Goal: Information Seeking & Learning: Learn about a topic

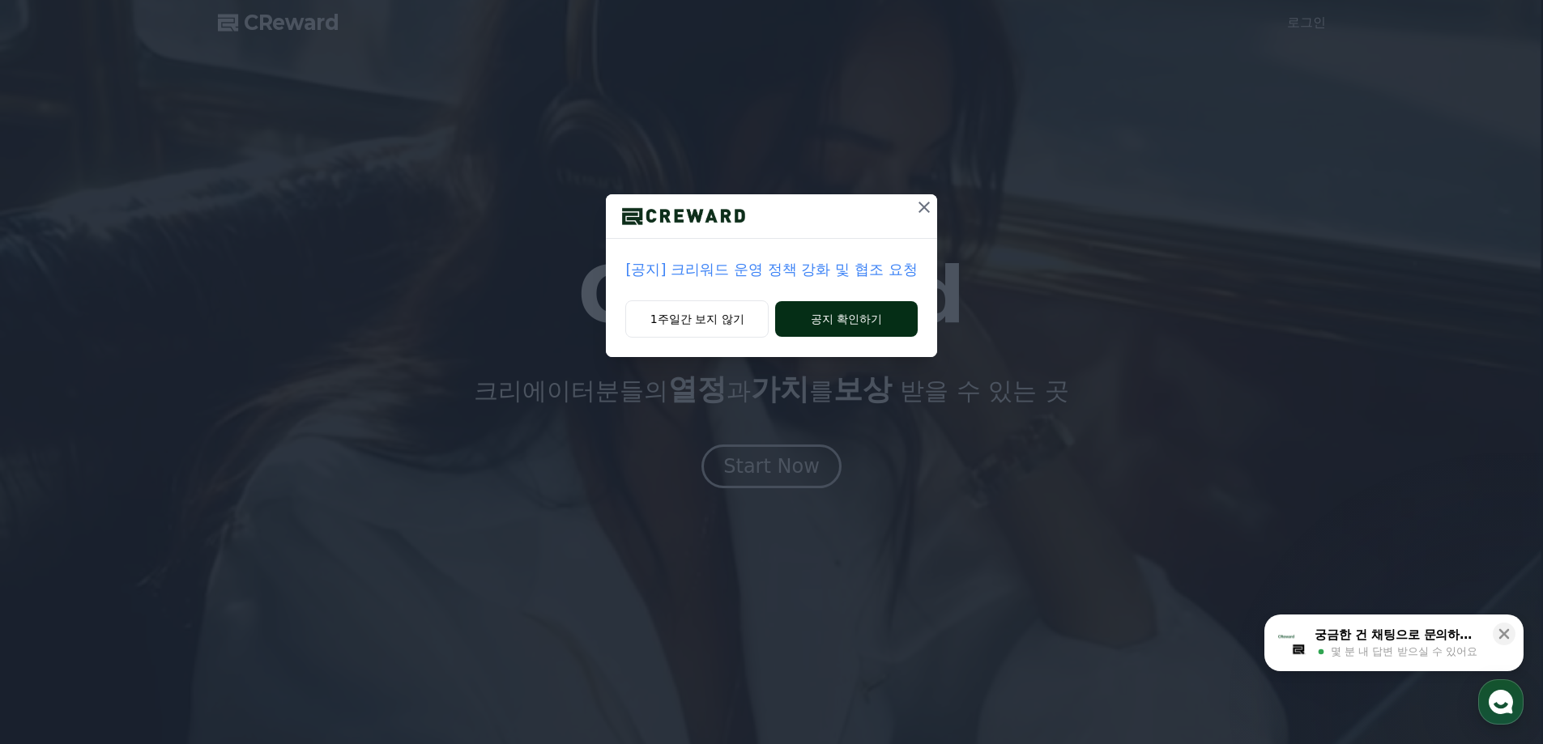
click at [859, 316] on button "공지 확인하기" at bounding box center [846, 319] width 142 height 36
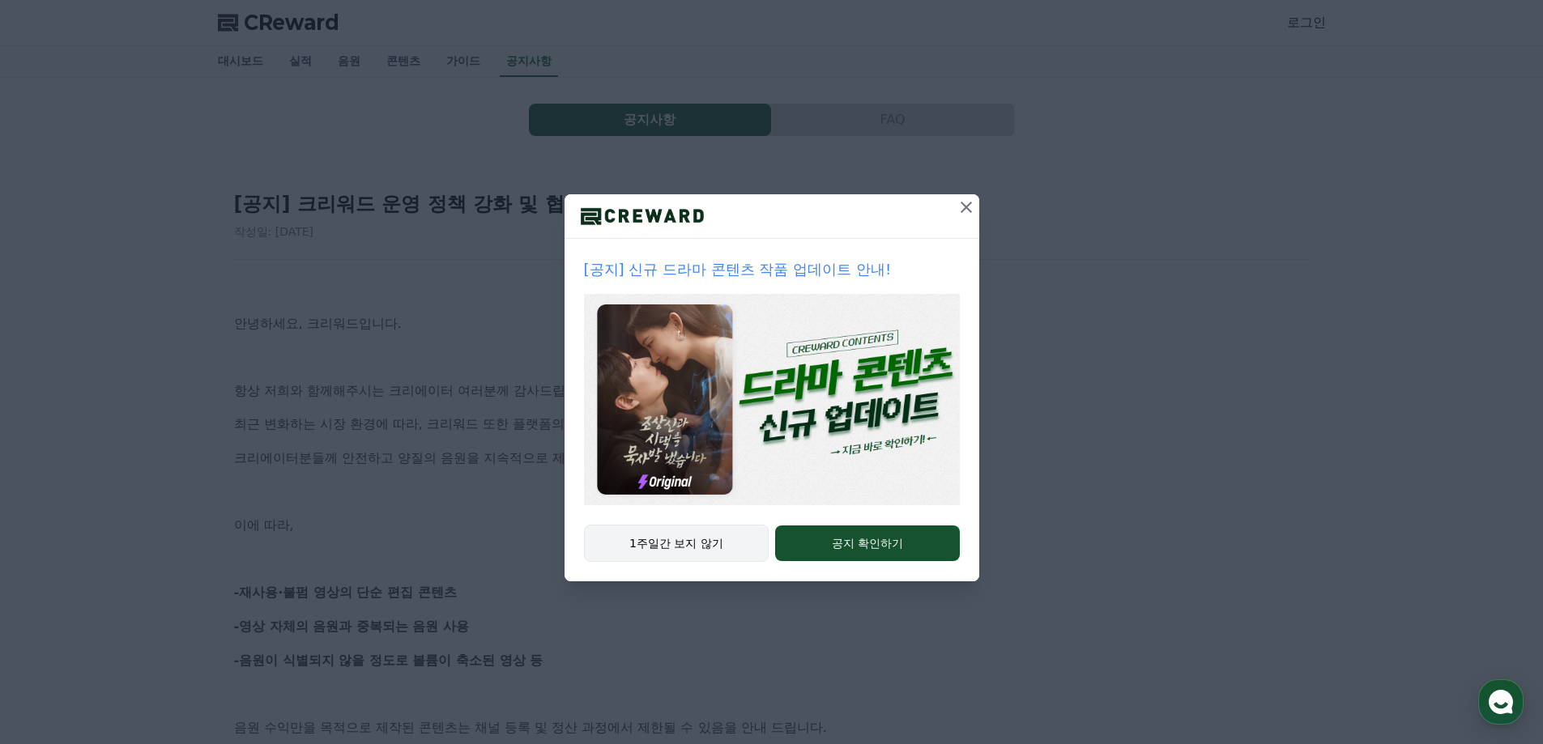
click at [707, 553] on button "1주일간 보지 않기" at bounding box center [677, 543] width 186 height 37
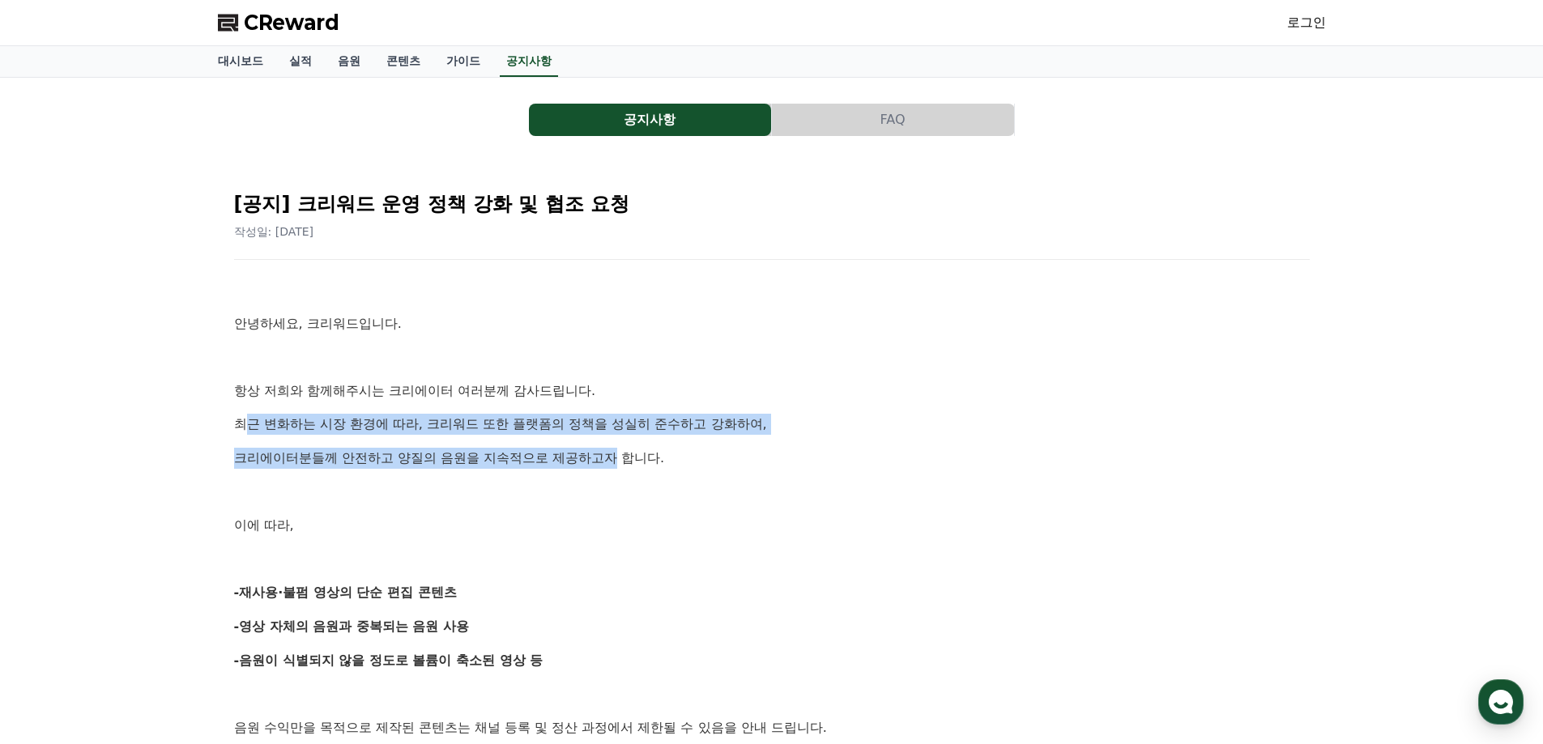
drag, startPoint x: 243, startPoint y: 403, endPoint x: 616, endPoint y: 463, distance: 377.4
click at [617, 463] on p "크리에이터분들께 안전하고 양질의 음원을 지속적으로 제공하고자 합니다." at bounding box center [772, 458] width 1076 height 21
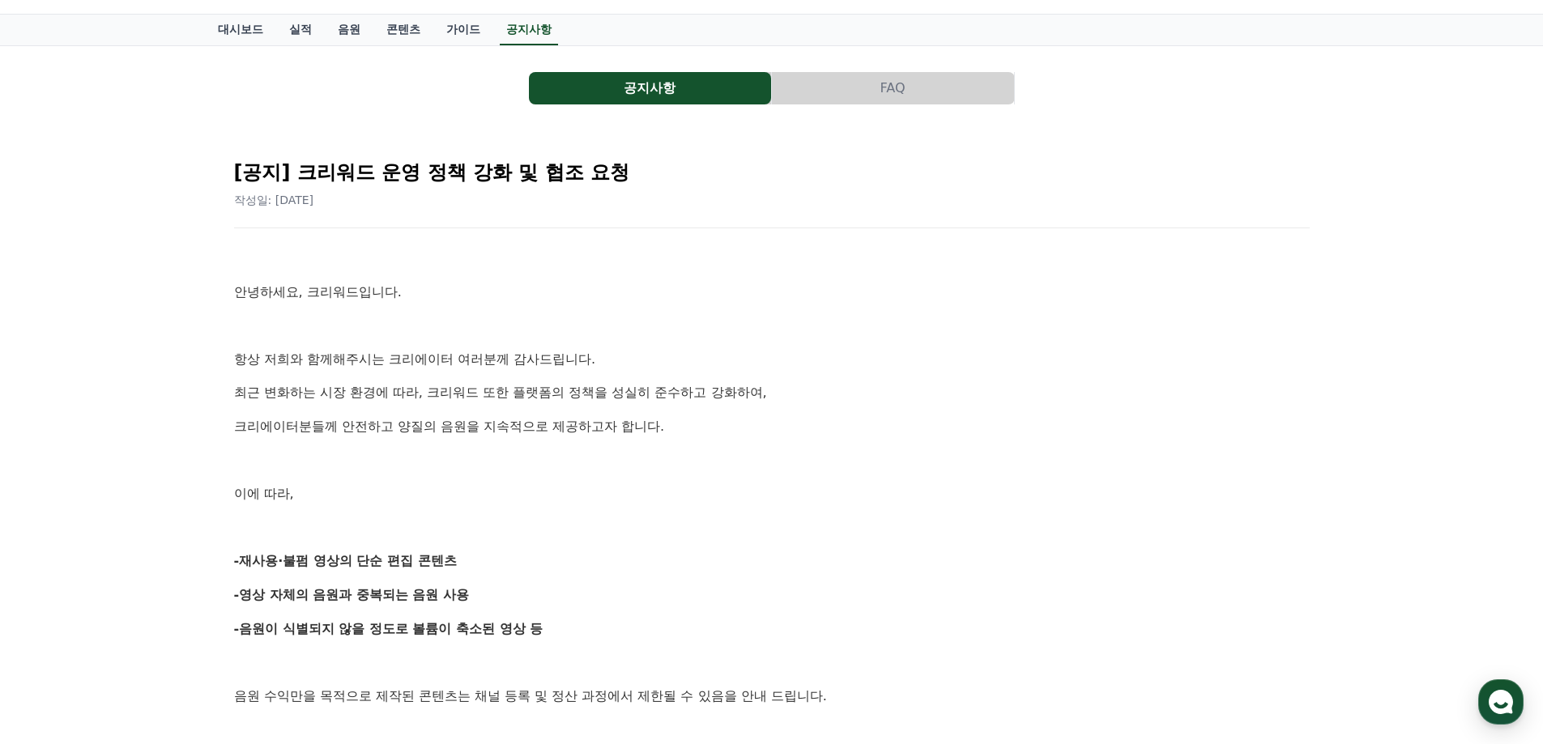
scroll to position [81, 0]
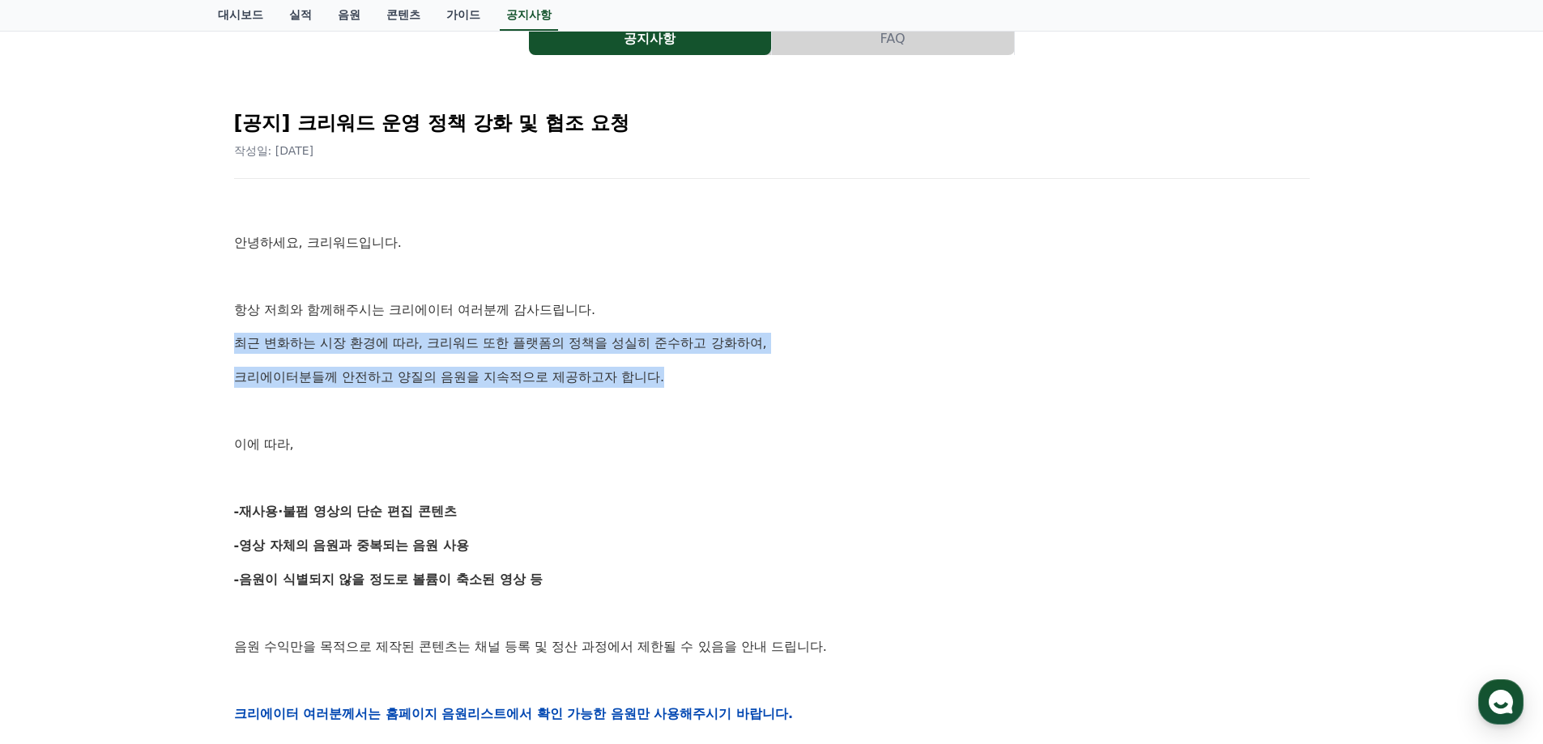
drag, startPoint x: 236, startPoint y: 325, endPoint x: 703, endPoint y: 377, distance: 470.3
click at [703, 377] on div "안녕하세요, 크리워드입니다. 항상 저희와 함께해주시는 크리에이터 여러분께 감사드립니다. 최근 변화하는 시장 환경에 따라, 크리워드 또한 플랫폼…" at bounding box center [772, 713] width 1076 height 1031
click at [704, 377] on p "크리에이터분들께 안전하고 양질의 음원을 지속적으로 제공하고자 합니다." at bounding box center [772, 377] width 1076 height 21
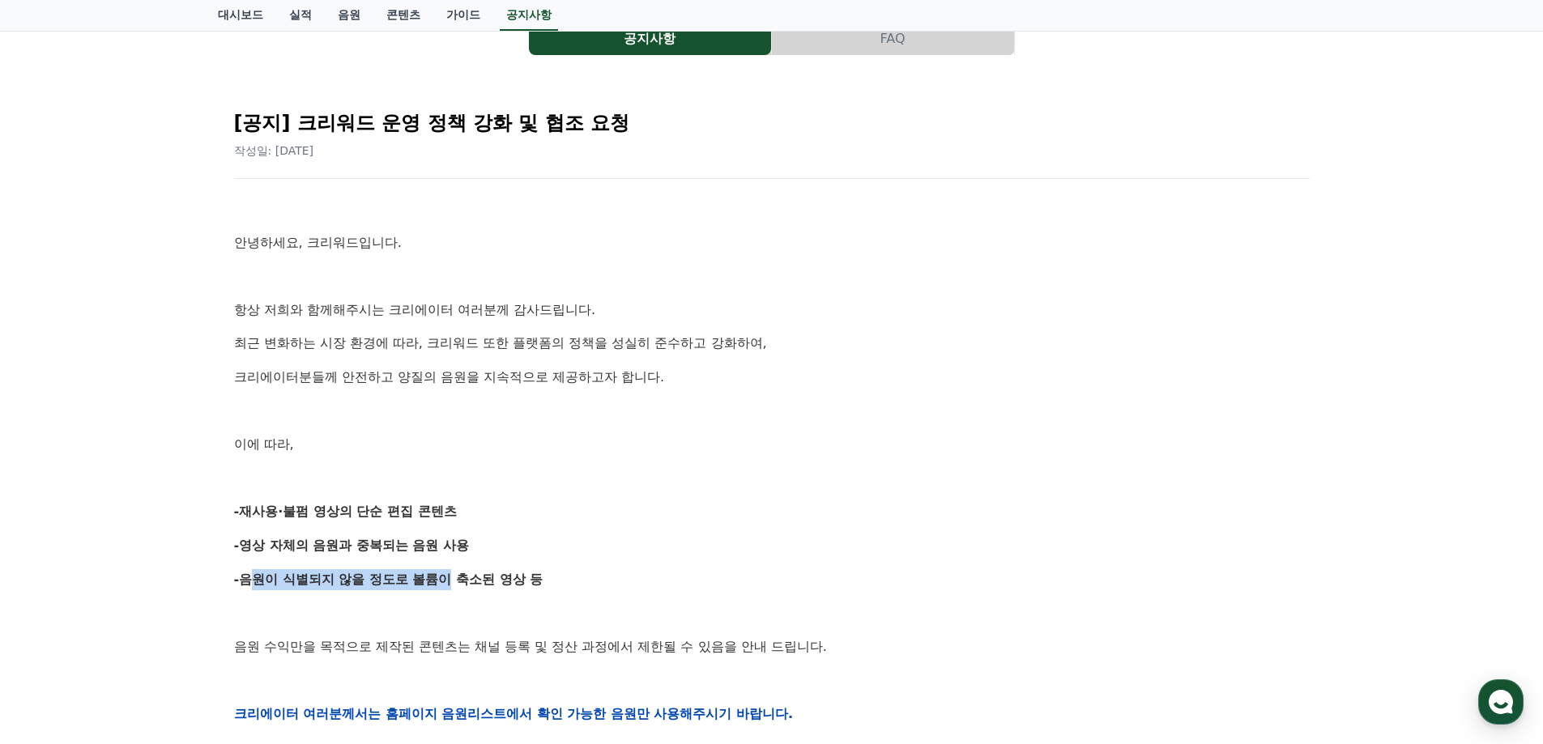
drag, startPoint x: 242, startPoint y: 583, endPoint x: 438, endPoint y: 577, distance: 196.1
click at [438, 577] on strong "-음원이 식별되지 않을 정도로 볼륨이 축소된 영상 등" at bounding box center [388, 579] width 309 height 15
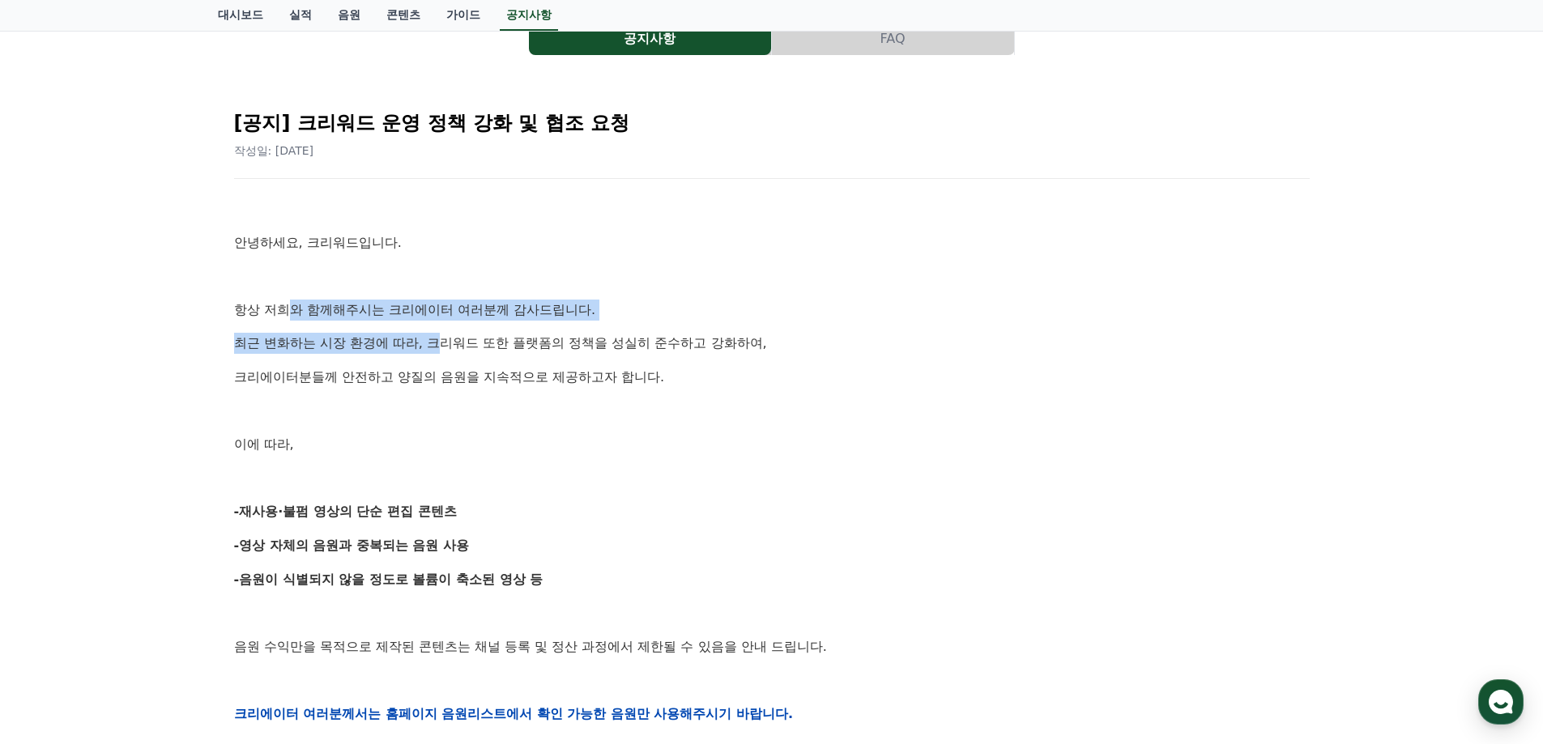
drag, startPoint x: 288, startPoint y: 305, endPoint x: 450, endPoint y: 334, distance: 164.5
click at [449, 334] on div "안녕하세요, 크리워드입니다. 항상 저희와 함께해주시는 크리에이터 여러분께 감사드립니다. 최근 변화하는 시장 환경에 따라, 크리워드 또한 플랫폼…" at bounding box center [772, 713] width 1076 height 1031
click at [450, 334] on p "최근 변화하는 시장 환경에 따라, 크리워드 또한 플랫폼의 정책을 성실히 준수하고 강화하여," at bounding box center [772, 343] width 1076 height 21
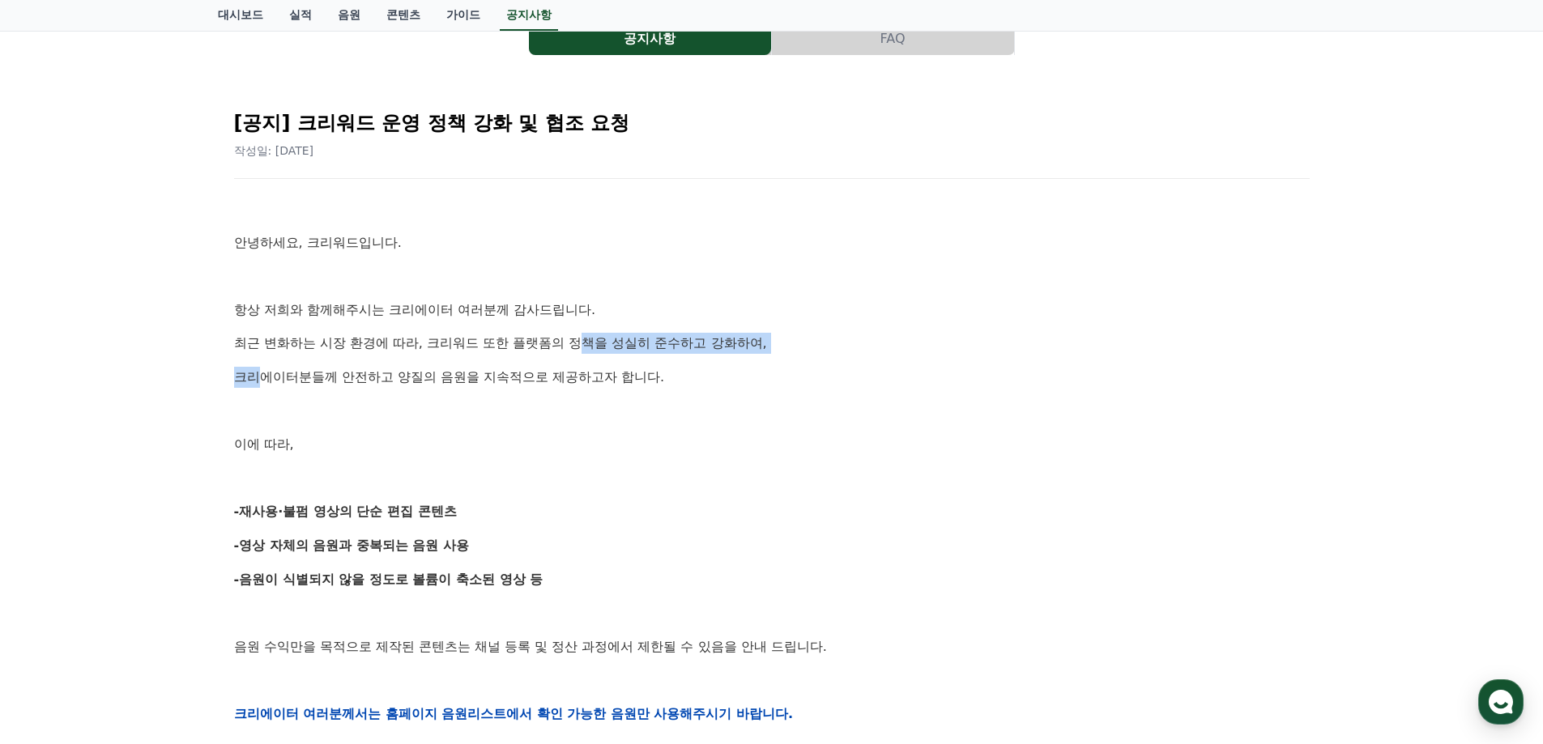
drag, startPoint x: 255, startPoint y: 355, endPoint x: 581, endPoint y: 347, distance: 325.8
click at [581, 347] on div "안녕하세요, 크리워드입니다. 항상 저희와 함께해주시는 크리에이터 여러분께 감사드립니다. 최근 변화하는 시장 환경에 따라, 크리워드 또한 플랫폼…" at bounding box center [772, 713] width 1076 height 1031
click at [581, 347] on p "최근 변화하는 시장 환경에 따라, 크리워드 또한 플랫폼의 정책을 성실히 준수하고 강화하여," at bounding box center [772, 343] width 1076 height 21
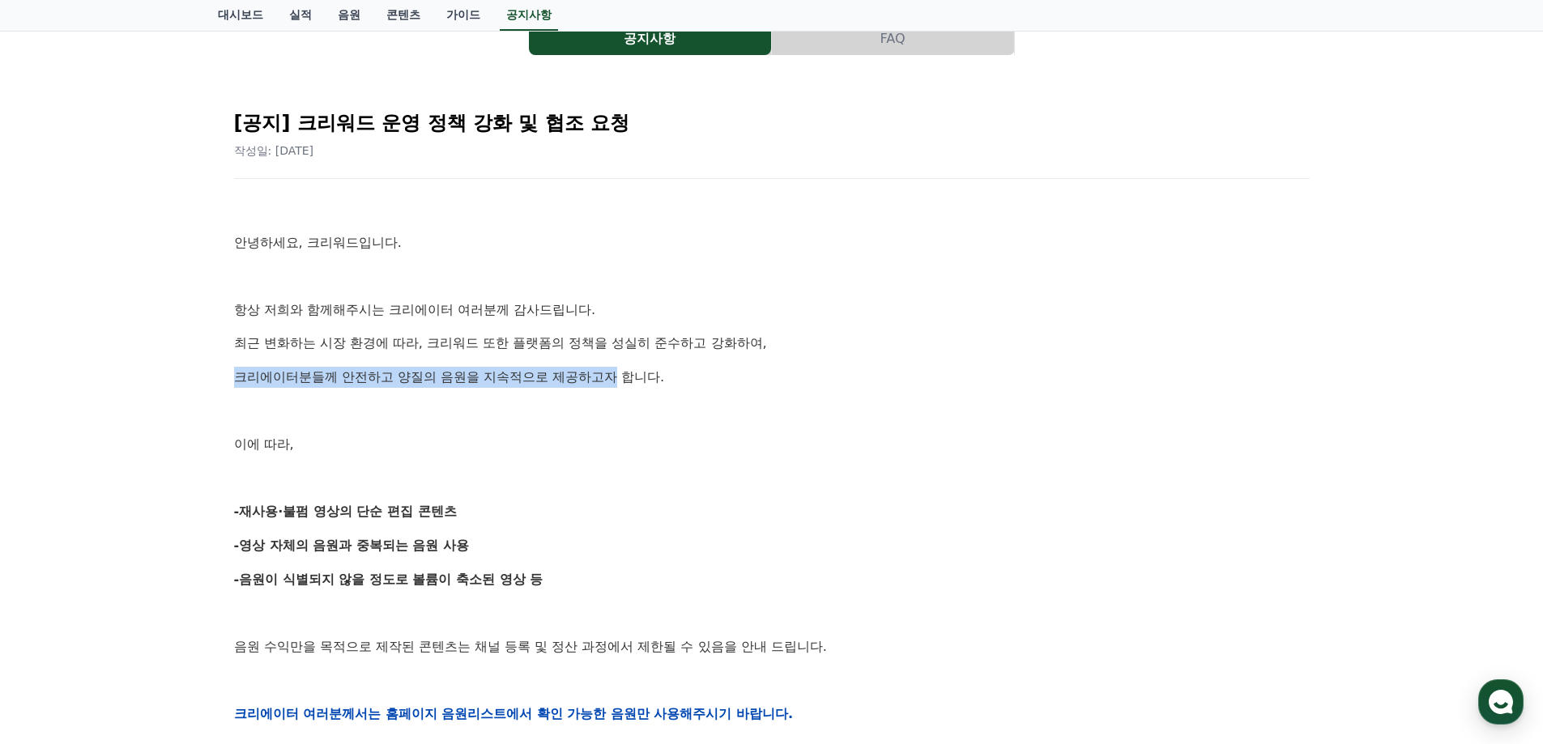
drag, startPoint x: 528, startPoint y: 373, endPoint x: 168, endPoint y: 361, distance: 360.7
click at [168, 361] on div "공지사항 FAQ [공지] 크리워드 운영 정책 강화 및 협조 요청 작성일: 2025-09-15 안녕하세요, 크리워드입니다. 항상 저희와 함께해주…" at bounding box center [771, 652] width 1543 height 1311
click at [261, 368] on p "크리에이터분들께 안전하고 양질의 음원을 지속적으로 제공하고자 합니다." at bounding box center [772, 377] width 1076 height 21
drag, startPoint x: 220, startPoint y: 426, endPoint x: 308, endPoint y: 450, distance: 91.4
click at [308, 450] on div "[공지] 크리워드 운영 정책 강화 및 협조 요청 작성일: 2025-09-15 안녕하세요, 크리워드입니다. 항상 저희와 함께해주시는 크리에이터 …" at bounding box center [772, 687] width 1108 height 1213
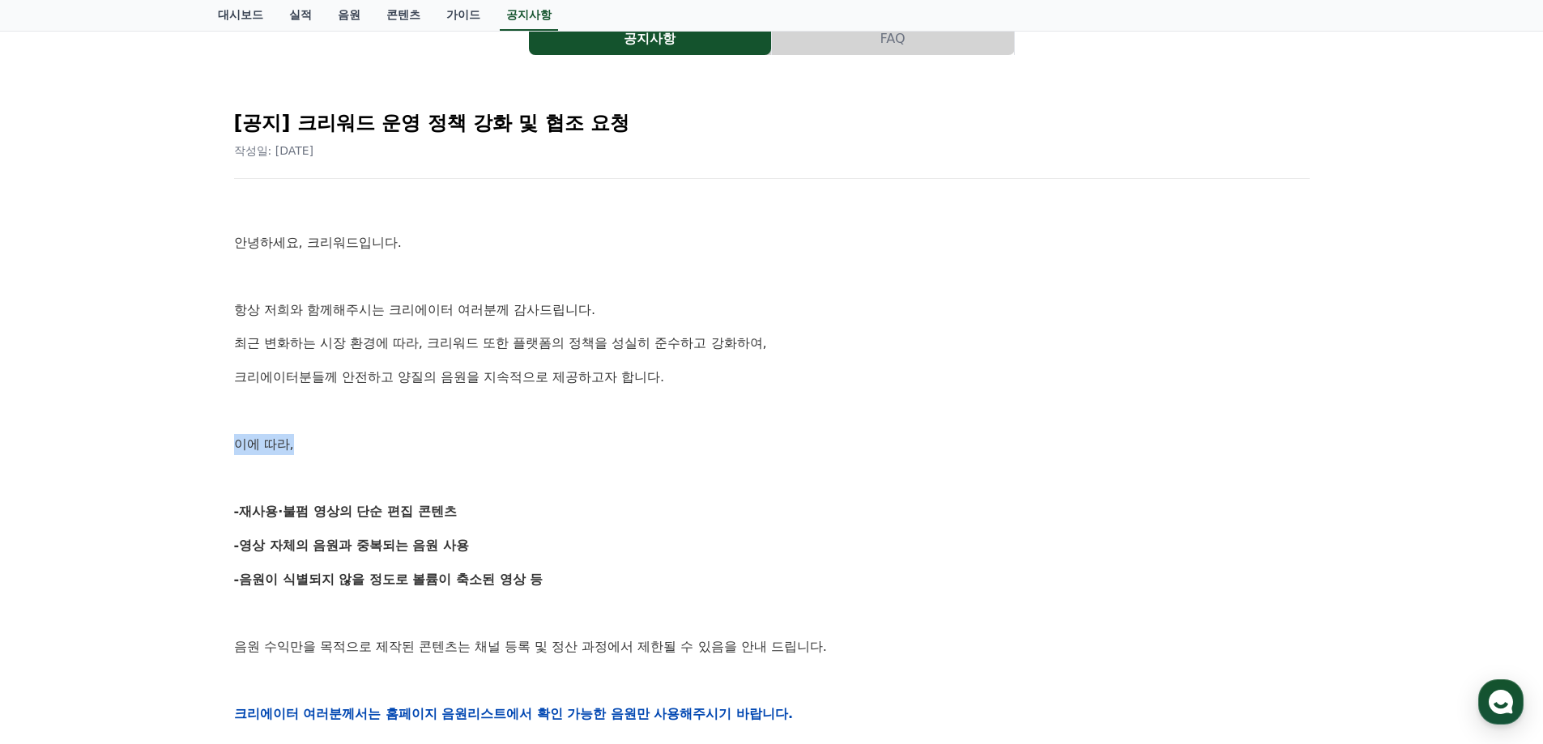
click at [309, 450] on p "이에 따라," at bounding box center [772, 444] width 1076 height 21
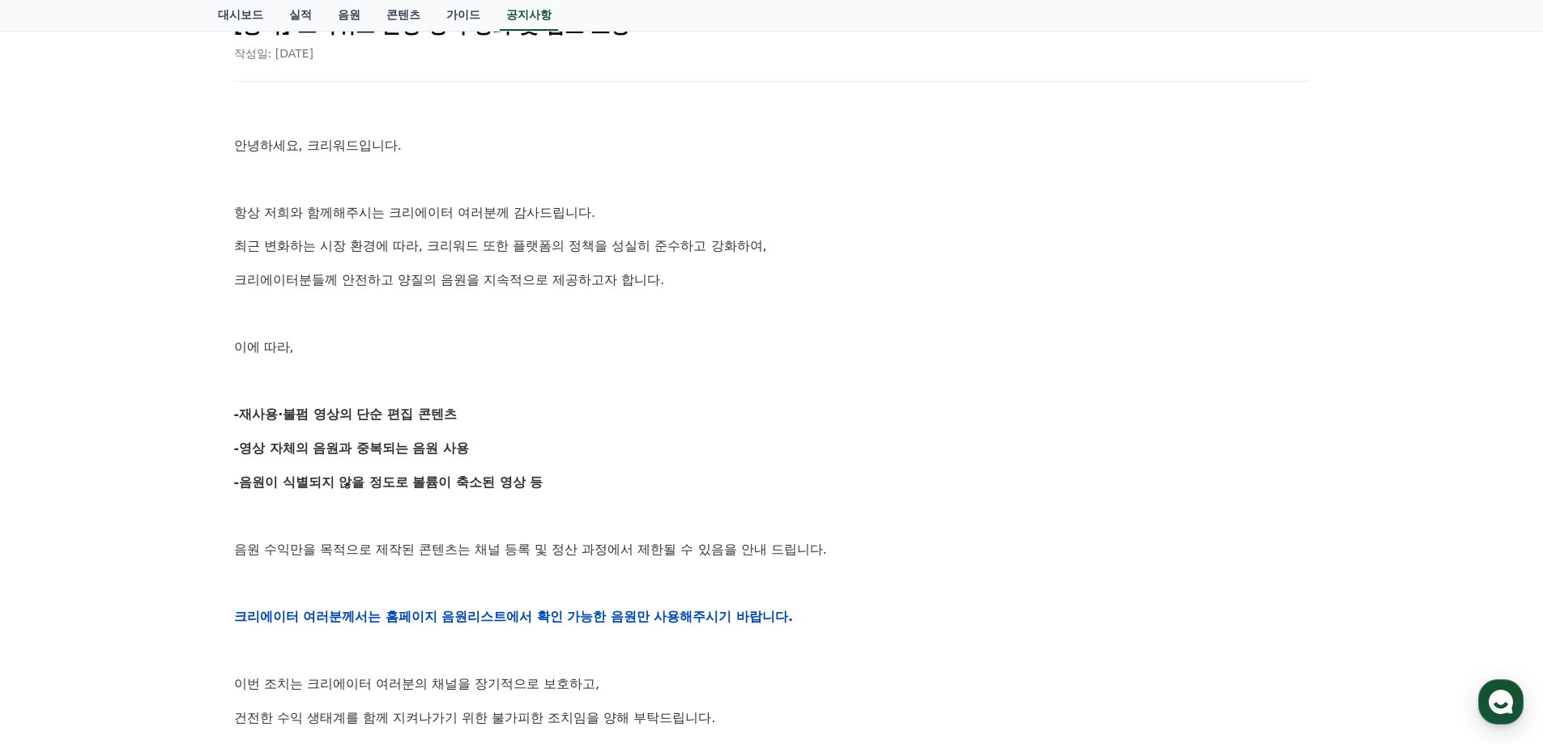
scroll to position [243, 0]
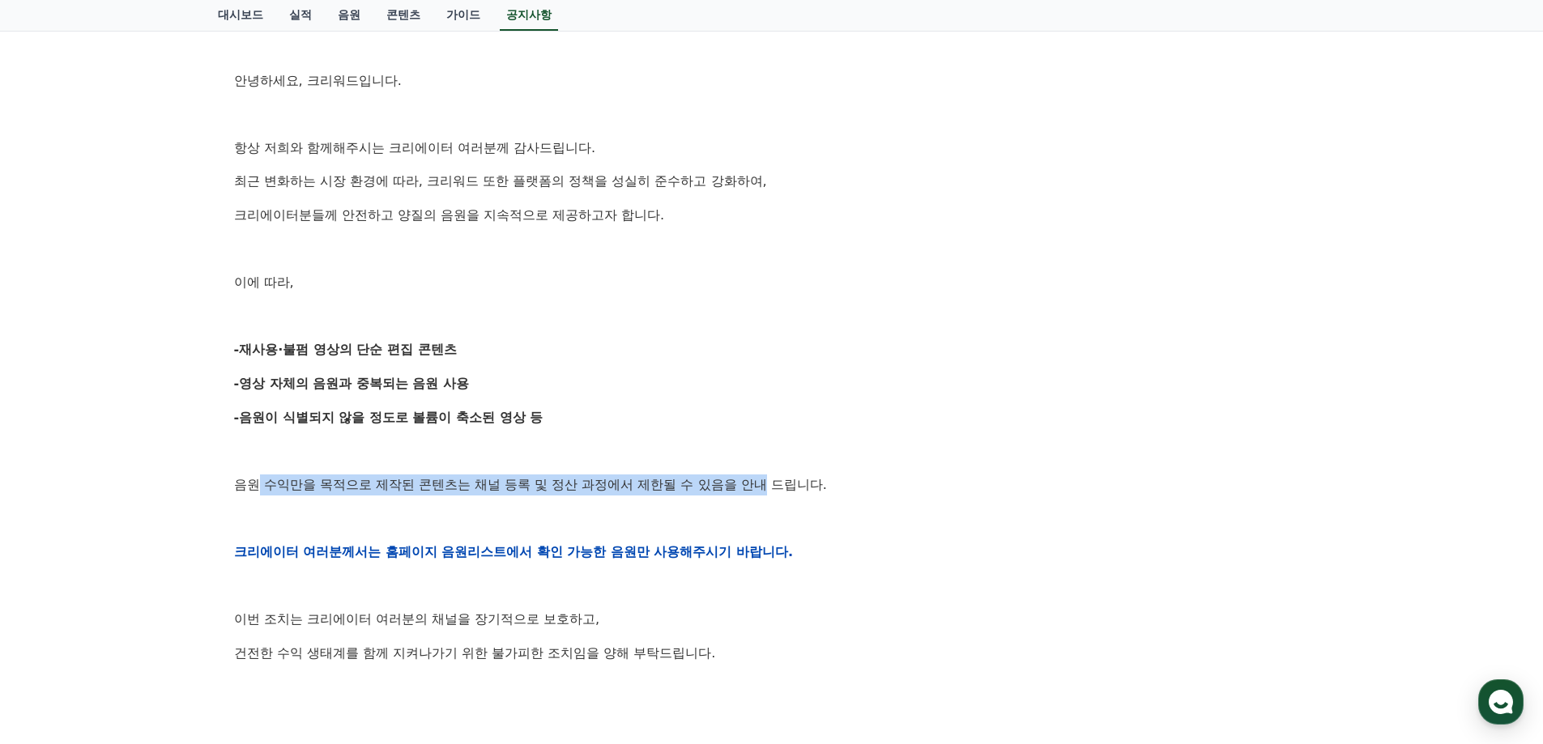
drag, startPoint x: 254, startPoint y: 486, endPoint x: 771, endPoint y: 481, distance: 517.7
click at [771, 481] on p "음원 수익만을 목적으로 제작된 콘텐츠는 채널 등록 및 정산 과정에서 제한될 수 있음을 안내 드립니다." at bounding box center [772, 485] width 1076 height 21
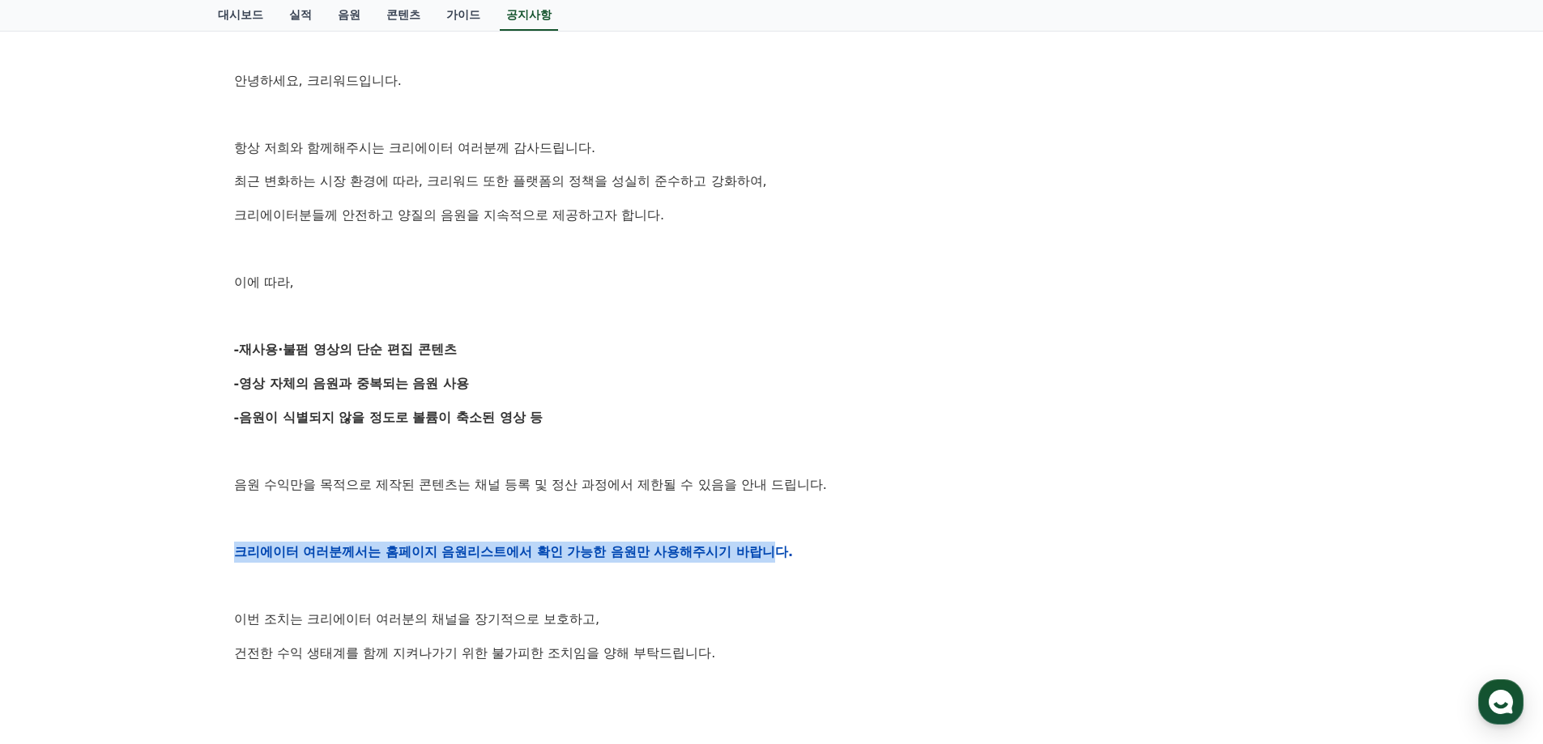
drag, startPoint x: 778, startPoint y: 553, endPoint x: 197, endPoint y: 548, distance: 580.9
click at [197, 548] on div "공지사항 FAQ [공지] 크리워드 운영 정책 강화 및 협조 요청 작성일: 2025-09-15 안녕하세요, 크리워드입니다. 항상 저희와 함께해주…" at bounding box center [771, 490] width 1543 height 1311
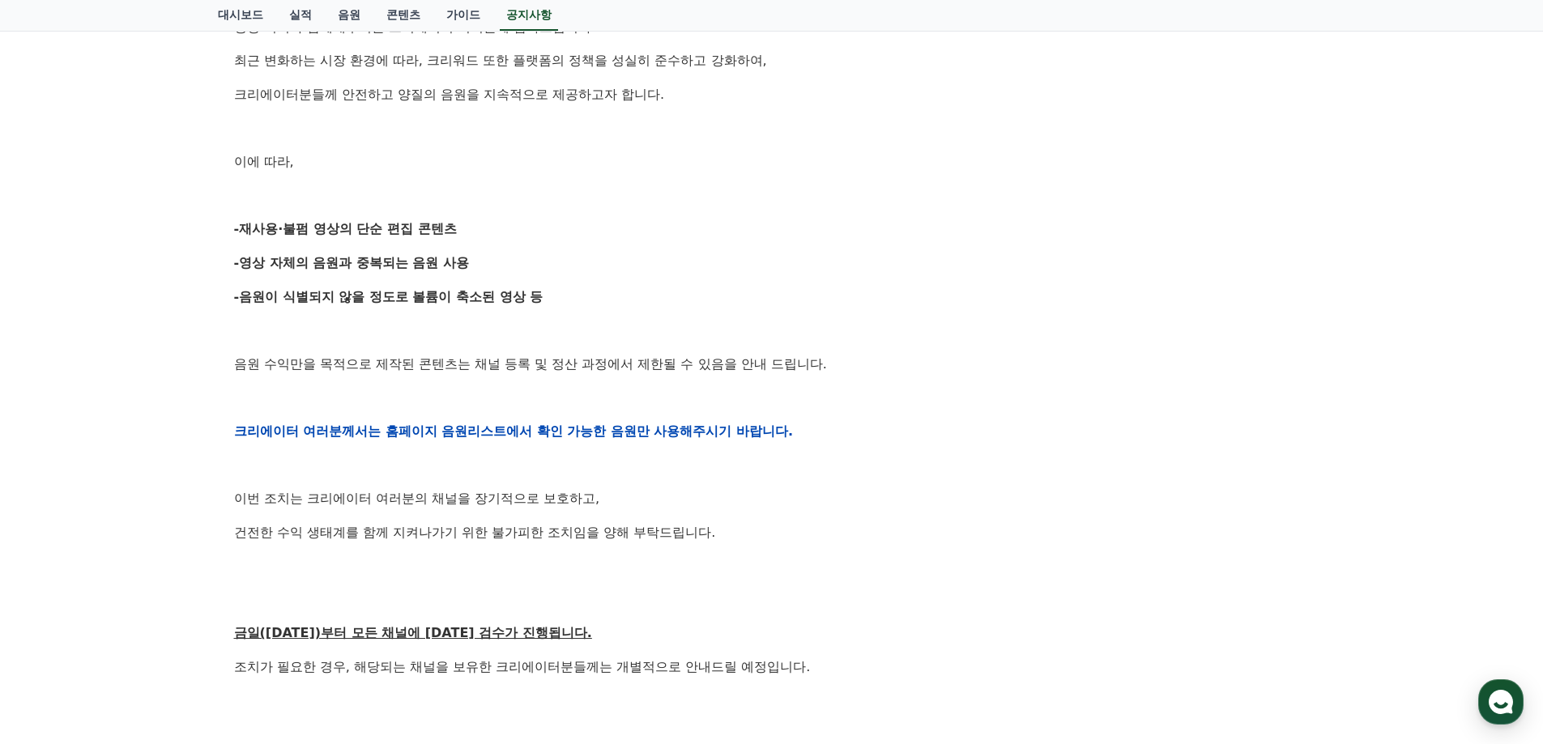
scroll to position [405, 0]
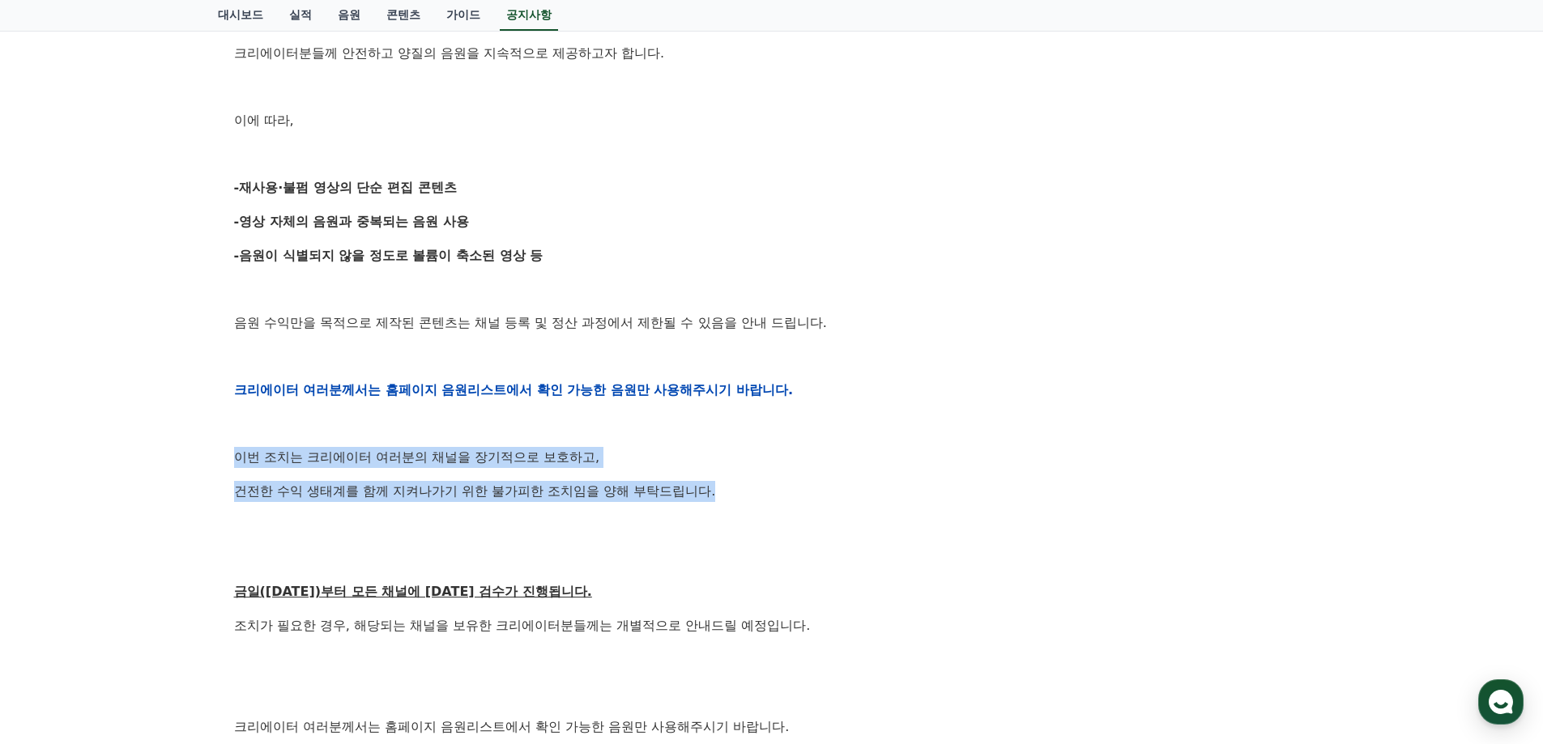
drag, startPoint x: 269, startPoint y: 457, endPoint x: 731, endPoint y: 498, distance: 464.4
click at [729, 498] on div "안녕하세요, 크리워드입니다. 항상 저희와 함께해주시는 크리에이터 여러분께 감사드립니다. 최근 변화하는 시장 환경에 따라, 크리워드 또한 플랫폼…" at bounding box center [772, 389] width 1076 height 1031
click at [731, 498] on p "건전한 수익 생태계를 함께 지켜나가기 위한 불가피한 조치임을 양해 부탁드립니다." at bounding box center [772, 491] width 1076 height 21
drag, startPoint x: 757, startPoint y: 494, endPoint x: 164, endPoint y: 443, distance: 596.0
click at [164, 443] on div "공지사항 FAQ [공지] 크리워드 운영 정책 강화 및 협조 요청 작성일: 2025-09-15 안녕하세요, 크리워드입니다. 항상 저희와 함께해주…" at bounding box center [771, 328] width 1543 height 1311
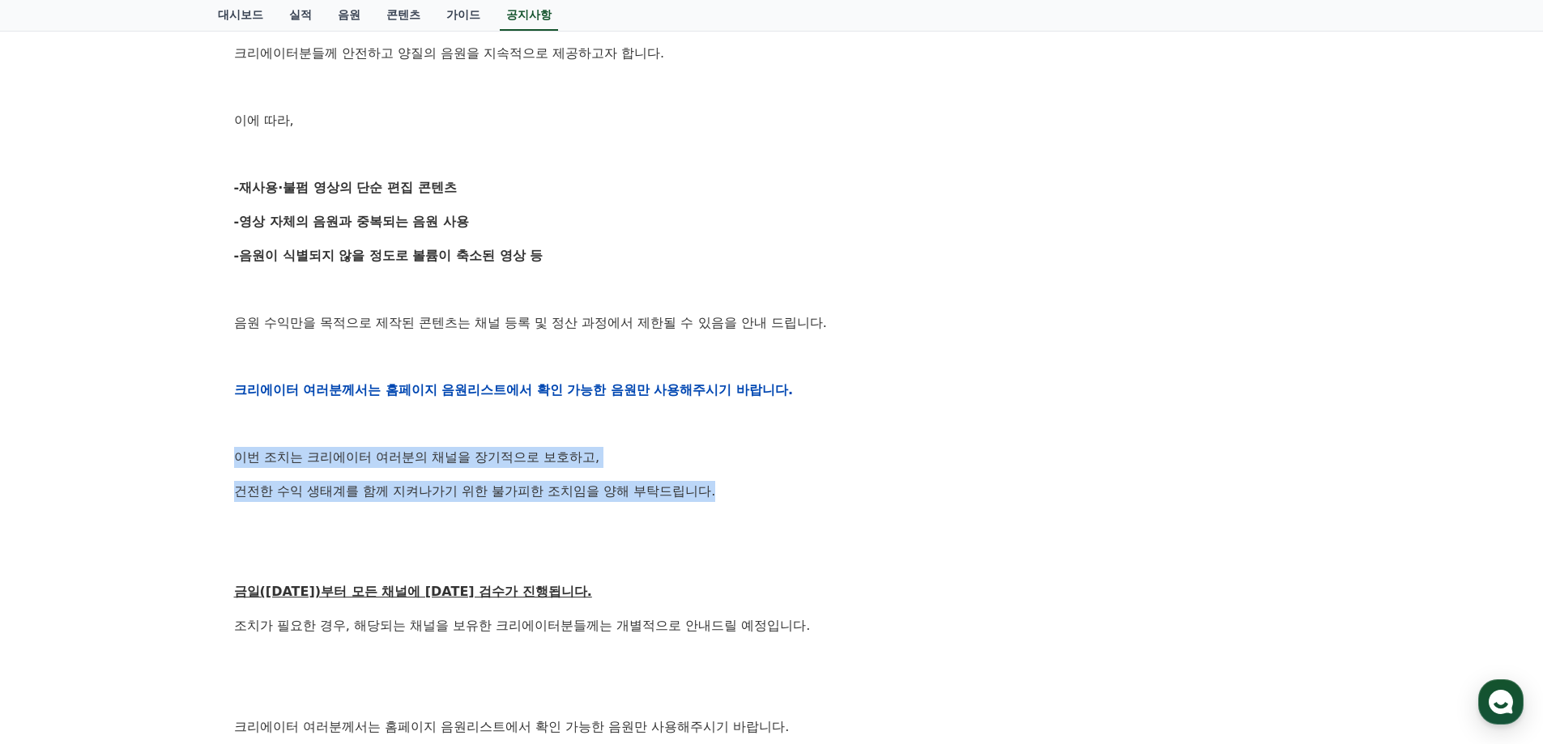
click at [164, 447] on div "공지사항 FAQ [공지] 크리워드 운영 정책 강화 및 협조 요청 작성일: 2025-09-15 안녕하세요, 크리워드입니다. 항상 저희와 함께해주…" at bounding box center [771, 328] width 1543 height 1311
drag, startPoint x: 174, startPoint y: 450, endPoint x: 729, endPoint y: 509, distance: 558.0
click at [729, 509] on div "공지사항 FAQ [공지] 크리워드 운영 정책 강화 및 협조 요청 작성일: 2025-09-15 안녕하세요, 크리워드입니다. 항상 저희와 함께해주…" at bounding box center [771, 328] width 1543 height 1311
click at [729, 509] on div "안녕하세요, 크리워드입니다. 항상 저희와 함께해주시는 크리에이터 여러분께 감사드립니다. 최근 변화하는 시장 환경에 따라, 크리워드 또한 플랫폼…" at bounding box center [772, 389] width 1076 height 1031
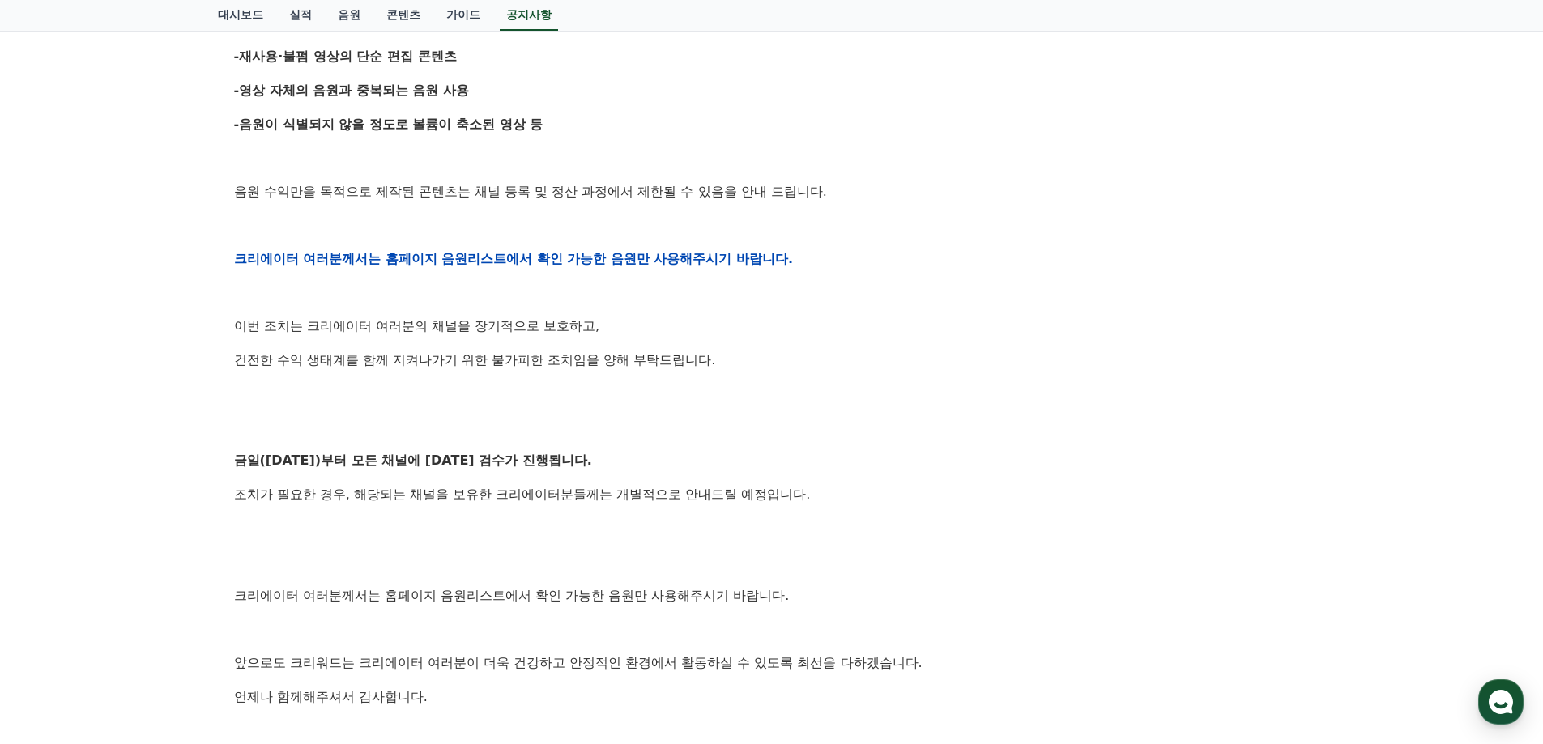
scroll to position [567, 0]
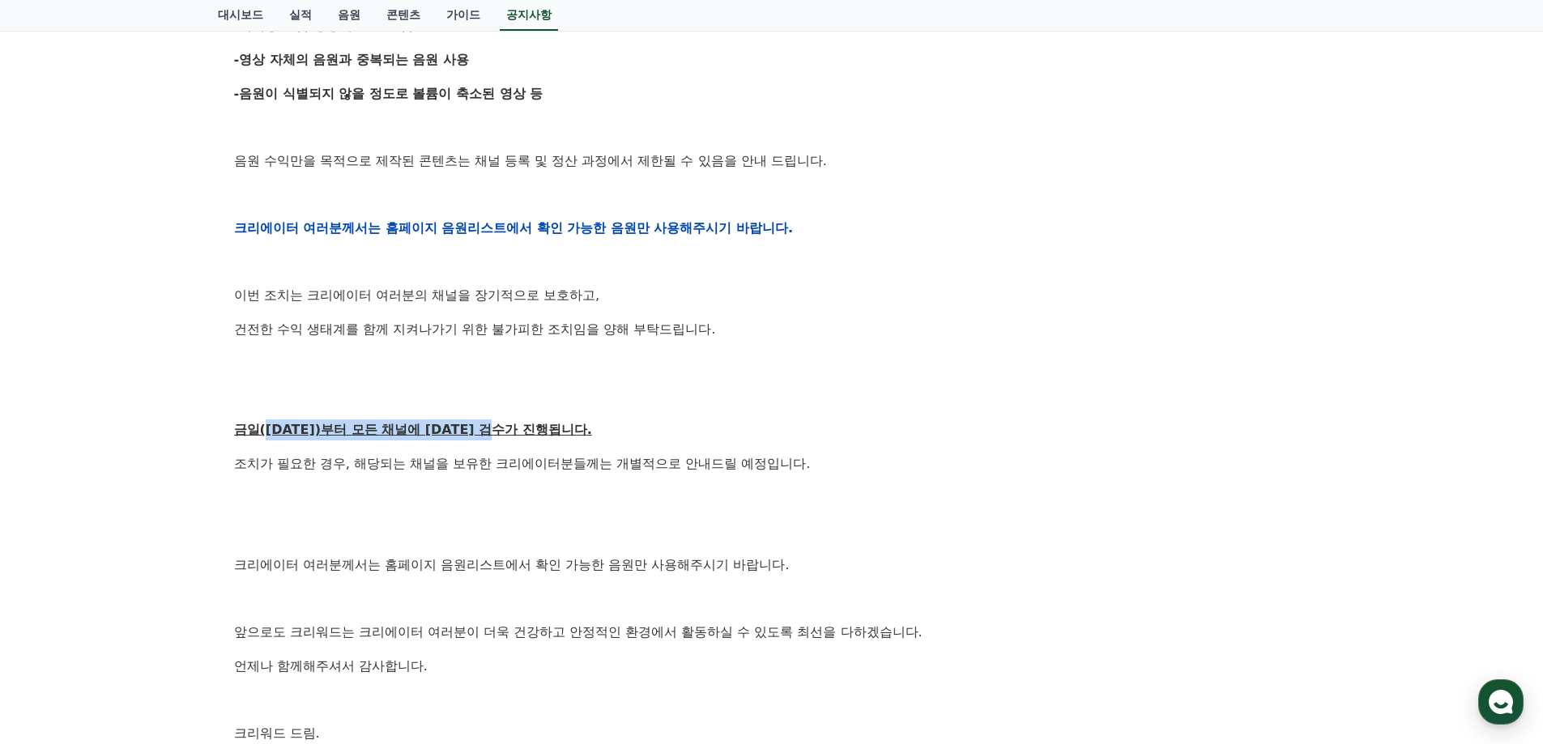
drag, startPoint x: 266, startPoint y: 423, endPoint x: 527, endPoint y: 429, distance: 261.7
click at [527, 429] on u "금일(9월15일)부터 모든 채널에 대한 검수가 진행됩니다." at bounding box center [413, 429] width 358 height 15
drag, startPoint x: 557, startPoint y: 438, endPoint x: 261, endPoint y: 429, distance: 296.6
click at [261, 429] on u "금일(9월15일)부터 모든 채널에 대한 검수가 진행됩니다." at bounding box center [413, 429] width 358 height 15
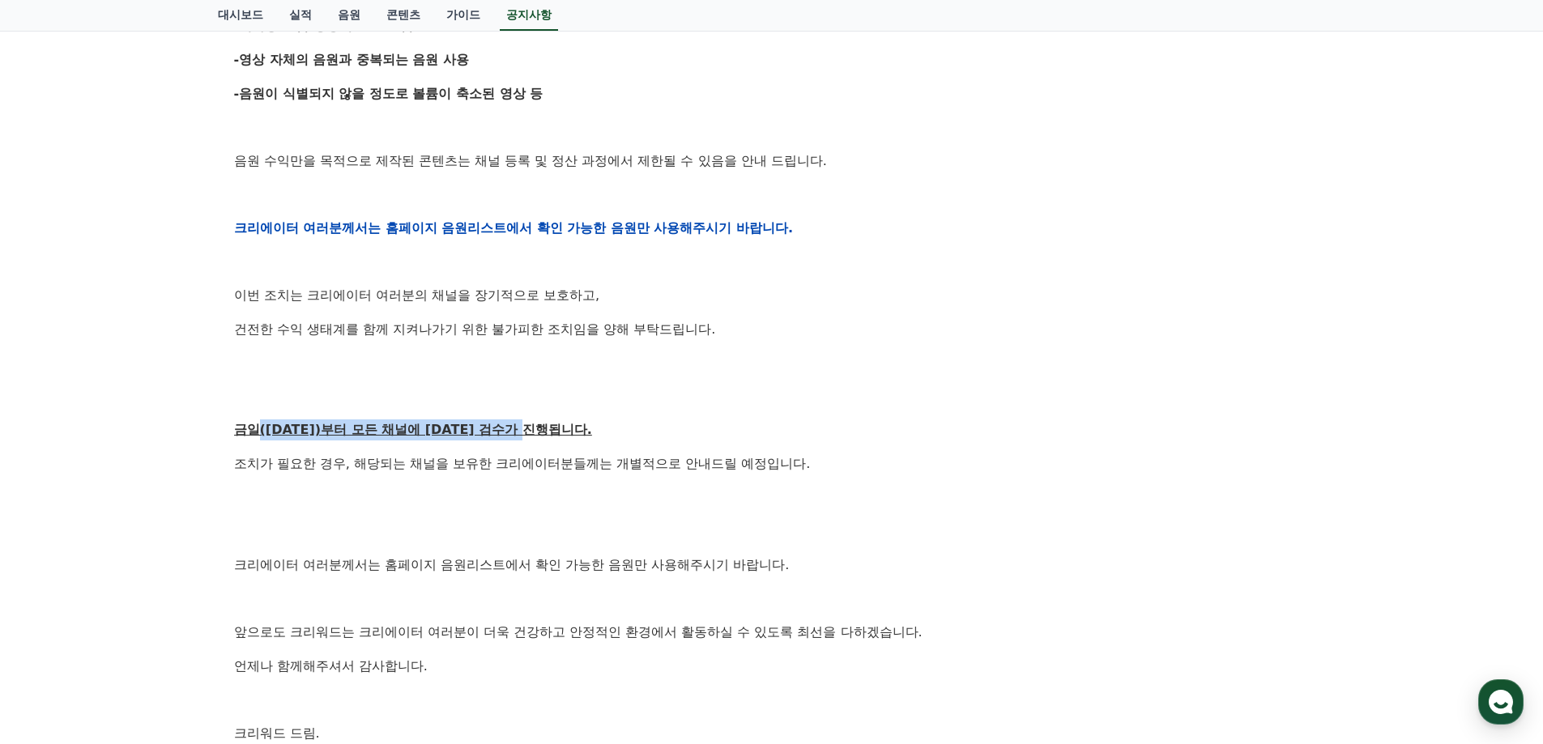
click at [261, 429] on u "금일(9월15일)부터 모든 채널에 대한 검수가 진행됩니다." at bounding box center [413, 429] width 358 height 15
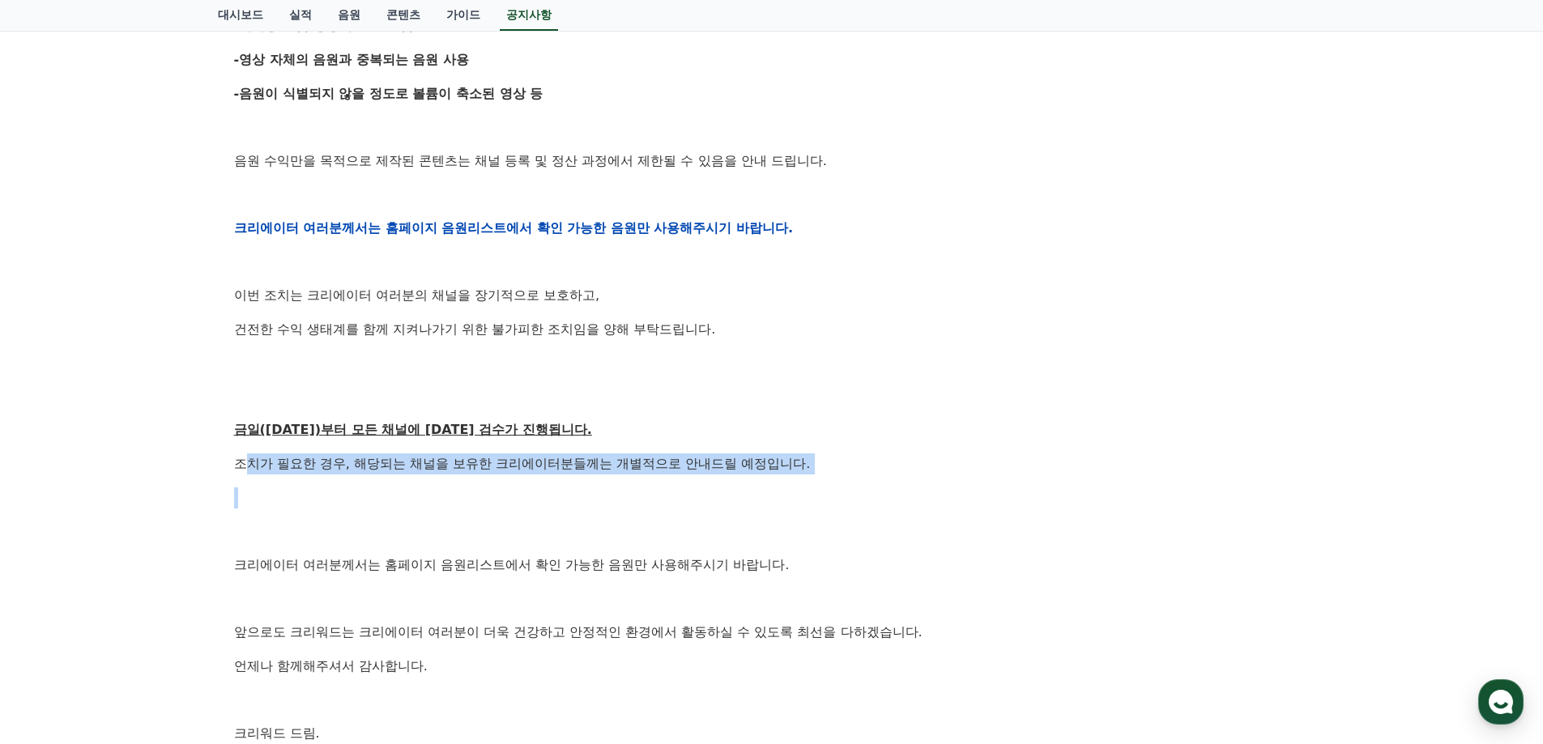
drag, startPoint x: 241, startPoint y: 461, endPoint x: 731, endPoint y: 479, distance: 490.4
click at [727, 480] on div "안녕하세요, 크리워드입니다. 항상 저희와 함께해주시는 크리에이터 여러분께 감사드립니다. 최근 변화하는 시장 환경에 따라, 크리워드 또한 플랫폼…" at bounding box center [772, 227] width 1076 height 1031
click at [731, 479] on div "안녕하세요, 크리워드입니다. 항상 저희와 함께해주시는 크리에이터 여러분께 감사드립니다. 최근 변화하는 시장 환경에 따라, 크리워드 또한 플랫폼…" at bounding box center [772, 227] width 1076 height 1031
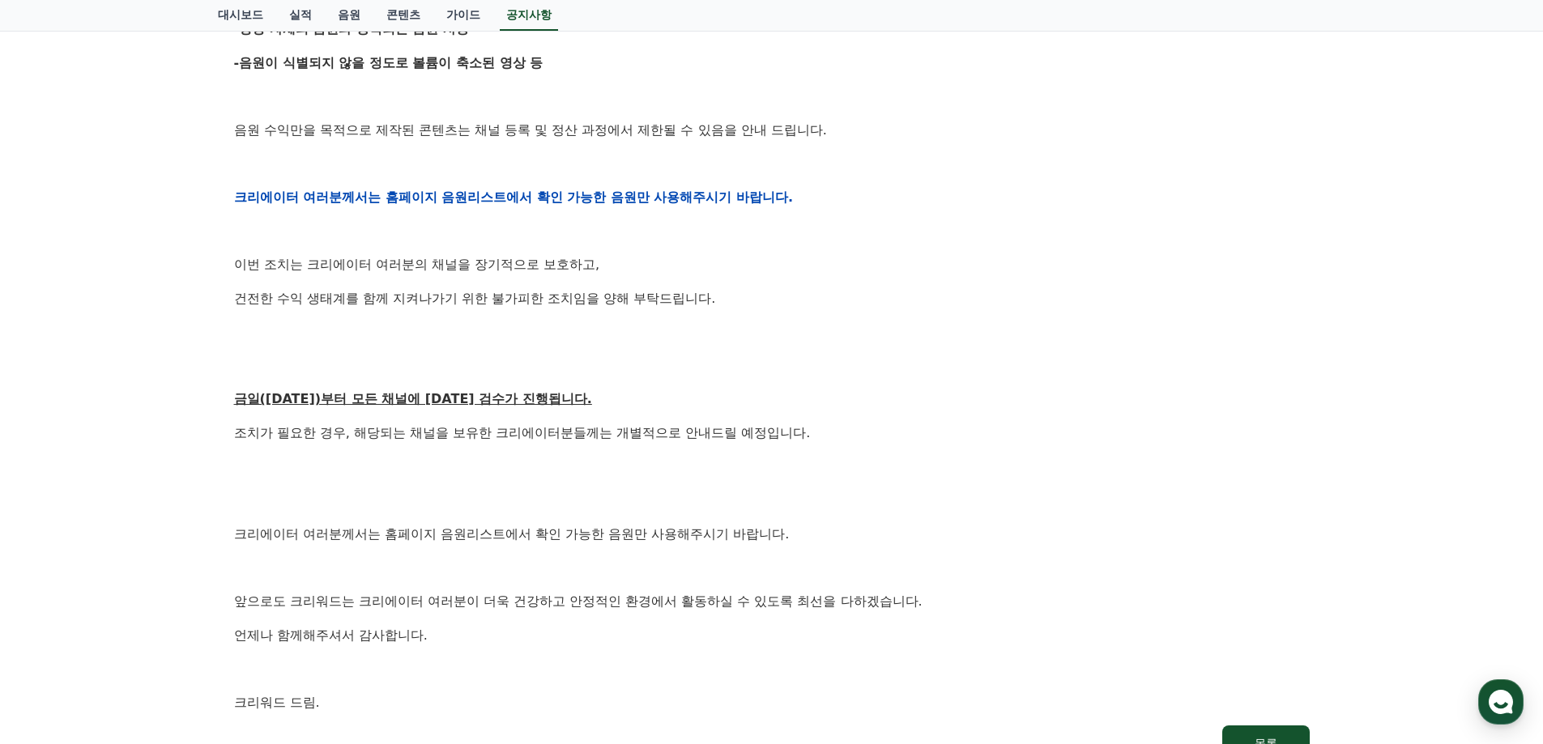
scroll to position [648, 0]
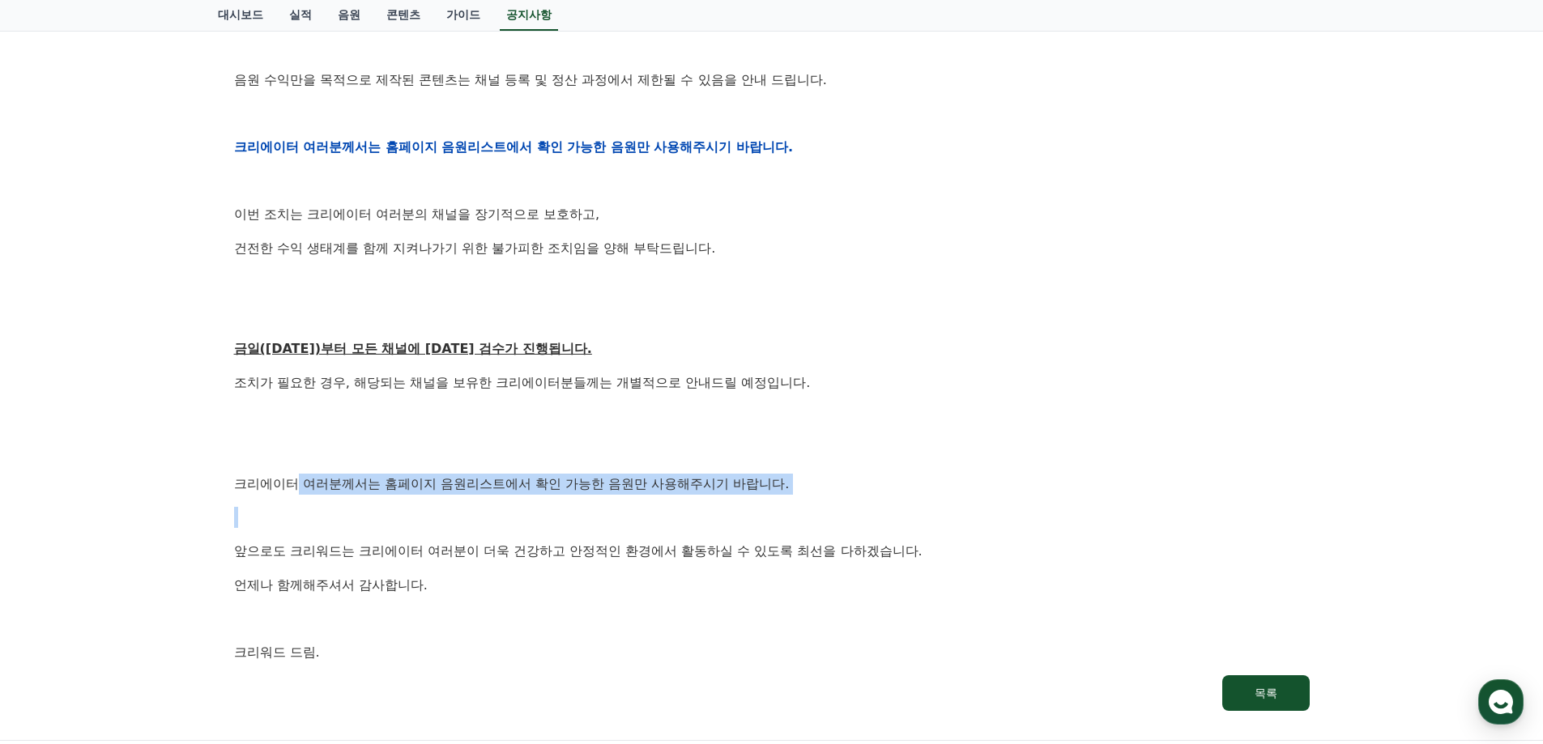
drag, startPoint x: 299, startPoint y: 488, endPoint x: 688, endPoint y: 497, distance: 388.9
click at [687, 497] on div "안녕하세요, 크리워드입니다. 항상 저희와 함께해주시는 크리에이터 여러분께 감사드립니다. 최근 변화하는 시장 환경에 따라, 크리워드 또한 플랫폼…" at bounding box center [772, 146] width 1076 height 1031
click at [688, 497] on div "안녕하세요, 크리워드입니다. 항상 저희와 함께해주시는 크리에이터 여러분께 감사드립니다. 최근 변화하는 시장 환경에 따라, 크리워드 또한 플랫폼…" at bounding box center [772, 146] width 1076 height 1031
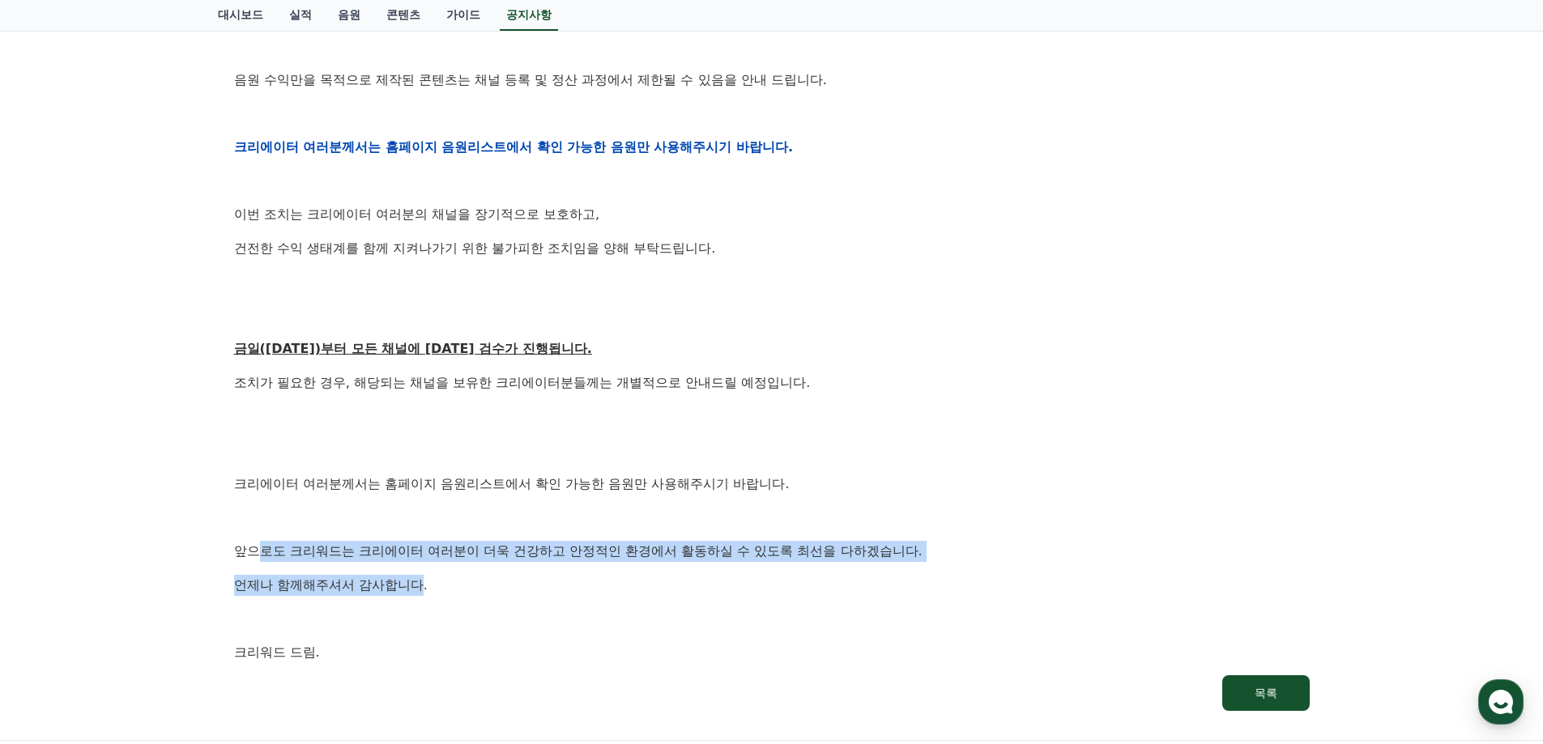
drag, startPoint x: 254, startPoint y: 559, endPoint x: 429, endPoint y: 578, distance: 175.2
click at [429, 578] on div "안녕하세요, 크리워드입니다. 항상 저희와 함께해주시는 크리에이터 여러분께 감사드립니다. 최근 변화하는 시장 환경에 따라, 크리워드 또한 플랫폼…" at bounding box center [772, 146] width 1076 height 1031
click at [429, 578] on p "언제나 함께해주셔서 감사합니다." at bounding box center [772, 585] width 1076 height 21
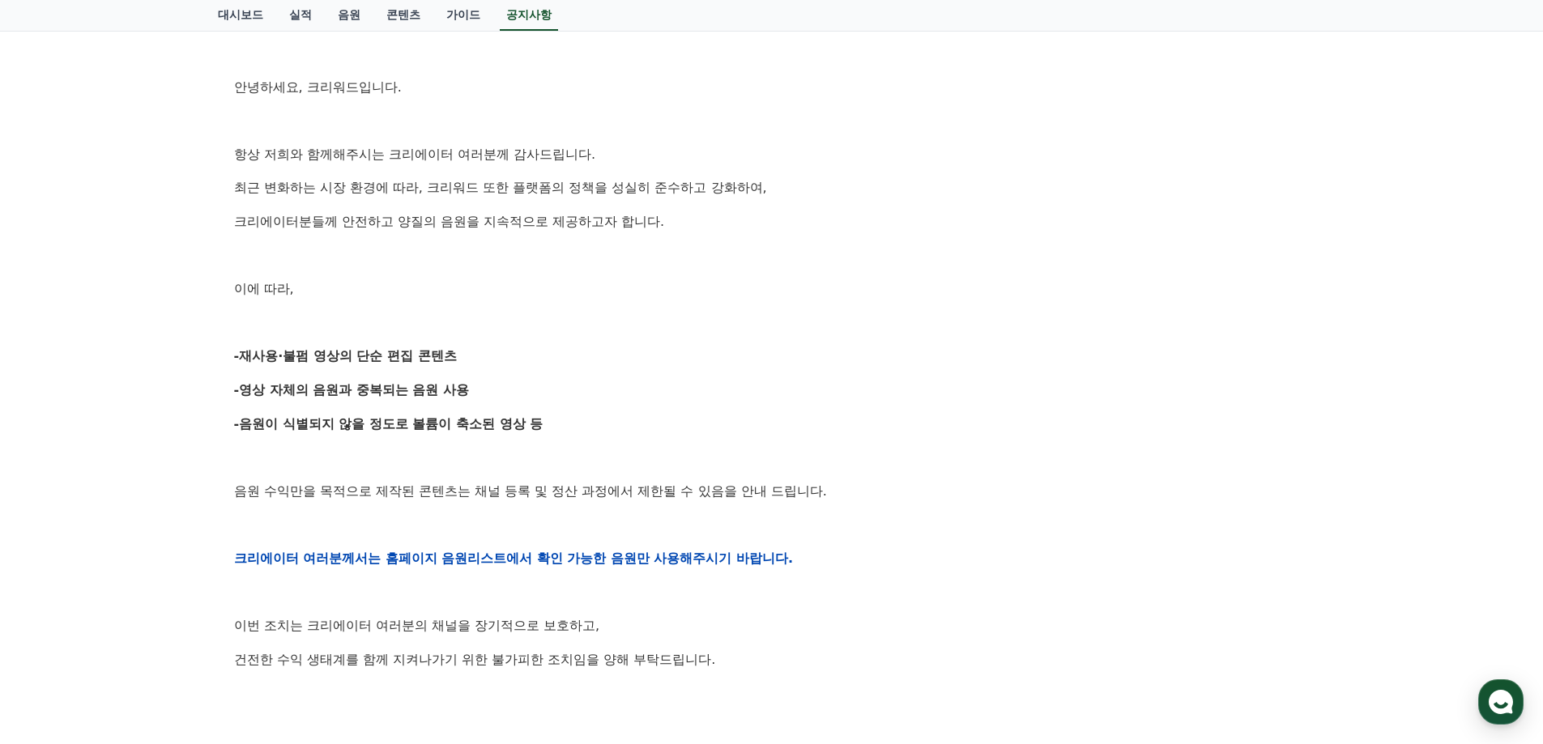
scroll to position [0, 0]
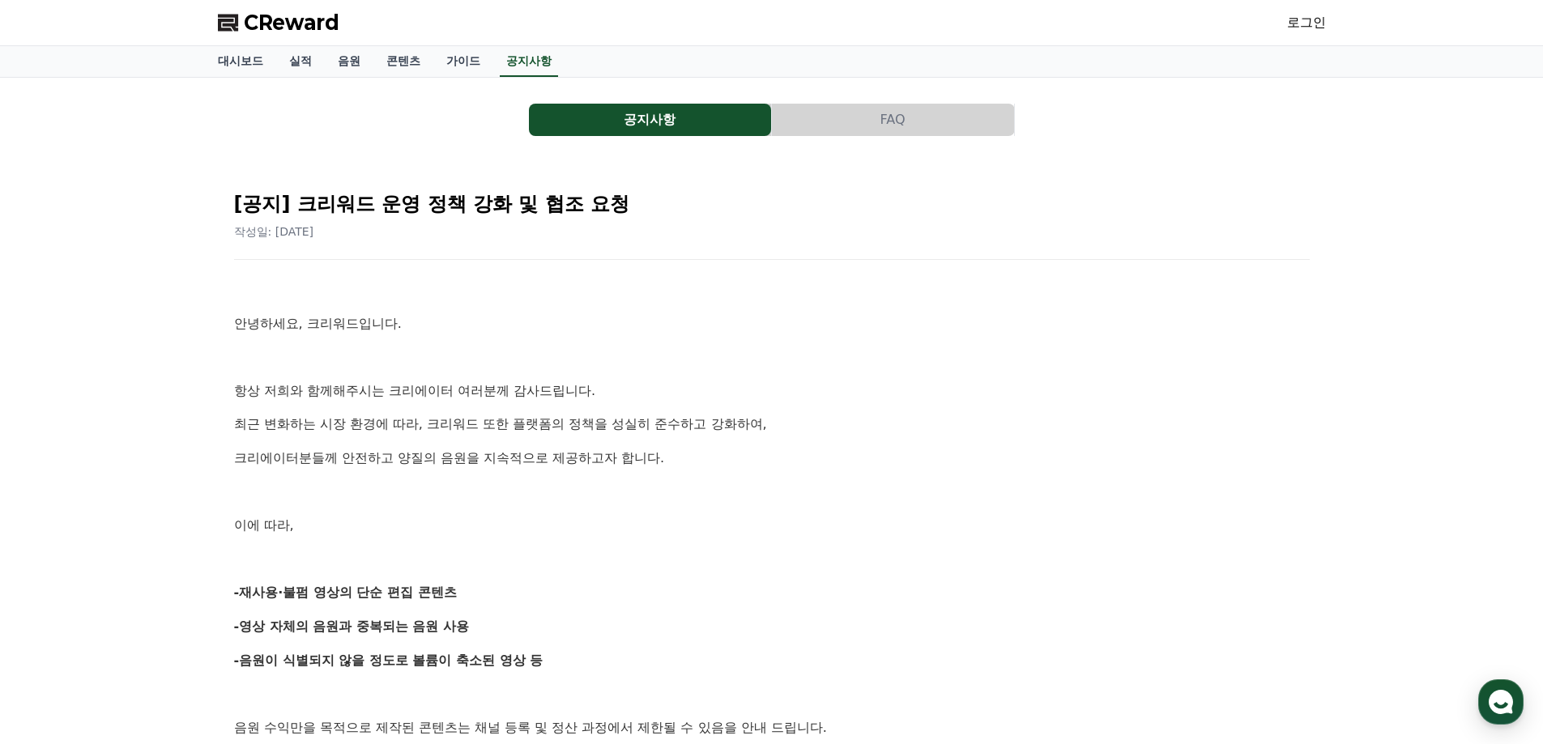
click at [296, 32] on span "CReward" at bounding box center [292, 23] width 96 height 26
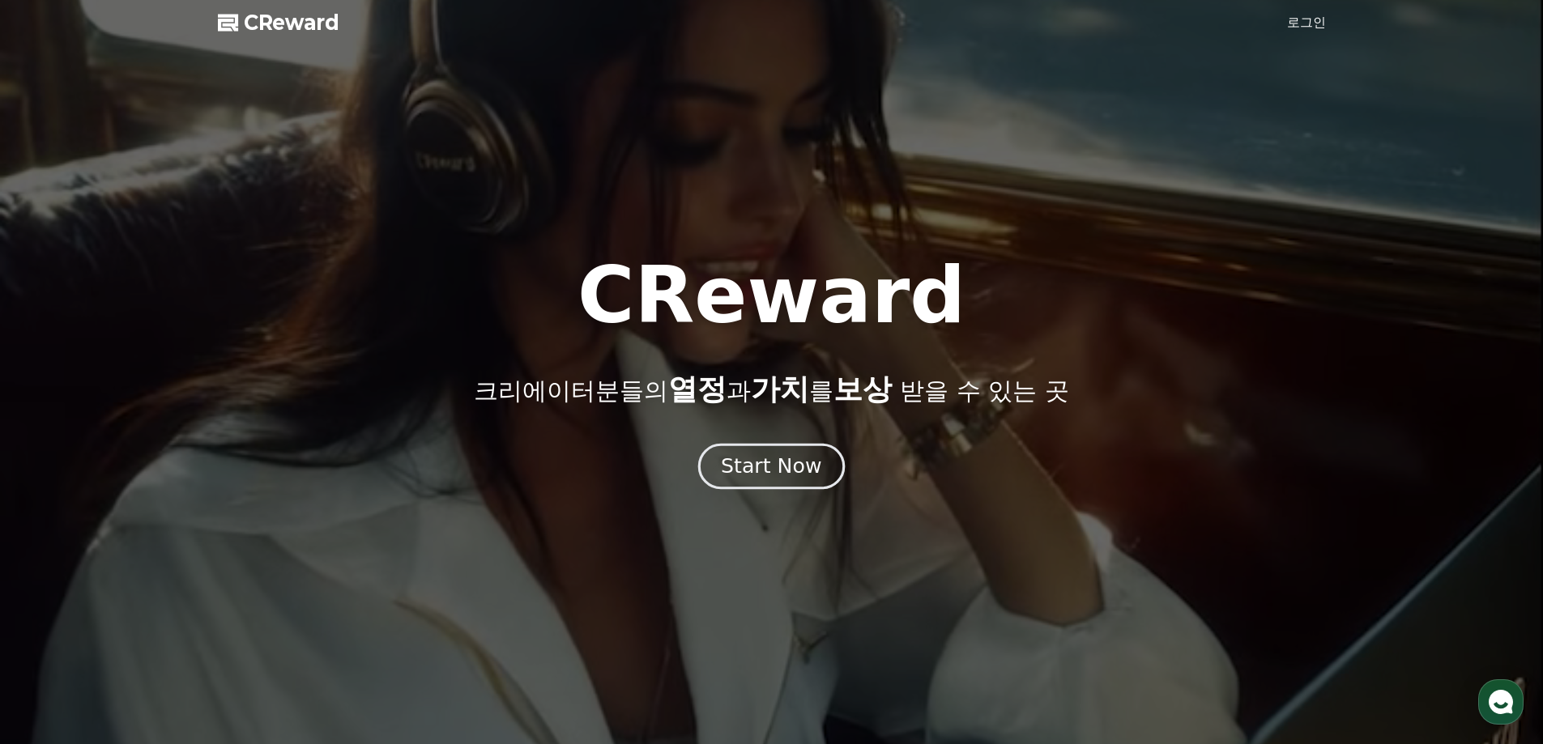
click at [804, 467] on div "Start Now" at bounding box center [771, 467] width 100 height 28
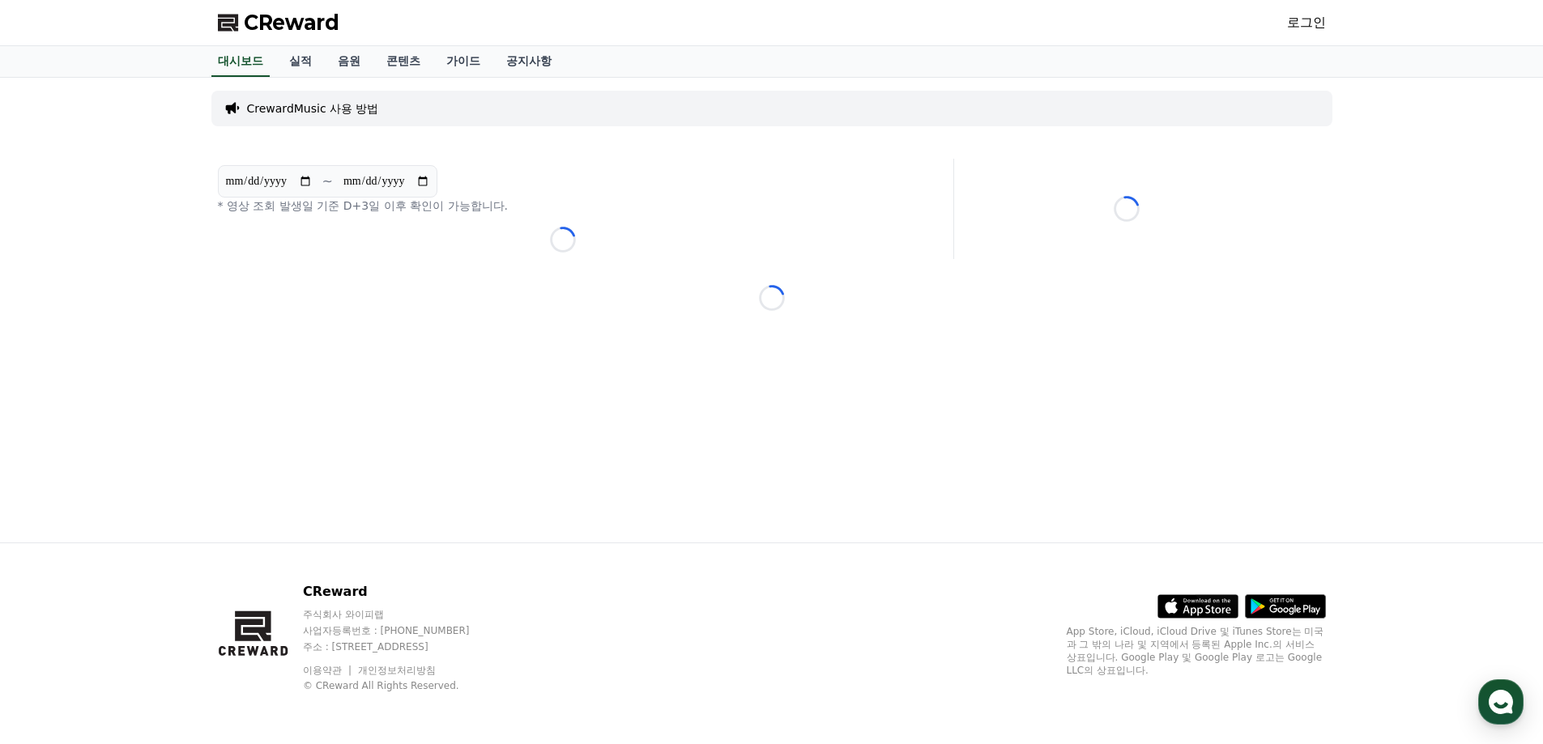
click at [720, 283] on div "**********" at bounding box center [772, 310] width 1134 height 465
click at [309, 19] on span "CReward" at bounding box center [292, 23] width 96 height 26
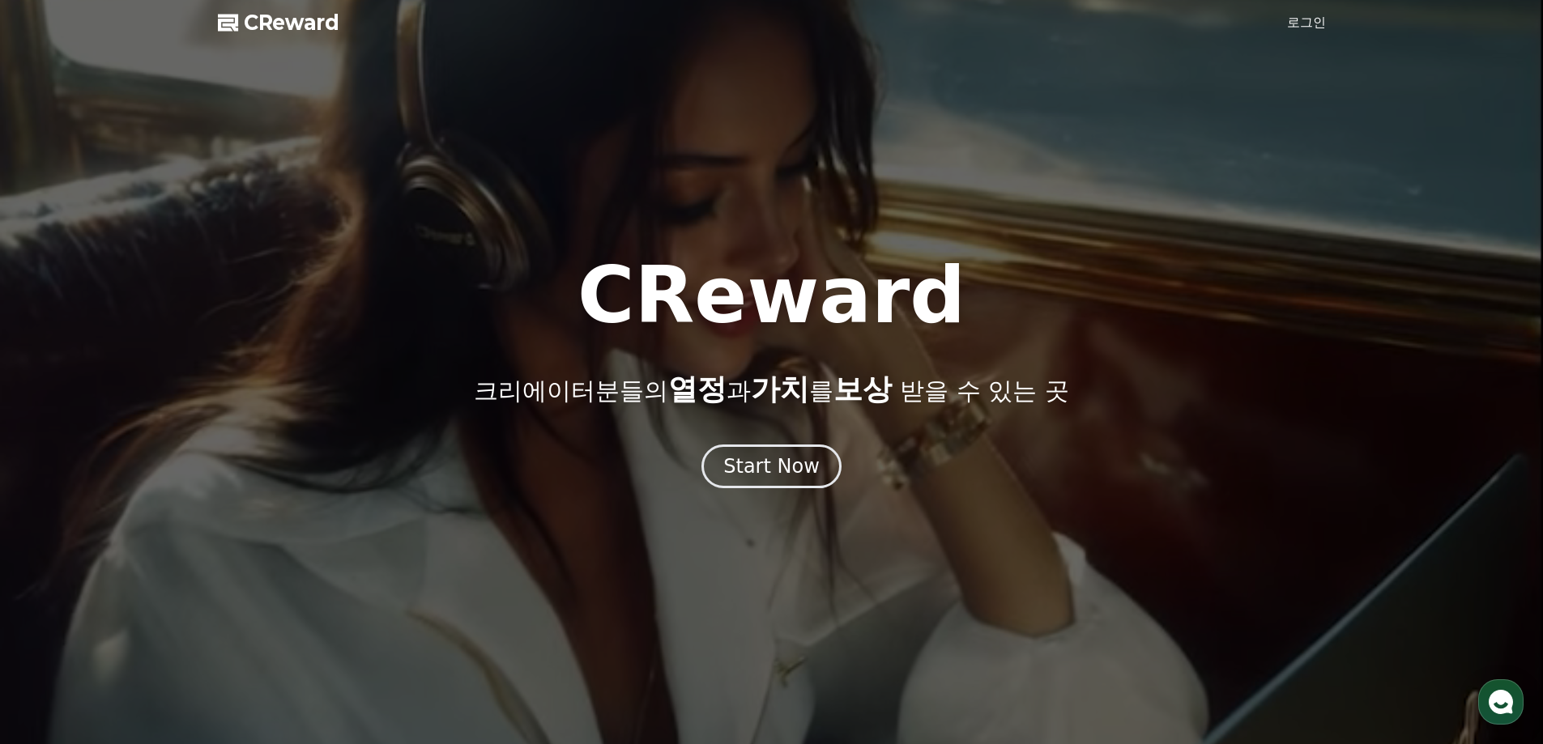
click at [1307, 36] on div at bounding box center [771, 372] width 1543 height 744
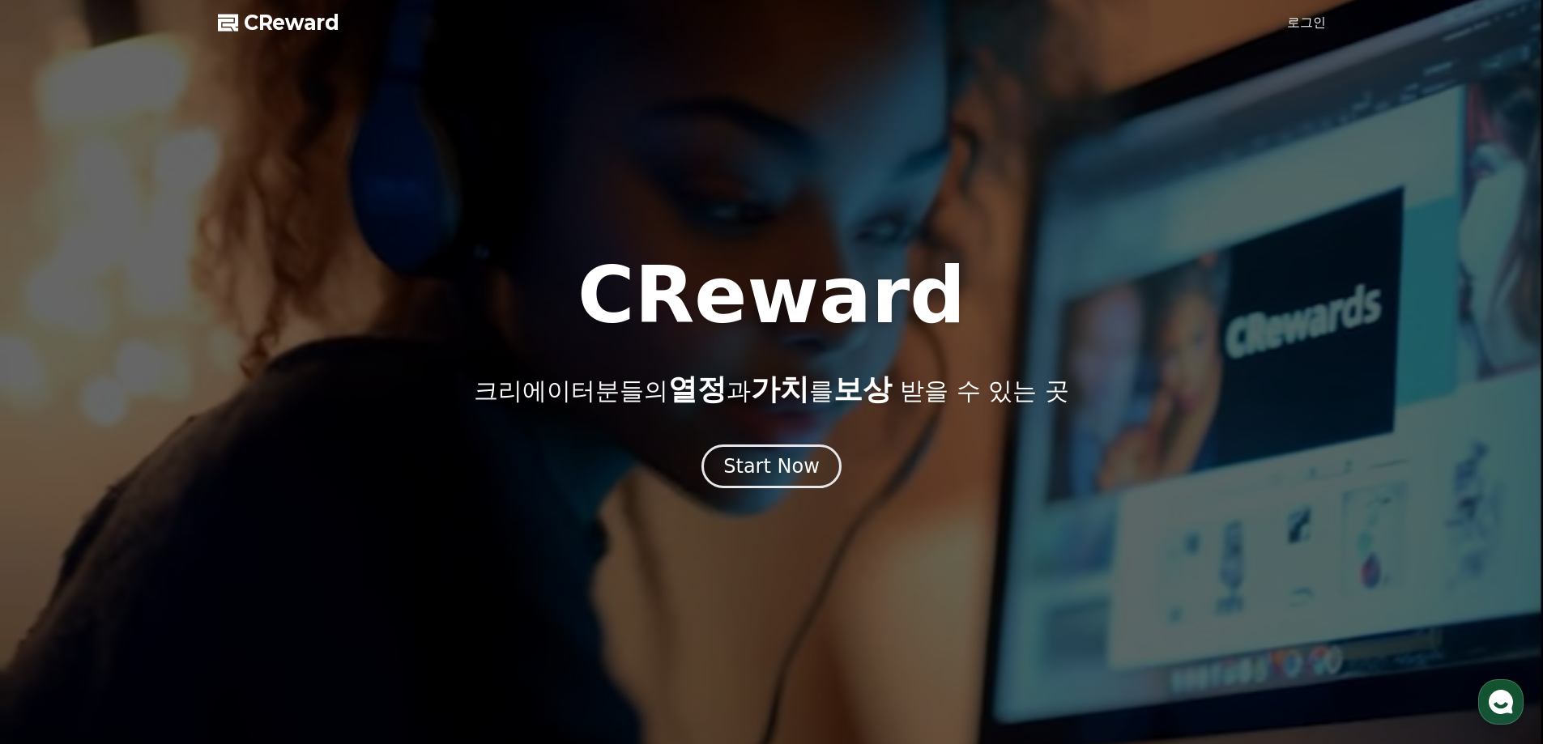
click at [1302, 28] on link "로그인" at bounding box center [1306, 22] width 39 height 19
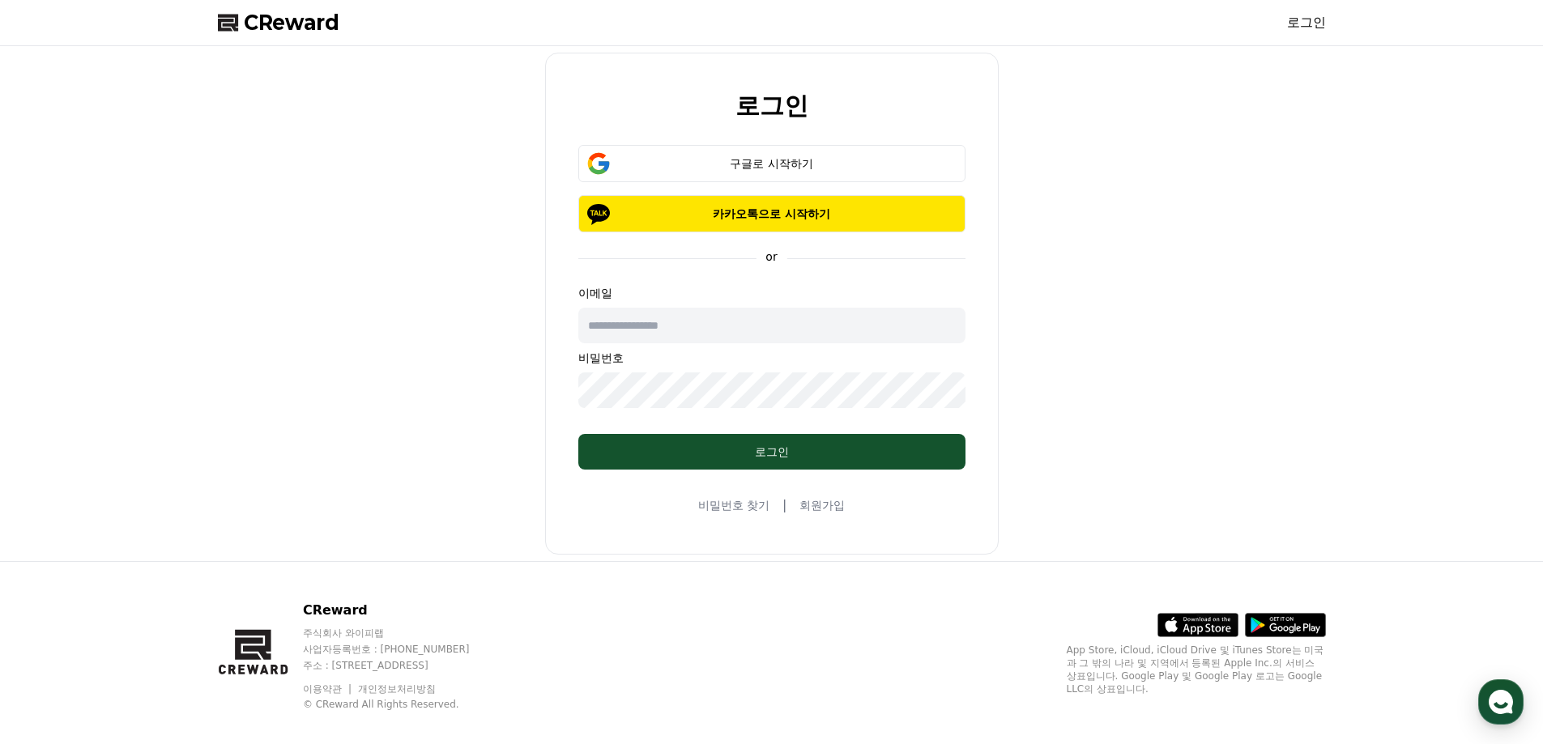
click at [697, 321] on input "text" at bounding box center [771, 326] width 387 height 36
click at [710, 167] on div "구글로 시작하기" at bounding box center [772, 164] width 340 height 16
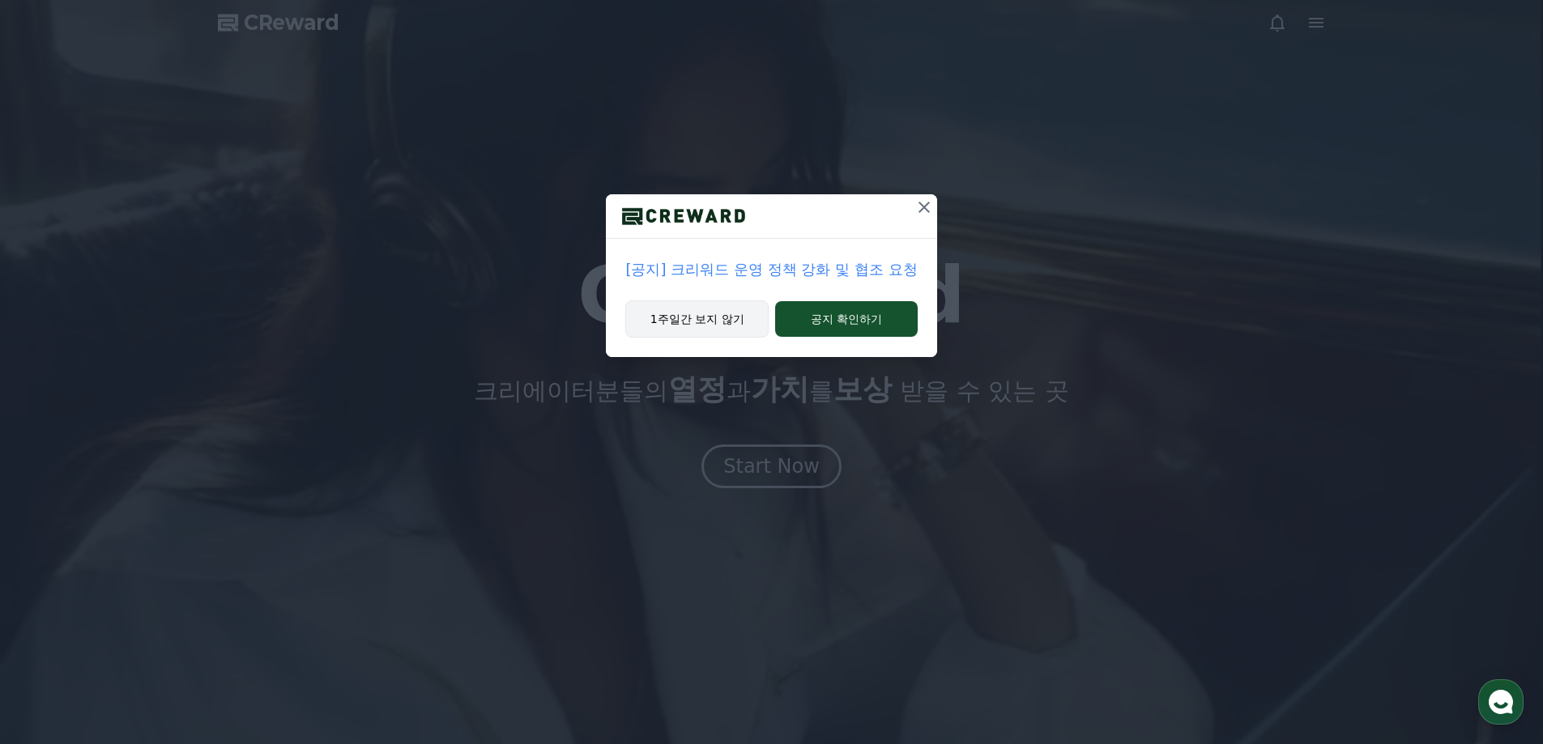
click at [729, 314] on button "1주일간 보지 않기" at bounding box center [696, 319] width 143 height 37
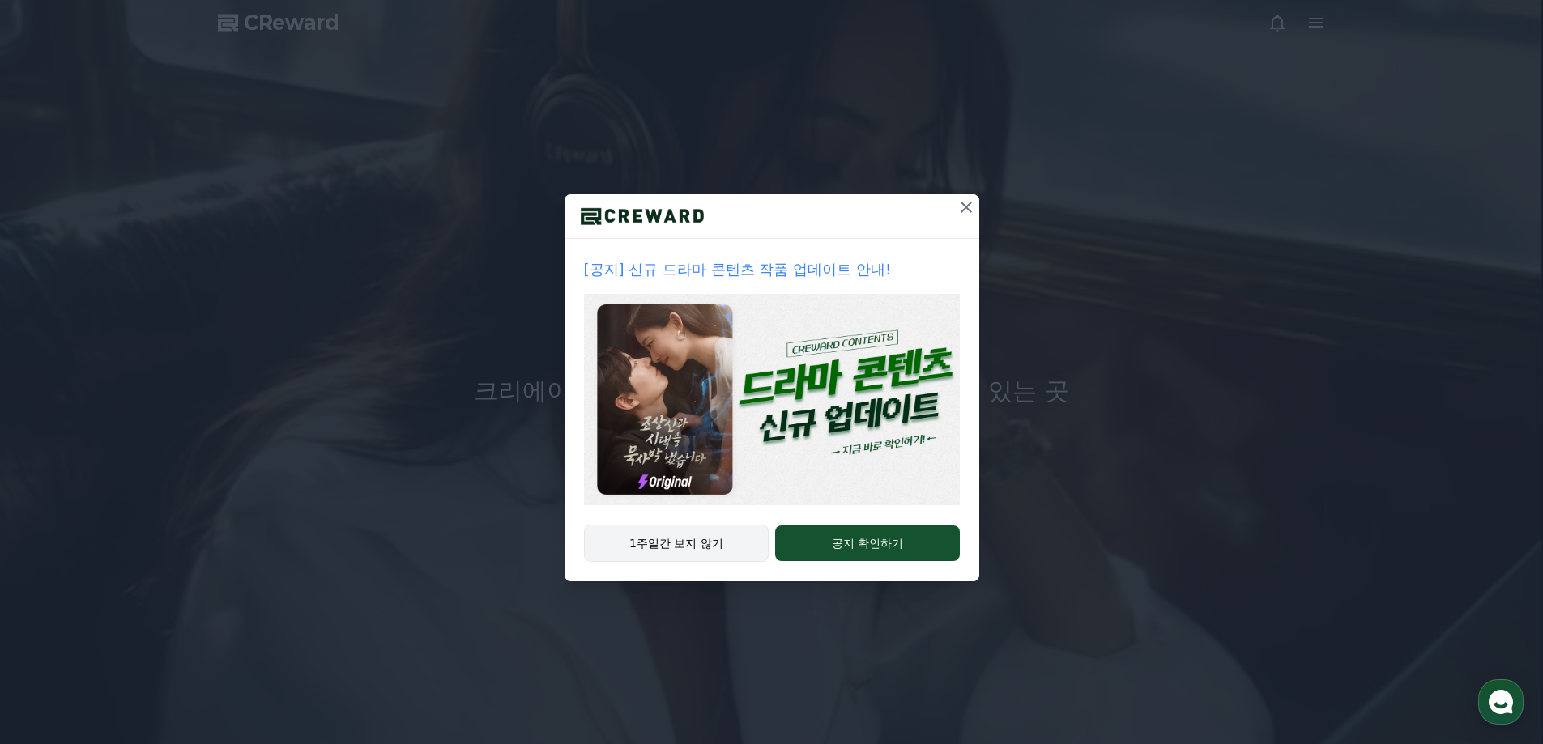
click at [733, 532] on button "1주일간 보지 않기" at bounding box center [677, 543] width 186 height 37
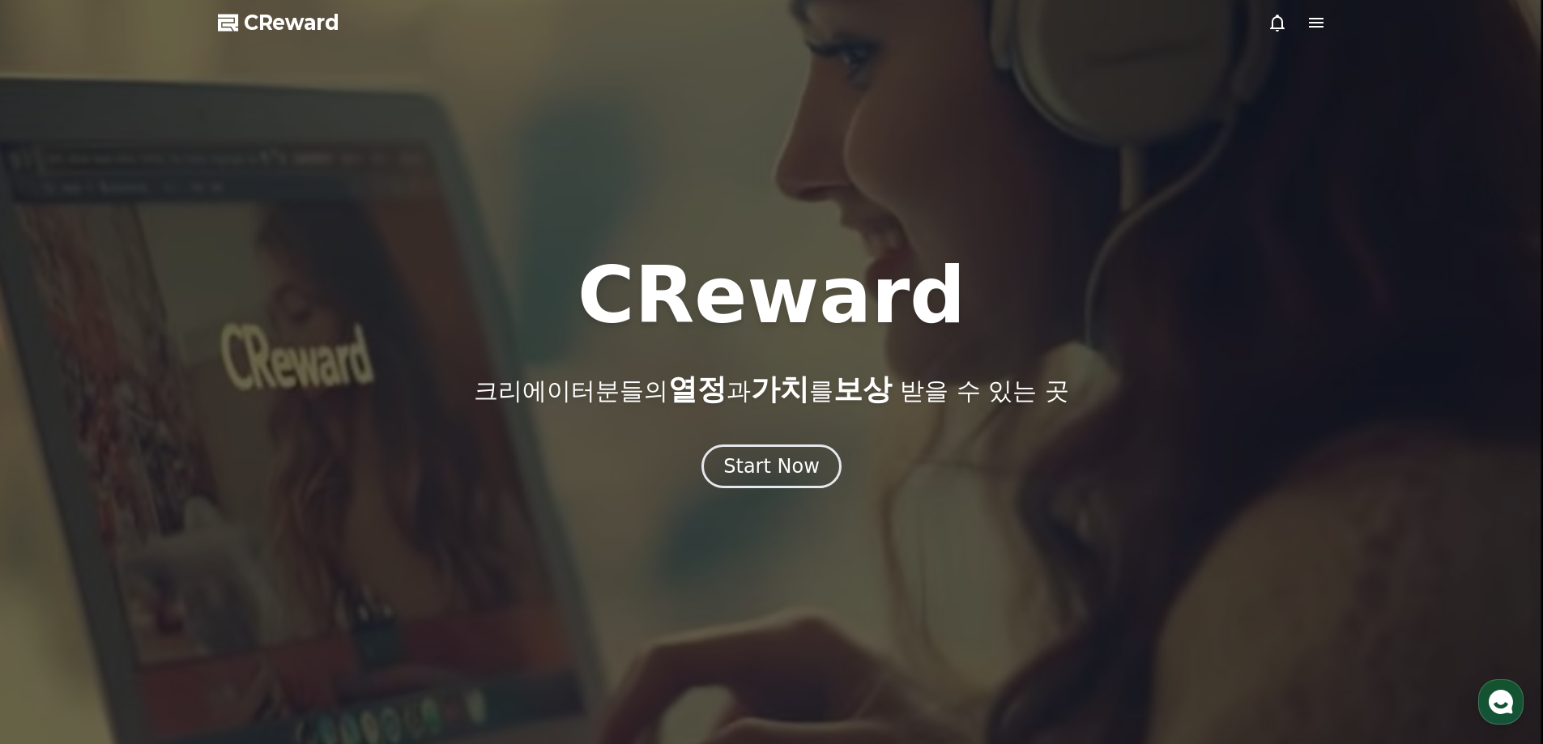
click at [1315, 28] on icon at bounding box center [1316, 22] width 19 height 19
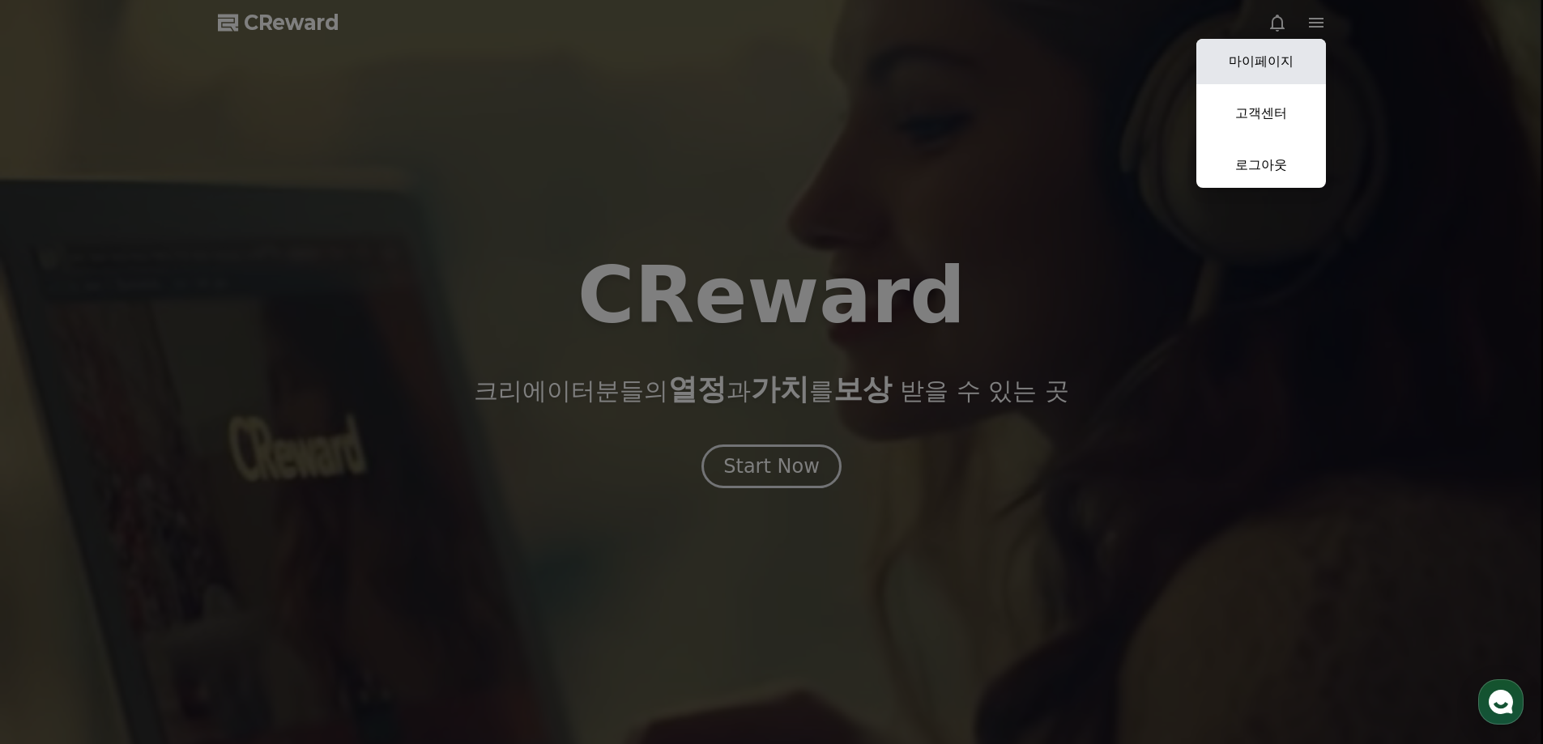
click at [1269, 53] on link "마이페이지" at bounding box center [1261, 61] width 130 height 45
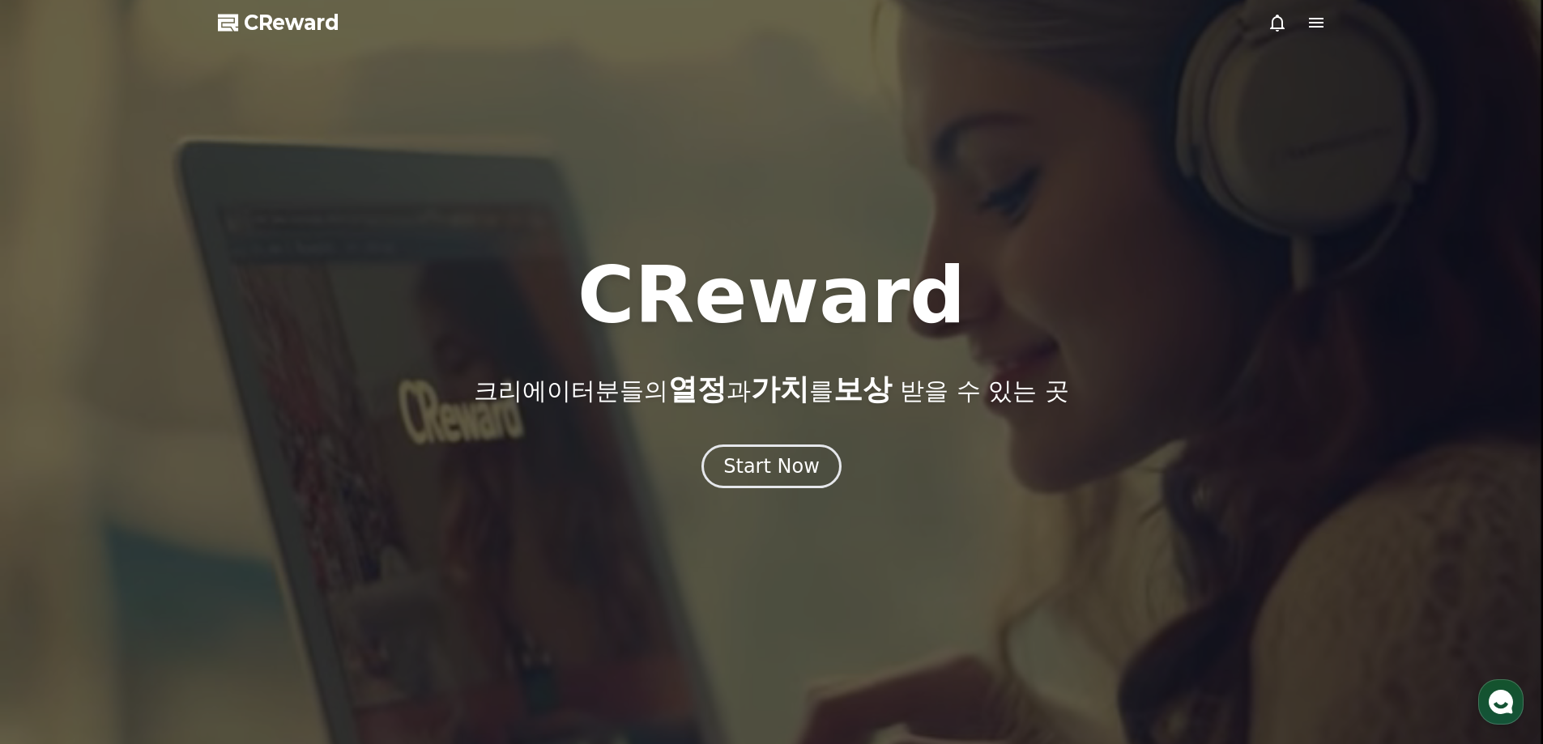
select select "**********"
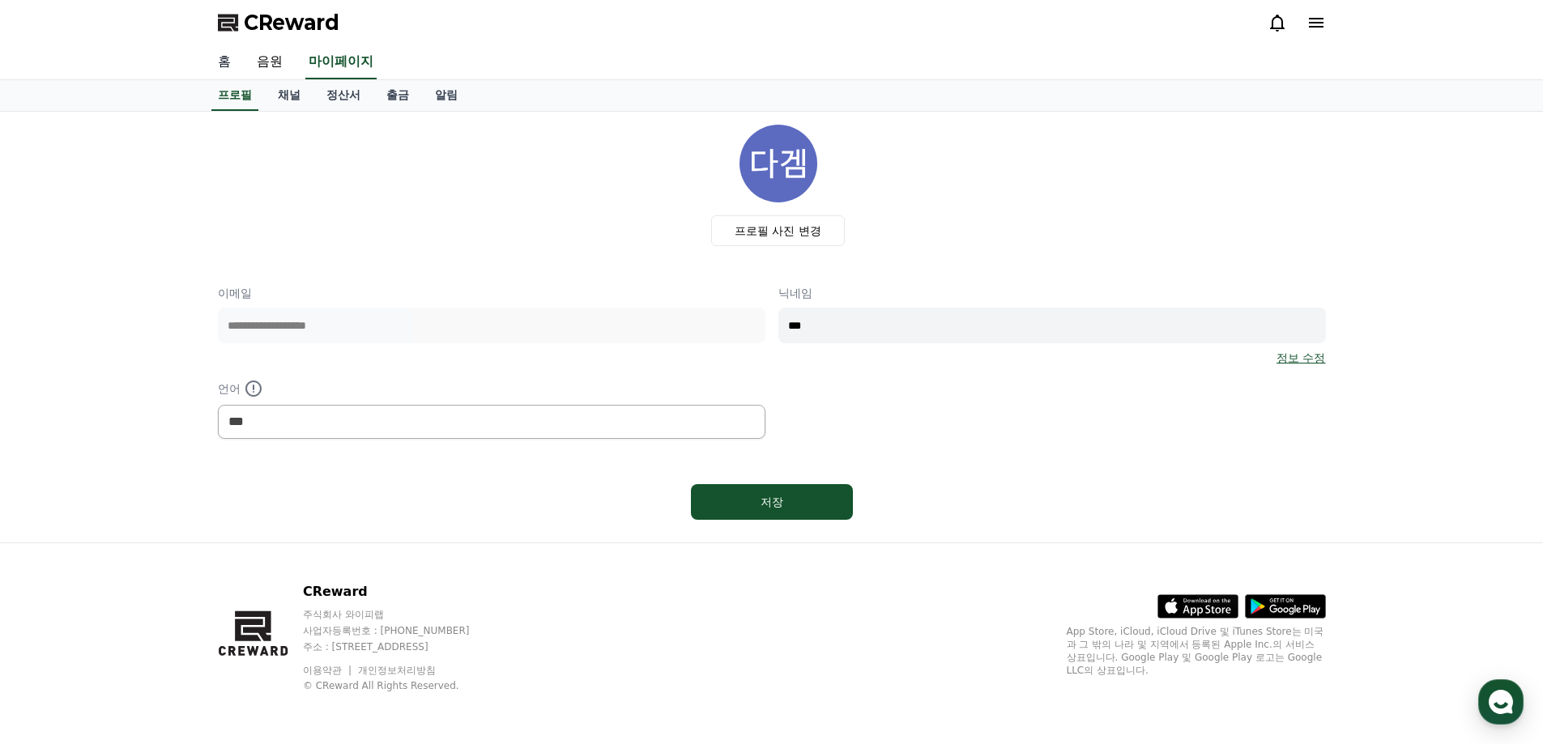
click at [220, 62] on link "홈" at bounding box center [224, 62] width 39 height 34
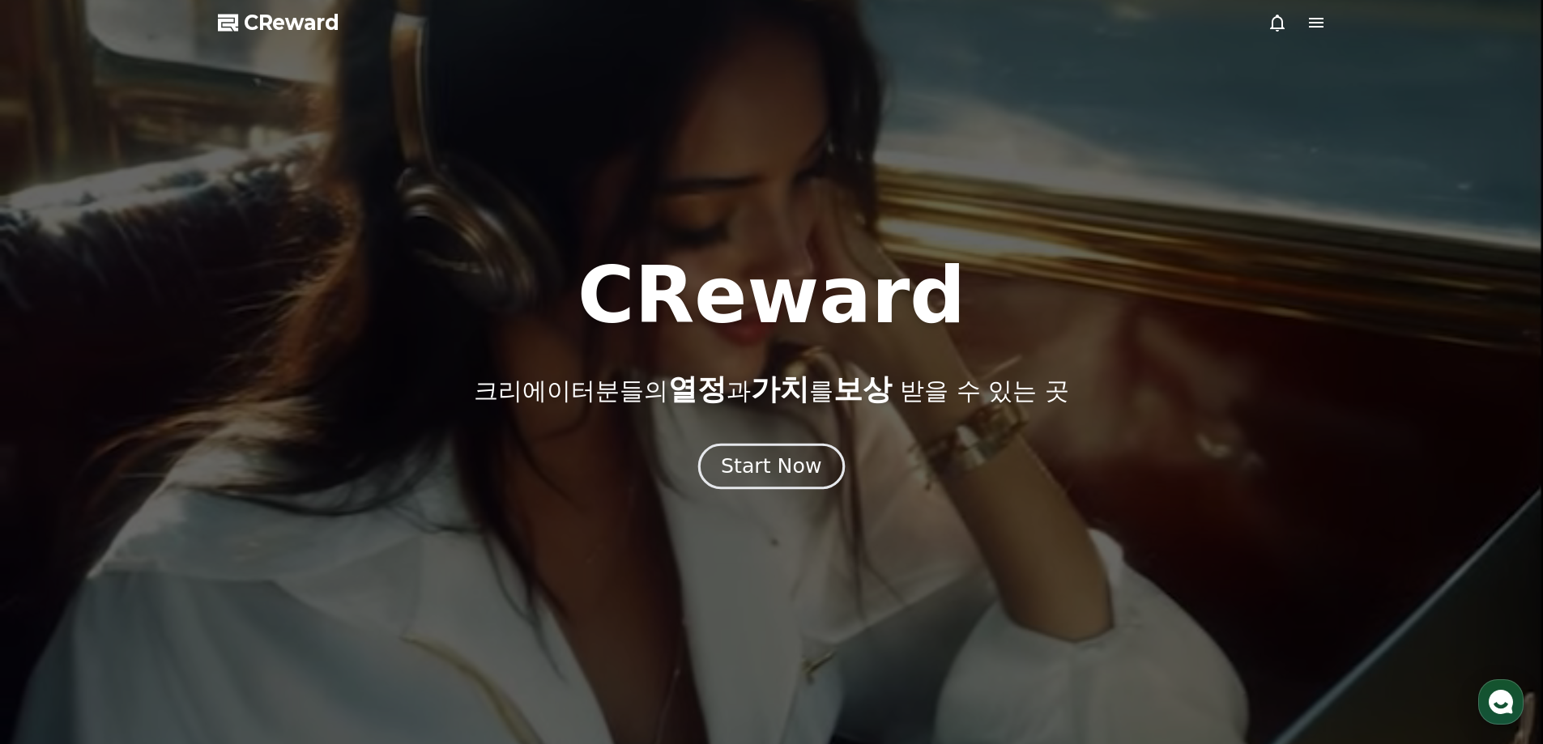
click at [744, 454] on div "Start Now" at bounding box center [771, 467] width 100 height 28
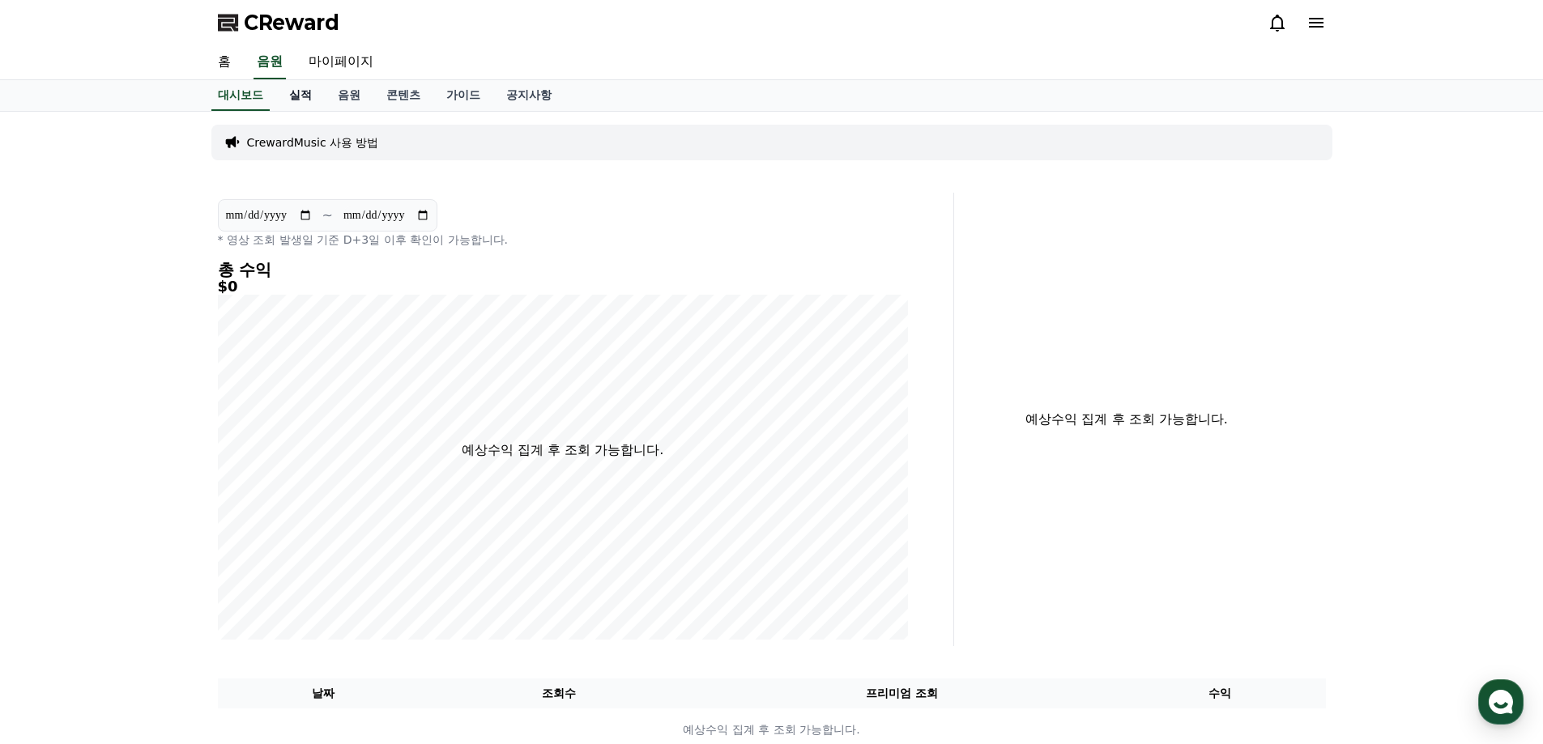
click at [301, 87] on link "실적" at bounding box center [300, 95] width 49 height 31
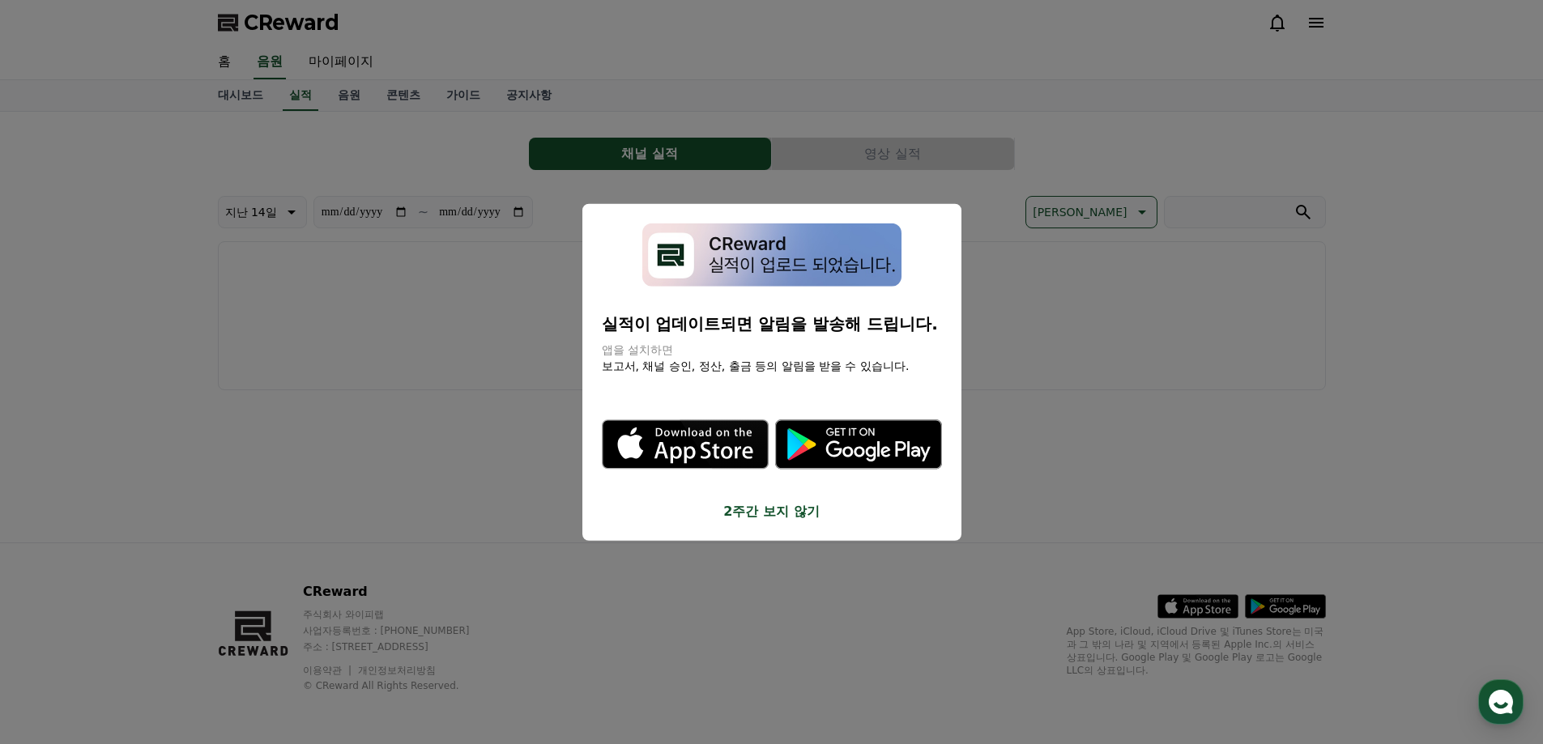
click at [788, 522] on div "실적이 업데이트되면 알림을 발송해 드립니다. 앱을 설치하면 보고서, 채널 승인, 정산, 출금 등의 알림을 받을 수 있습니다. .st0 { fi…" at bounding box center [771, 372] width 379 height 338
click at [774, 506] on button "2주간 보지 않기" at bounding box center [772, 511] width 340 height 19
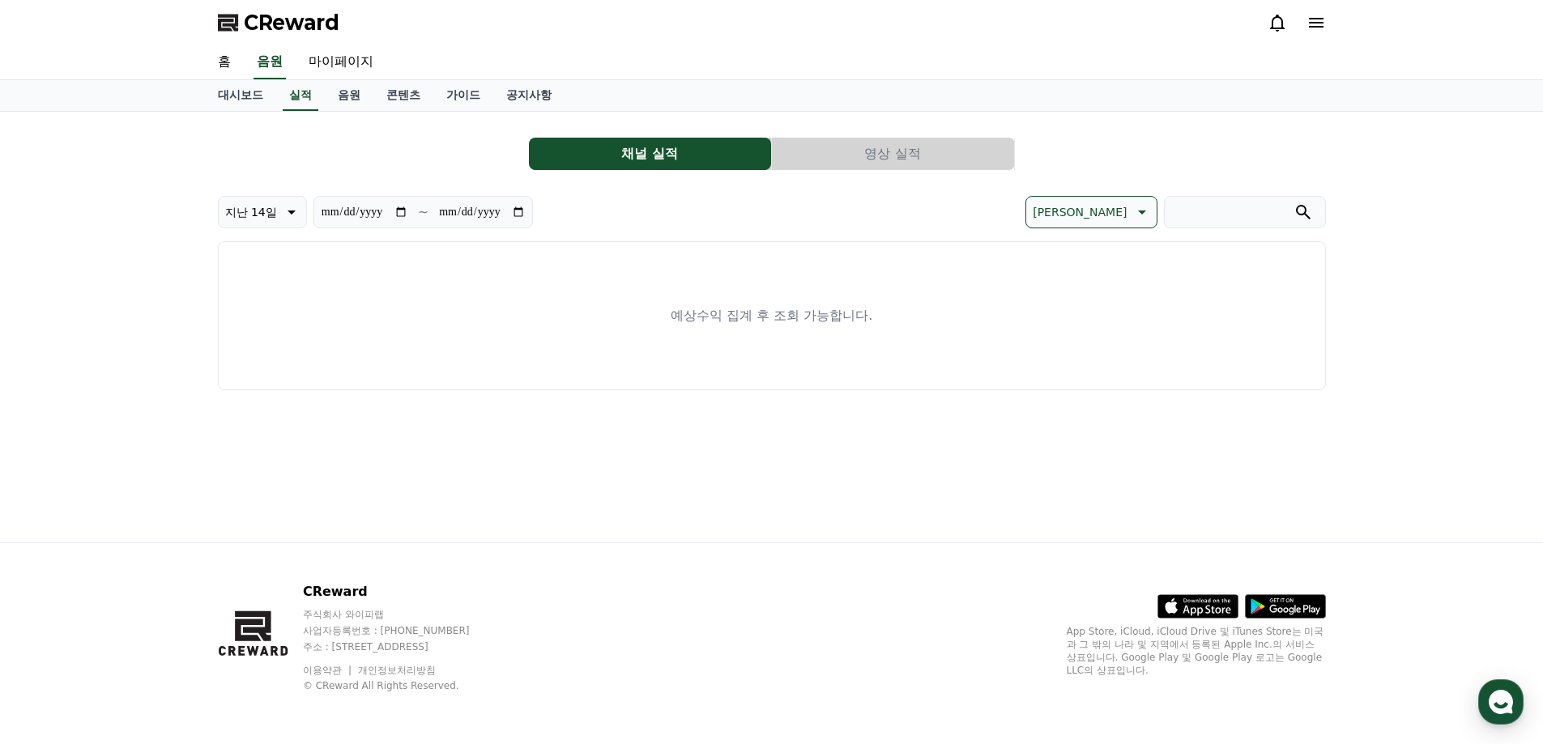
click at [356, 111] on div "대시보드 실적 음원 콘텐츠 가이드 공지사항" at bounding box center [771, 96] width 1543 height 32
click at [355, 104] on link "음원" at bounding box center [349, 95] width 49 height 31
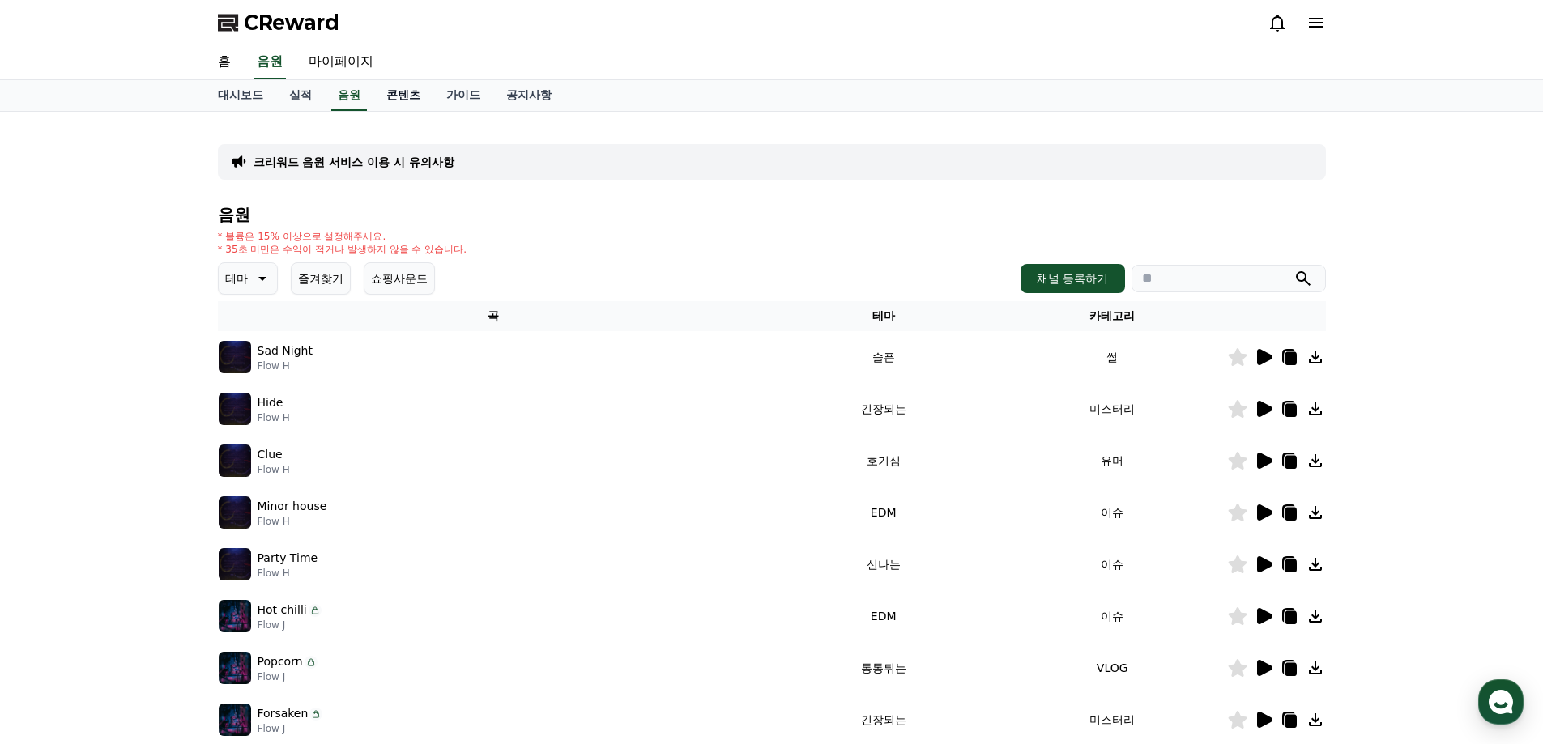
click at [413, 93] on link "콘텐츠" at bounding box center [403, 95] width 60 height 31
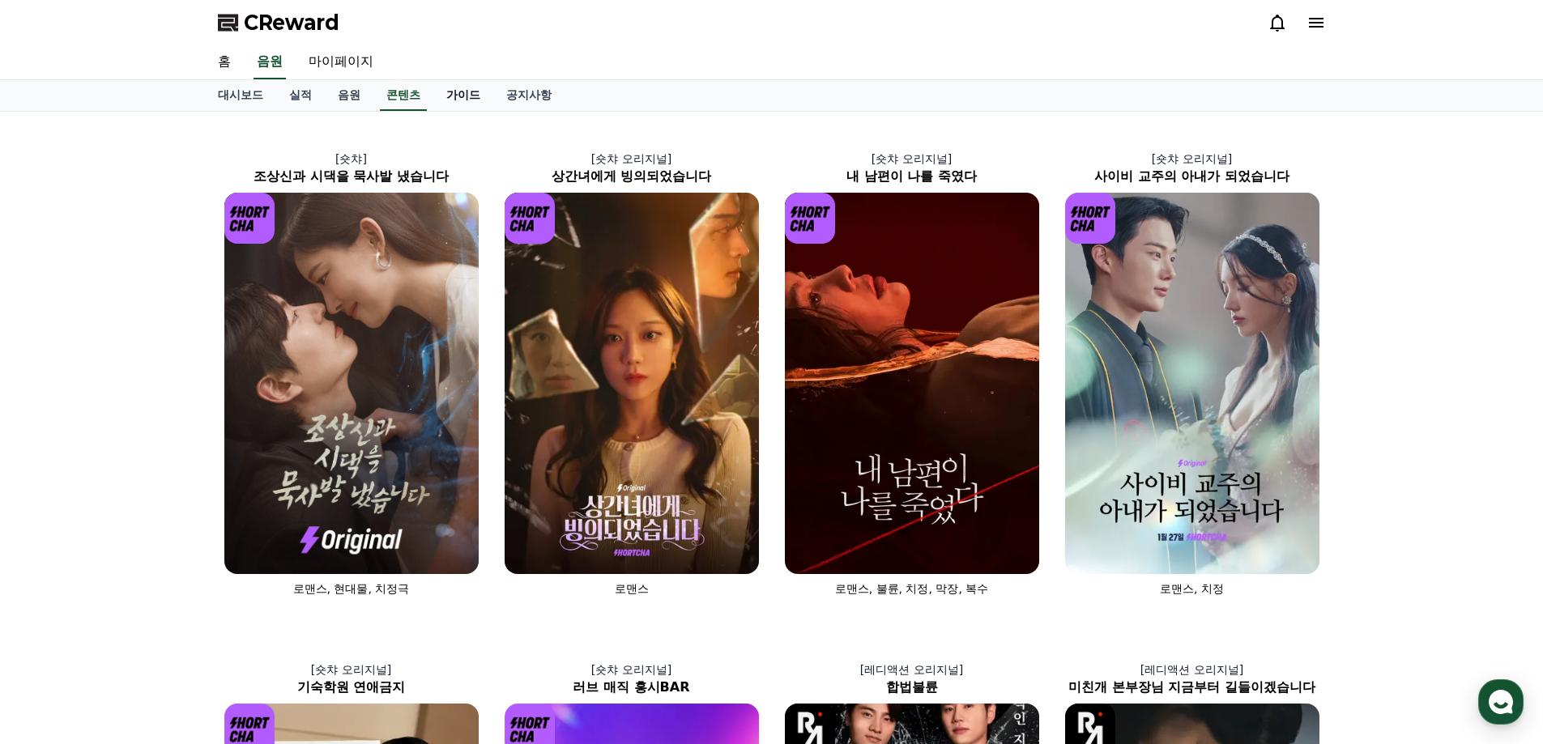
click at [464, 96] on link "가이드" at bounding box center [463, 95] width 60 height 31
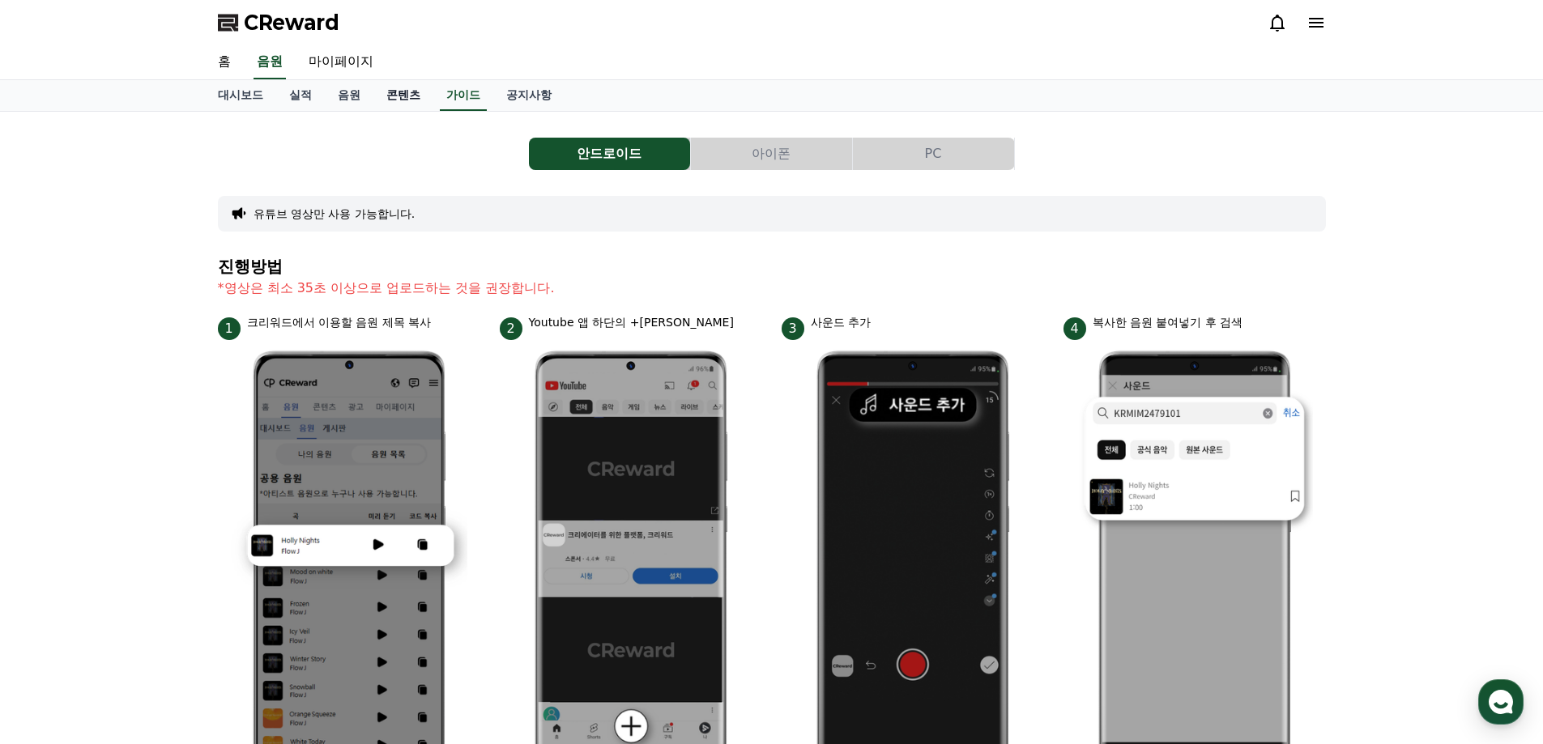
click at [424, 104] on link "콘텐츠" at bounding box center [403, 95] width 60 height 31
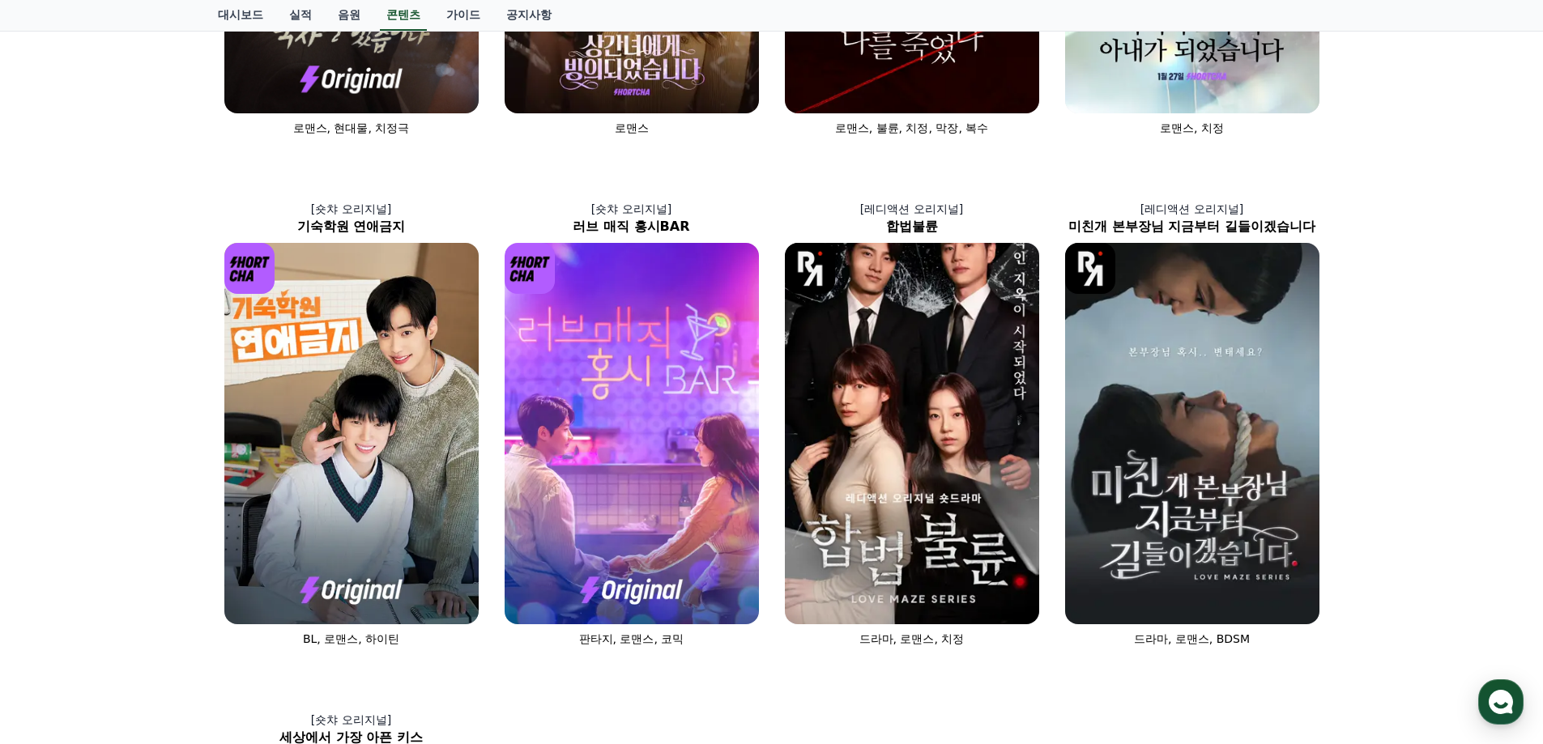
scroll to position [486, 0]
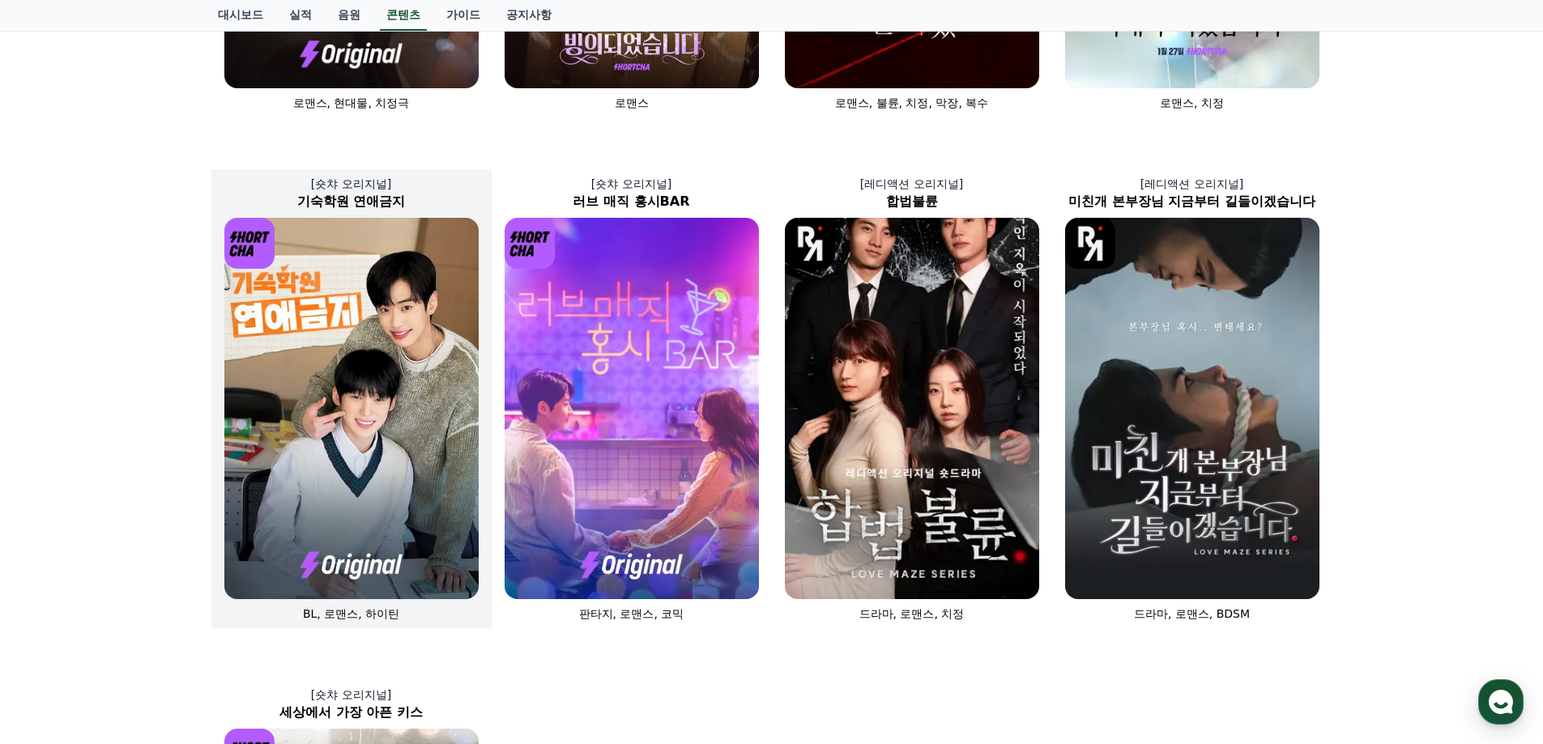
click at [327, 367] on img at bounding box center [351, 409] width 254 height 382
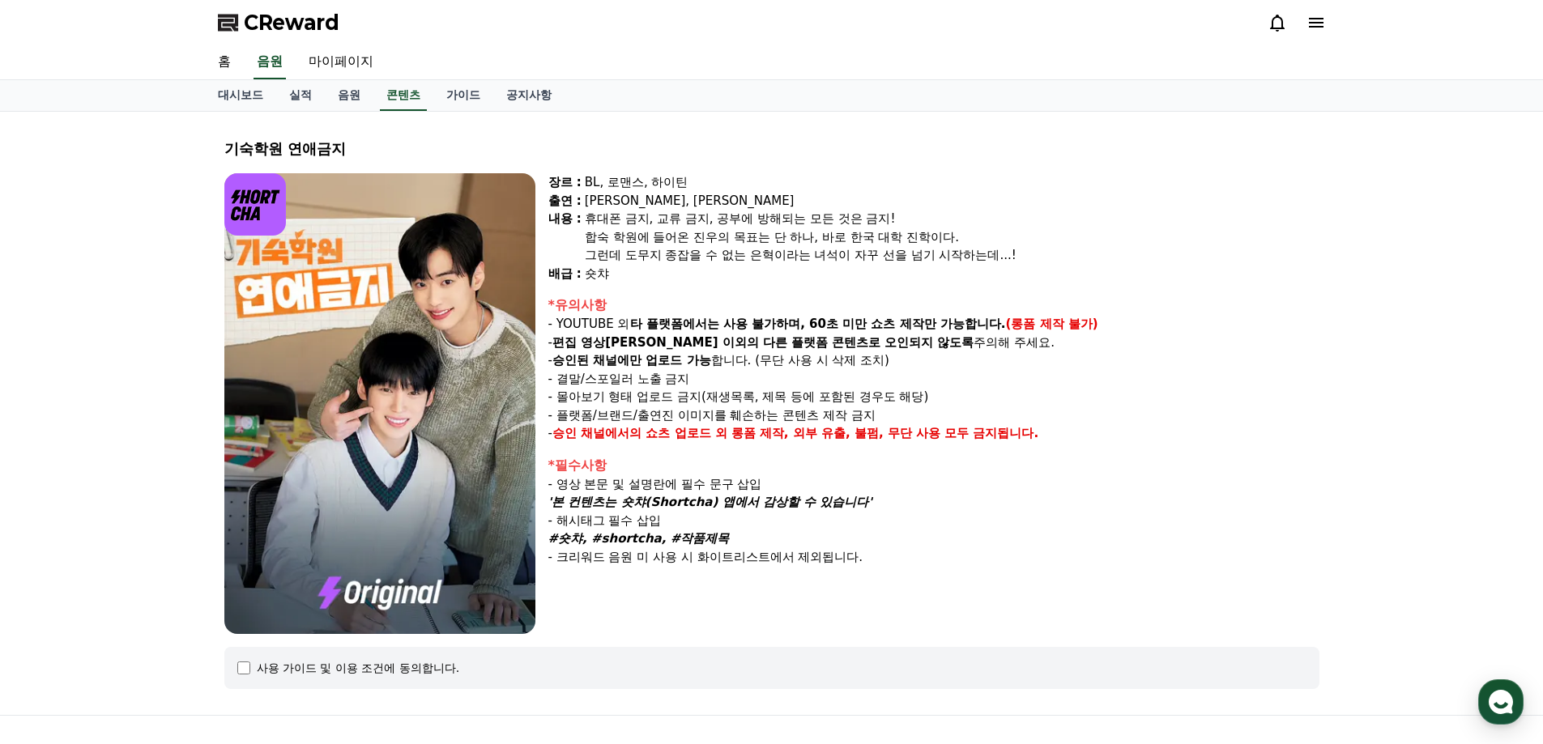
drag, startPoint x: 570, startPoint y: 204, endPoint x: 755, endPoint y: 270, distance: 196.0
click at [754, 270] on div "장르 : BL, 로맨스, 하이틴 출연 : 천우진, 한규민 내용 : 휴대폰 금지, 교류 금지, 공부에 방해되는 모든 것은 금지! 합숙 학원에 들…" at bounding box center [933, 227] width 771 height 109
click at [755, 270] on div "숏챠" at bounding box center [952, 274] width 735 height 19
drag, startPoint x: 703, startPoint y: 258, endPoint x: 536, endPoint y: 181, distance: 184.1
click at [536, 181] on div "장르 : BL, 로맨스, 하이틴 출연 : 천우진, 한규민 내용 : 휴대폰 금지, 교류 금지, 공부에 방해되는 모든 것은 금지! 합숙 학원에 들…" at bounding box center [771, 403] width 1095 height 461
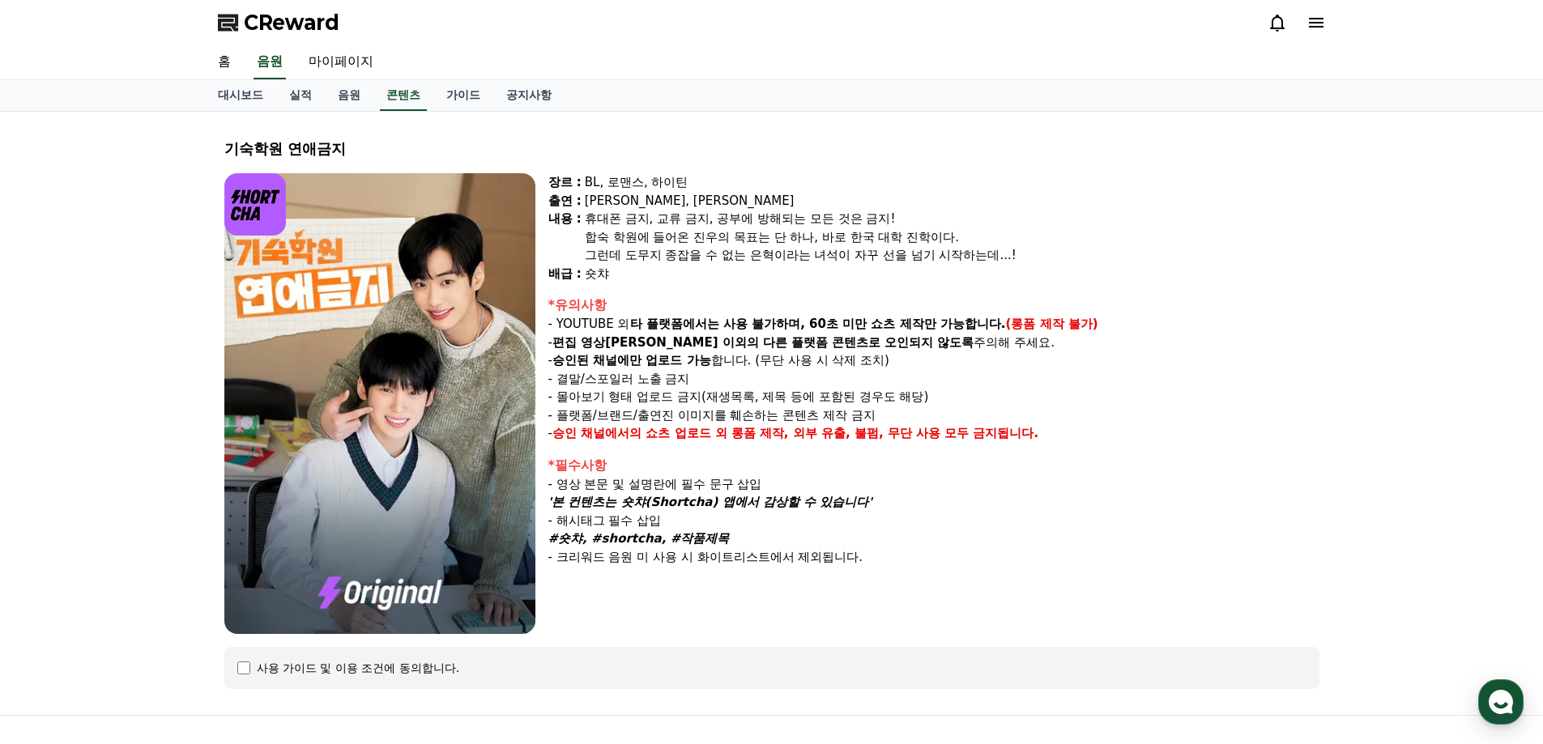
click at [544, 181] on div "장르 : BL, 로맨스, 하이틴 출연 : 천우진, 한규민 내용 : 휴대폰 금지, 교류 금지, 공부에 방해되는 모든 것은 금지! 합숙 학원에 들…" at bounding box center [771, 403] width 1095 height 461
drag, startPoint x: 546, startPoint y: 181, endPoint x: 899, endPoint y: 403, distance: 416.7
click at [893, 399] on div "장르 : BL, 로맨스, 하이틴 출연 : 천우진, 한규민 내용 : 휴대폰 금지, 교류 금지, 공부에 방해되는 모든 것은 금지! 합숙 학원에 들…" at bounding box center [771, 403] width 1095 height 461
click at [903, 405] on p "- 몰아보기 형태 업로드 금지(재생목록, 제목 등에 포함된 경우도 해당)" at bounding box center [933, 397] width 771 height 19
drag, startPoint x: 949, startPoint y: 397, endPoint x: 541, endPoint y: 292, distance: 421.4
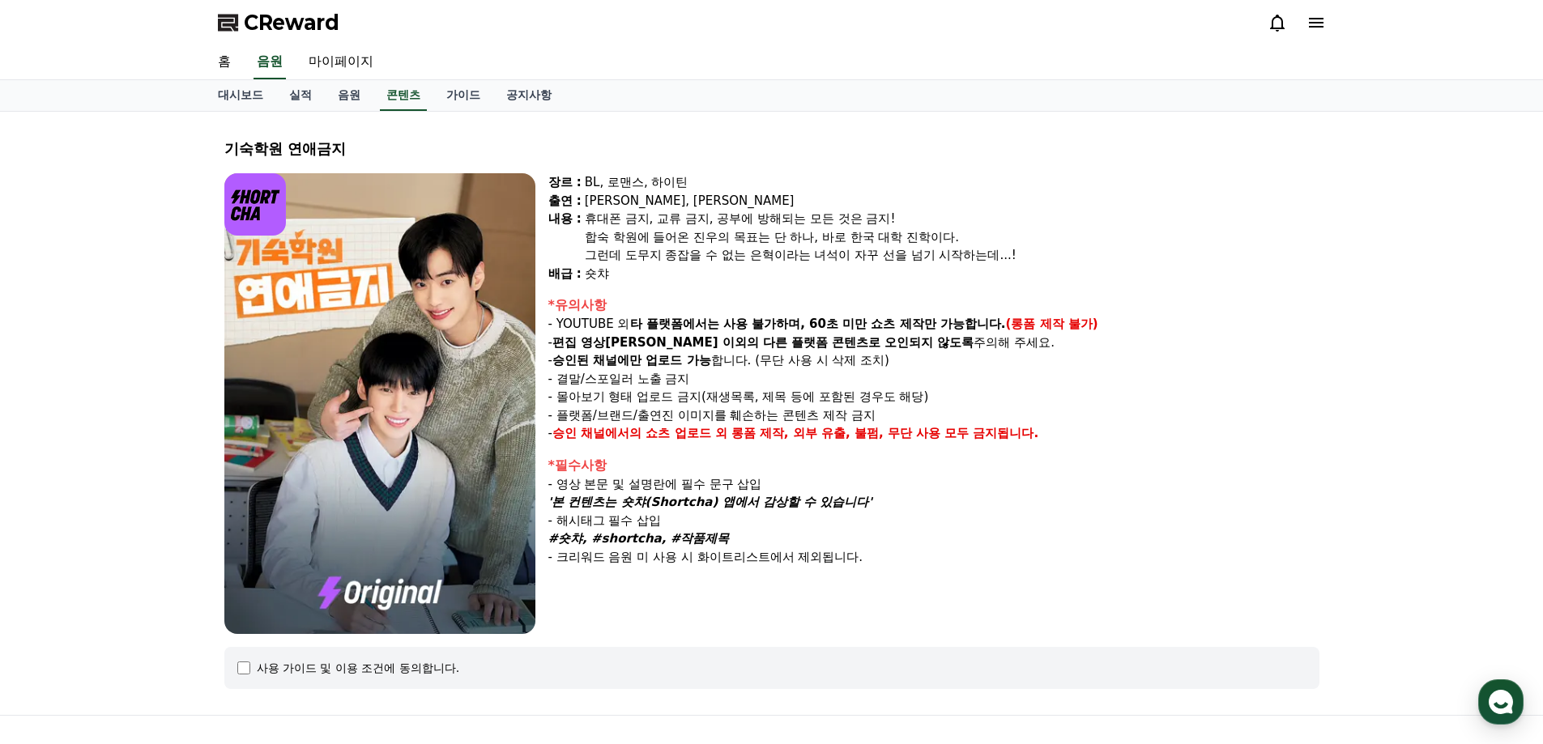
click at [541, 292] on div "장르 : BL, 로맨스, 하이틴 출연 : 천우진, 한규민 내용 : 휴대폰 금지, 교류 금지, 공부에 방해되는 모든 것은 금지! 합숙 학원에 들…" at bounding box center [771, 403] width 1095 height 461
click at [615, 324] on p "- YOUTUBE 외 타 플랫폼에서는 사용 불가하며, 60초 미만 쇼츠 제작만 가능합니다. (롱폼 제작 불가)" at bounding box center [933, 324] width 771 height 19
drag, startPoint x: 567, startPoint y: 321, endPoint x: 790, endPoint y: 410, distance: 239.9
click at [790, 410] on div "*유의사항 - YOUTUBE 외 타 플랫폼에서는 사용 불가하며, 60초 미만 쇼츠 제작만 가능합니다. (롱폼 제작 불가) - 편집 영상이 숏챠…" at bounding box center [933, 369] width 771 height 147
click at [790, 410] on p "- 플랫폼/브랜드/출연진 이미지를 훼손하는 콘텐츠 제작 금지" at bounding box center [933, 416] width 771 height 19
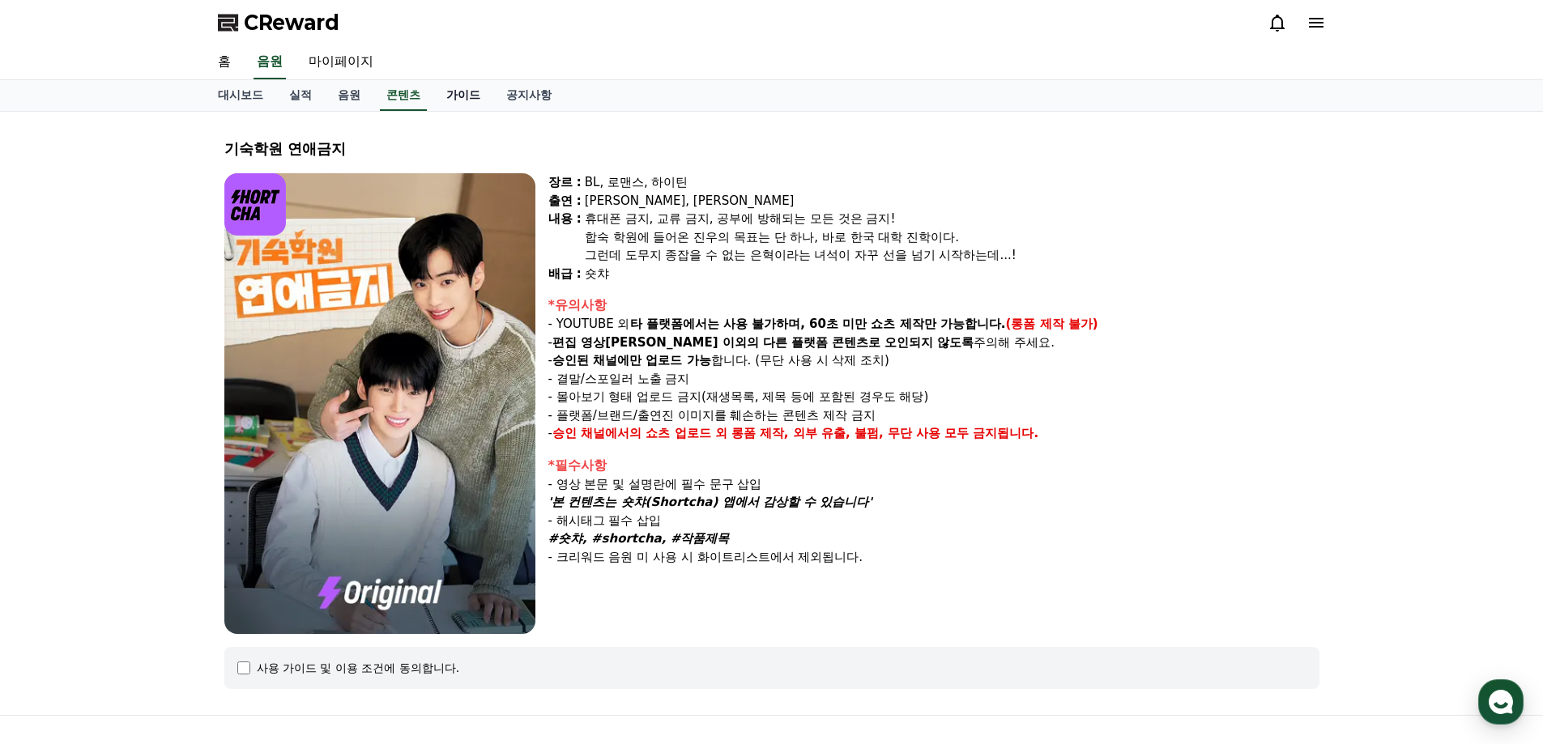
click at [478, 92] on link "가이드" at bounding box center [463, 95] width 60 height 31
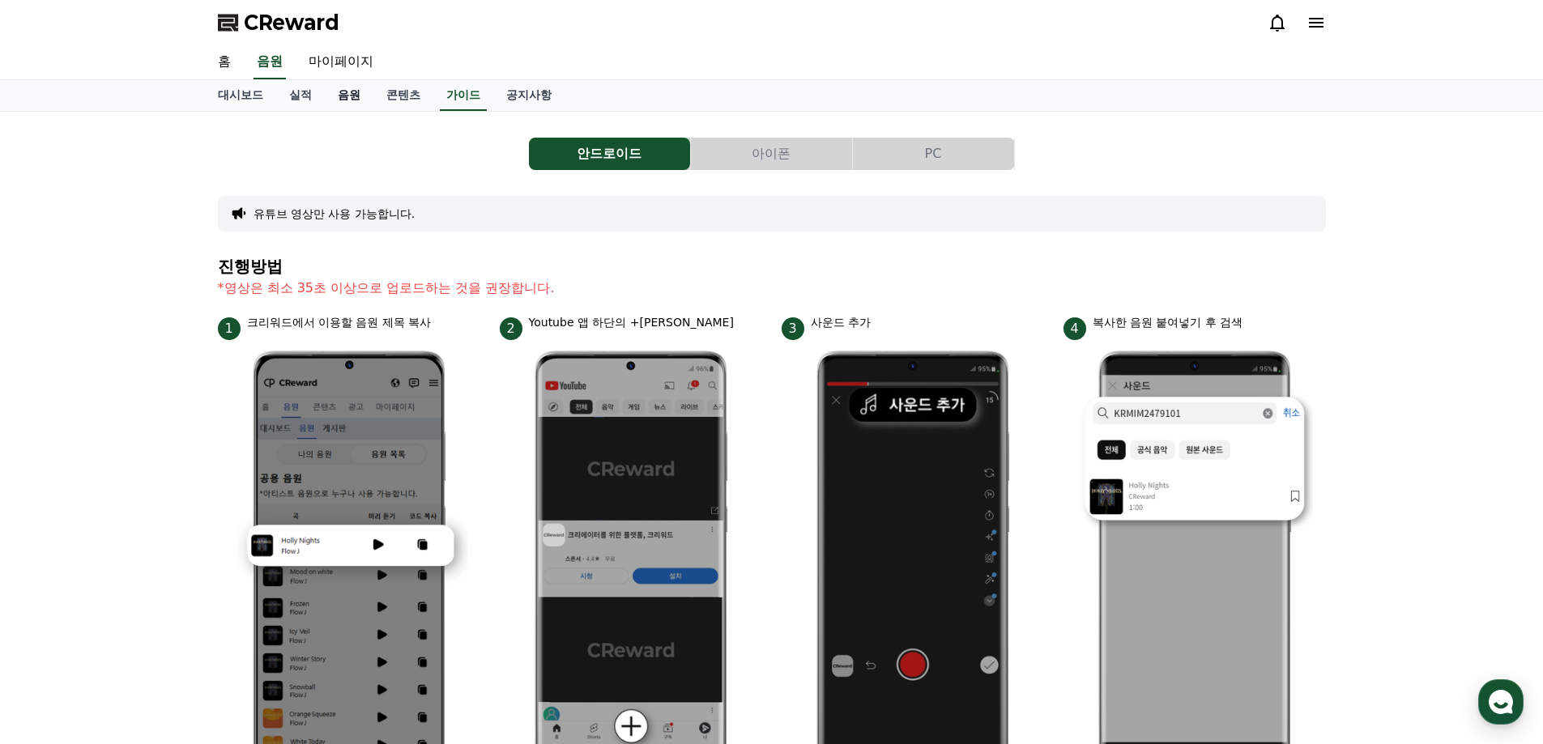
click at [332, 106] on link "음원" at bounding box center [349, 95] width 49 height 31
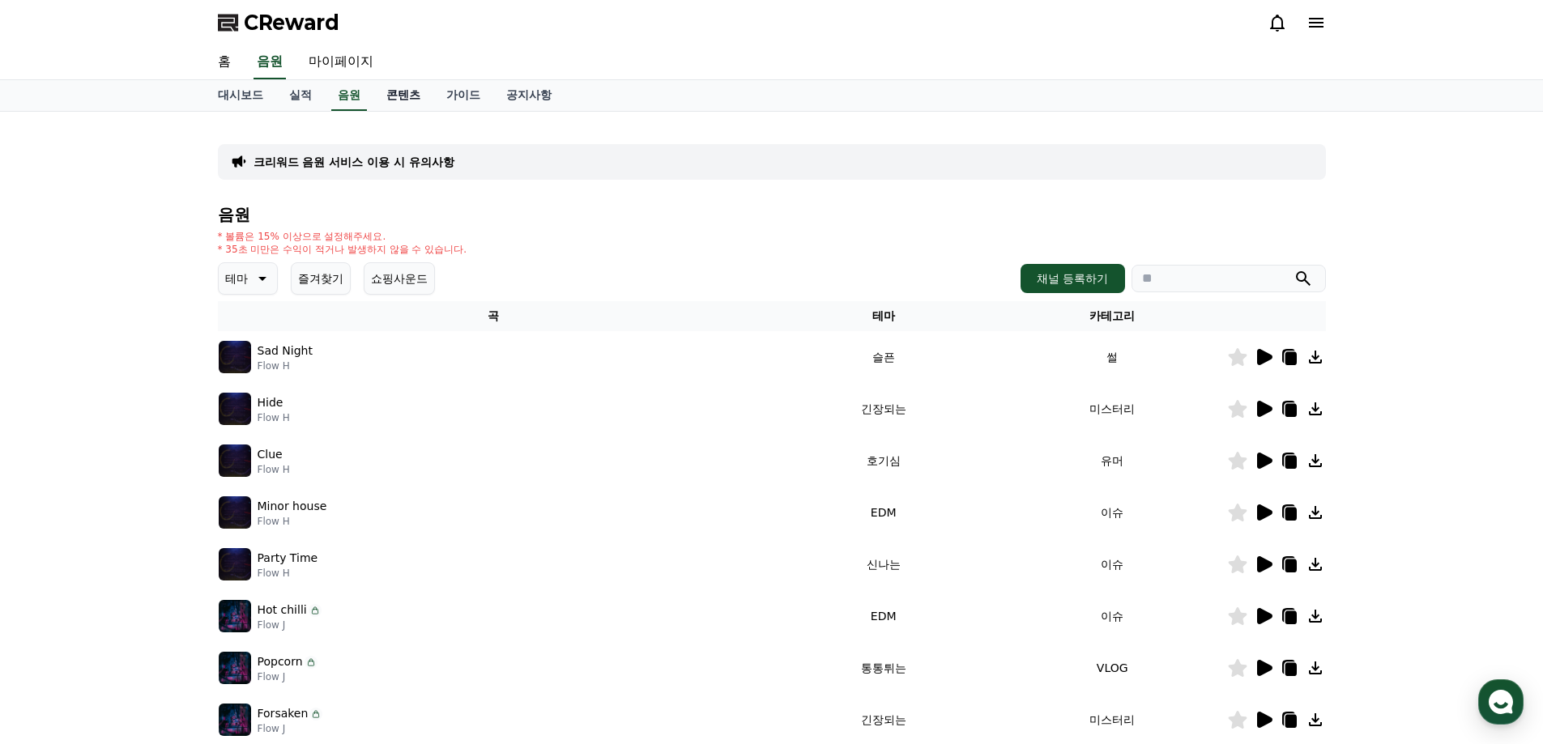
click at [410, 91] on link "콘텐츠" at bounding box center [403, 95] width 60 height 31
click at [472, 97] on link "가이드" at bounding box center [463, 95] width 60 height 31
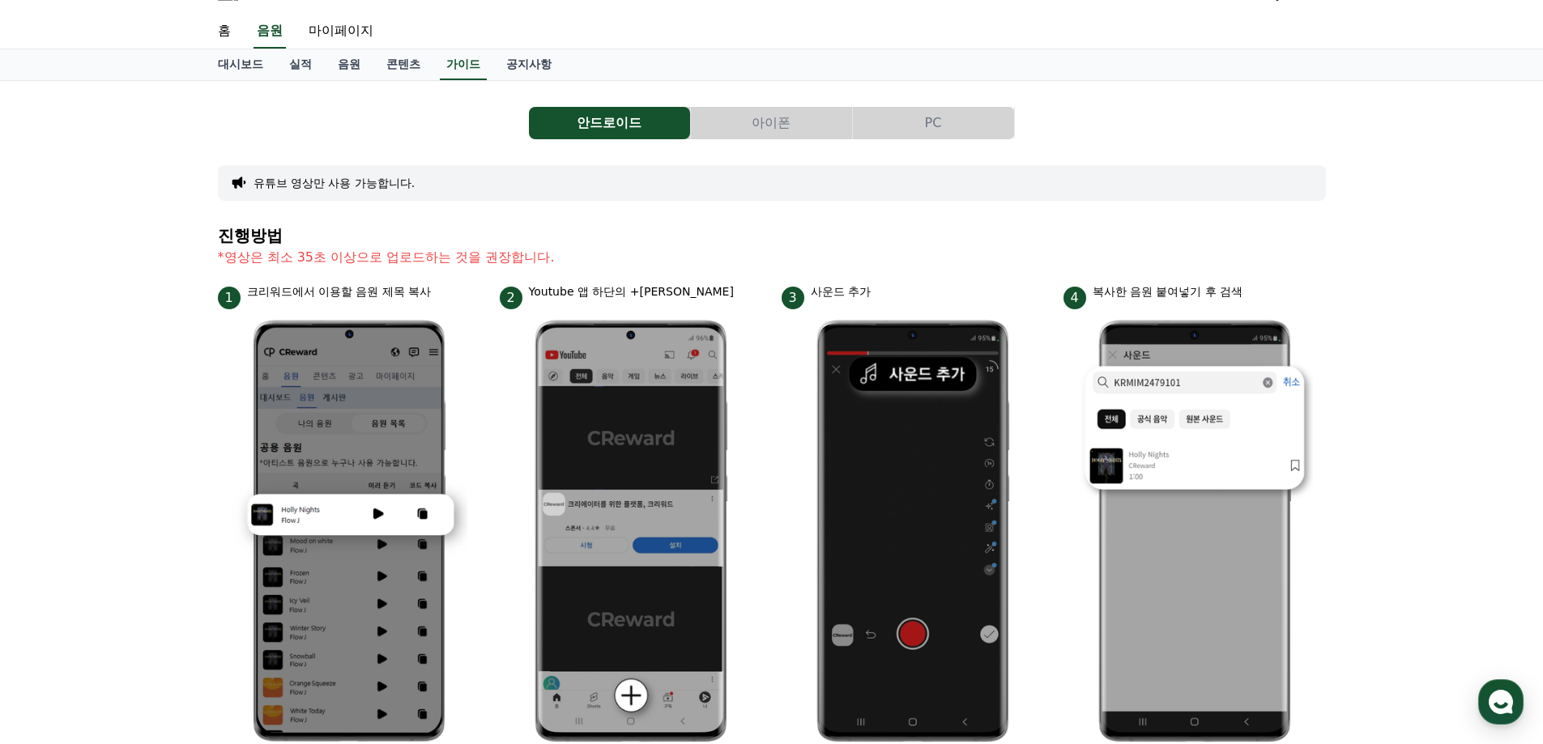
scroll to position [81, 0]
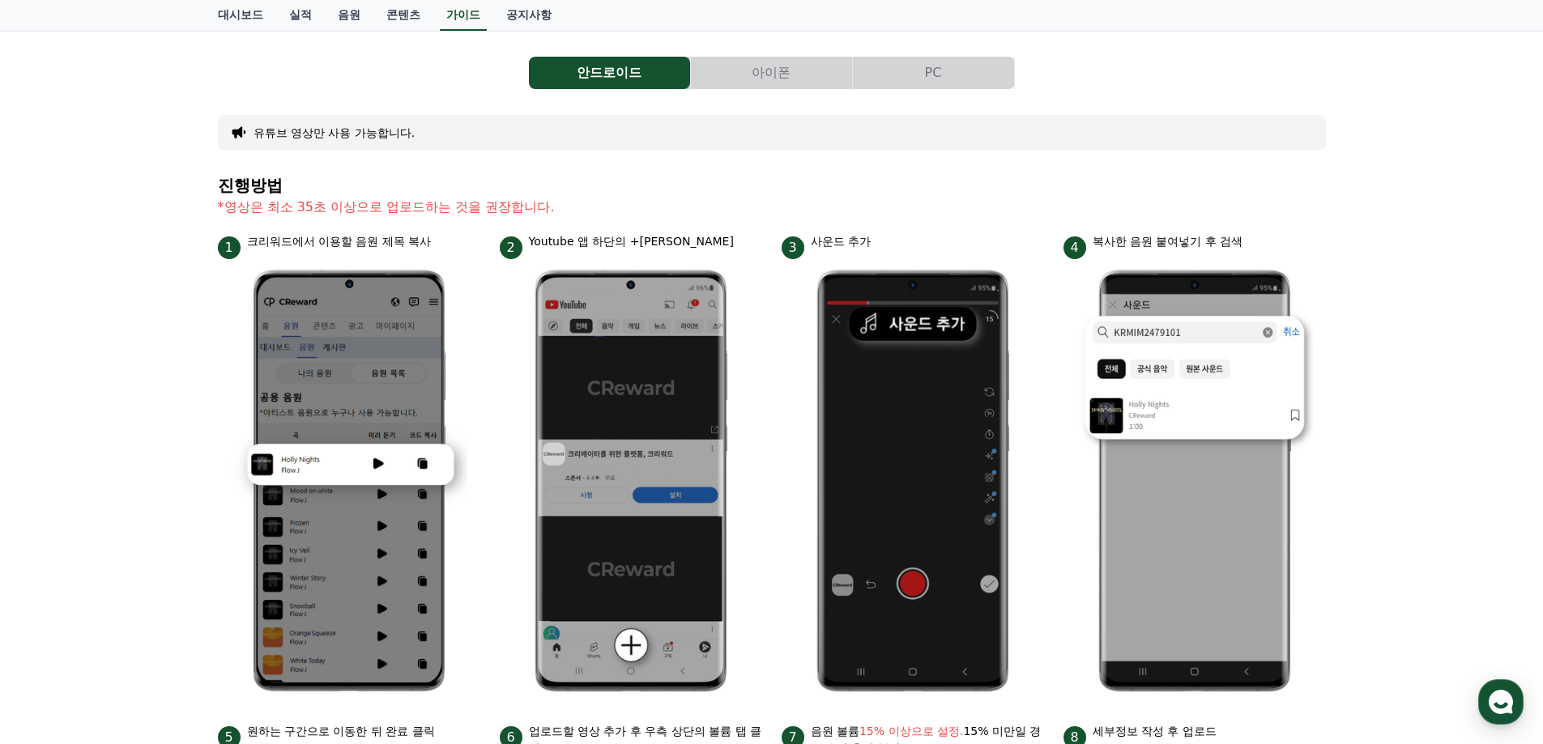
click at [1415, 289] on div "안드로이드 아이폰 PC 유튜브 영상만 사용 가능합니다. 진행방법 *영상은 최소 35초 이상으로 업로드하는 것을 권장합니다. 1 크리워드에서 이…" at bounding box center [771, 623] width 1543 height 1184
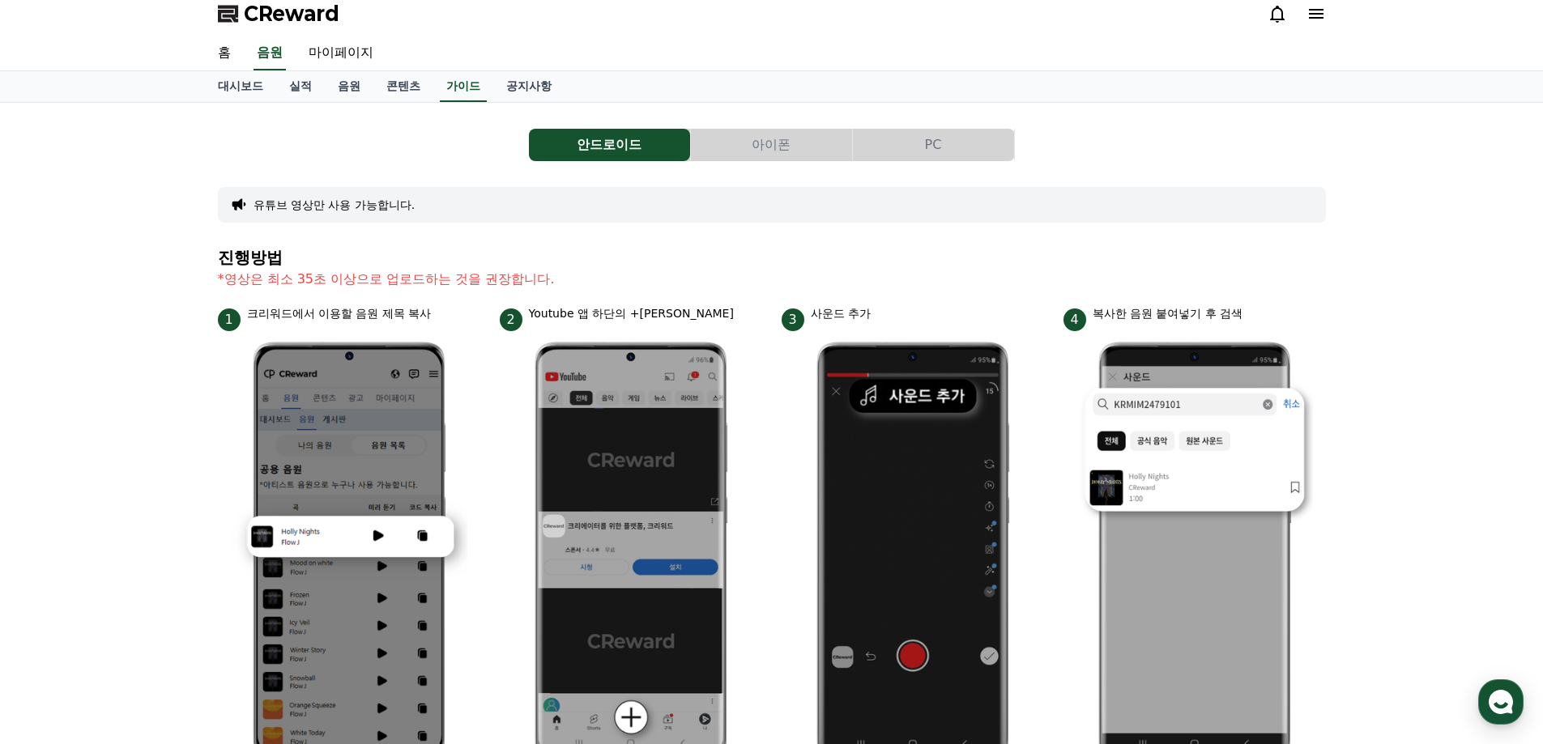
scroll to position [0, 0]
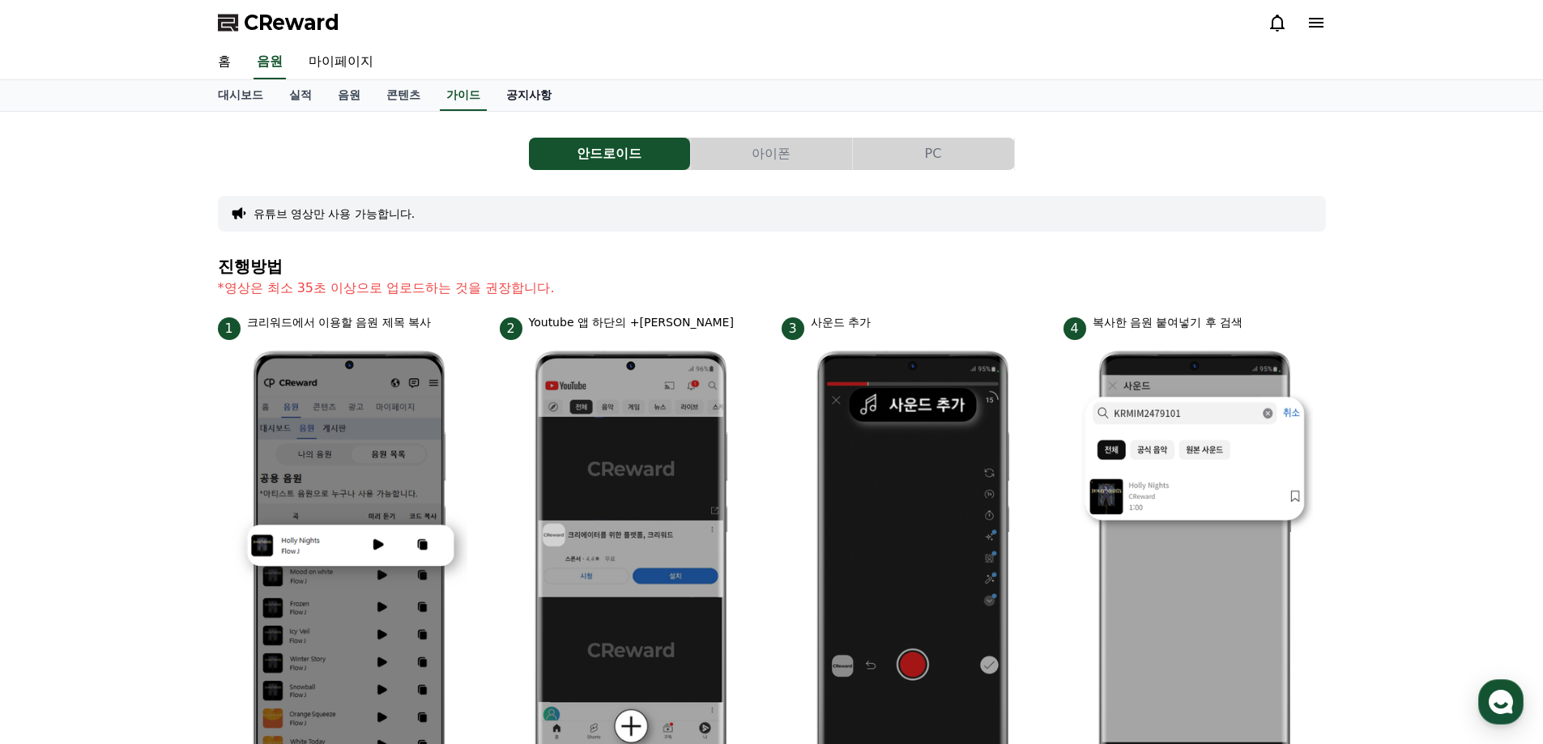
click at [553, 98] on link "공지사항" at bounding box center [528, 95] width 71 height 31
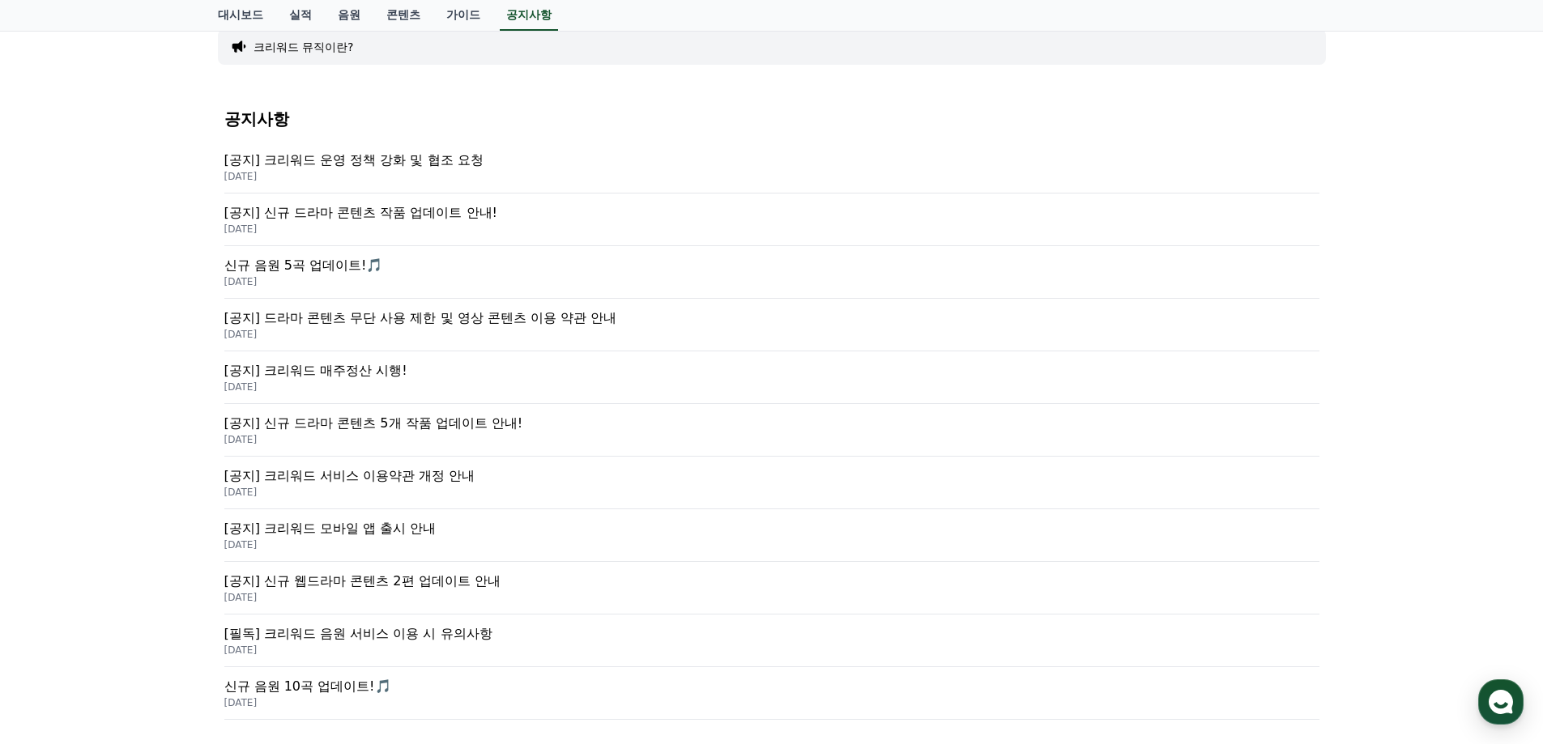
scroll to position [162, 0]
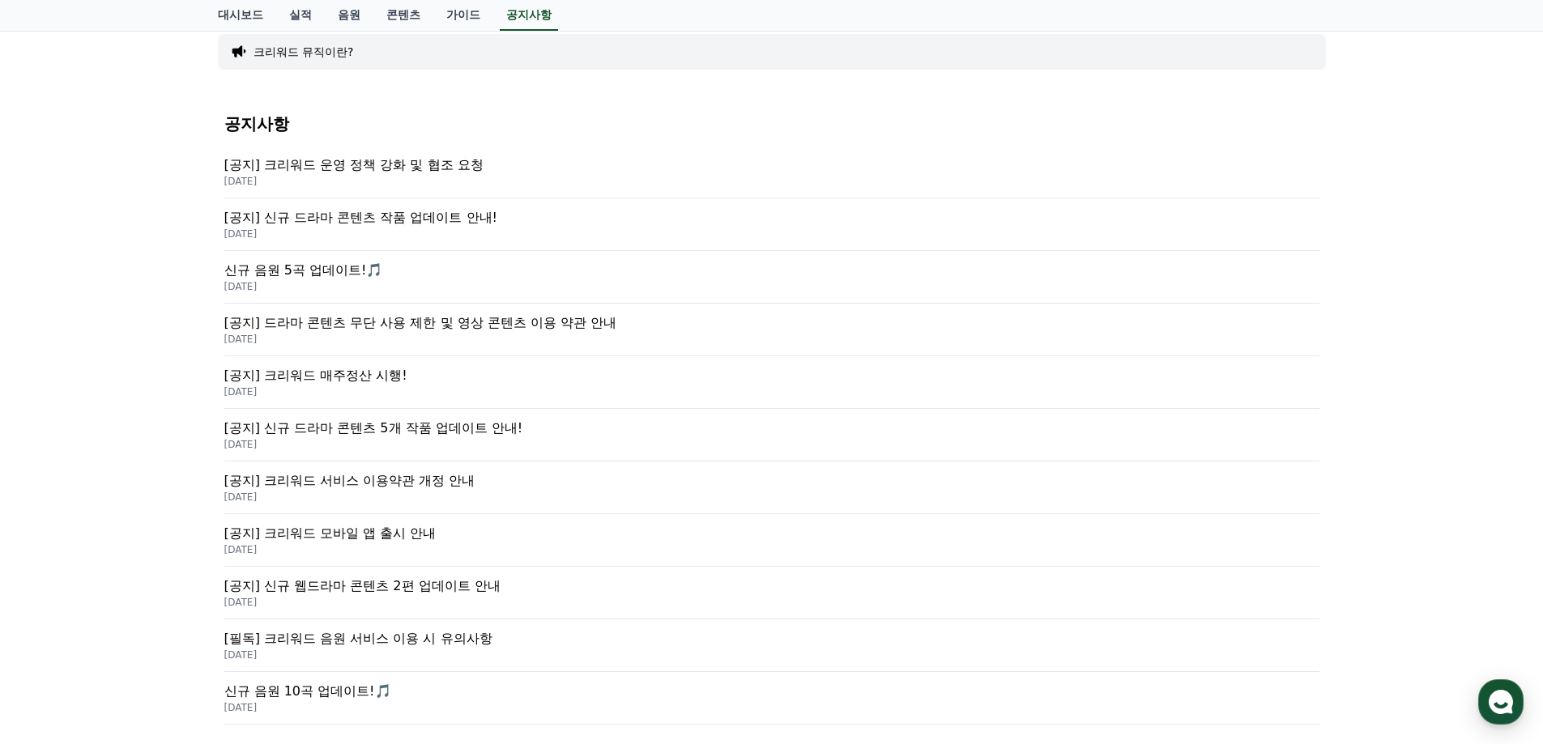
click at [390, 179] on p "2025-09-15" at bounding box center [771, 181] width 1095 height 13
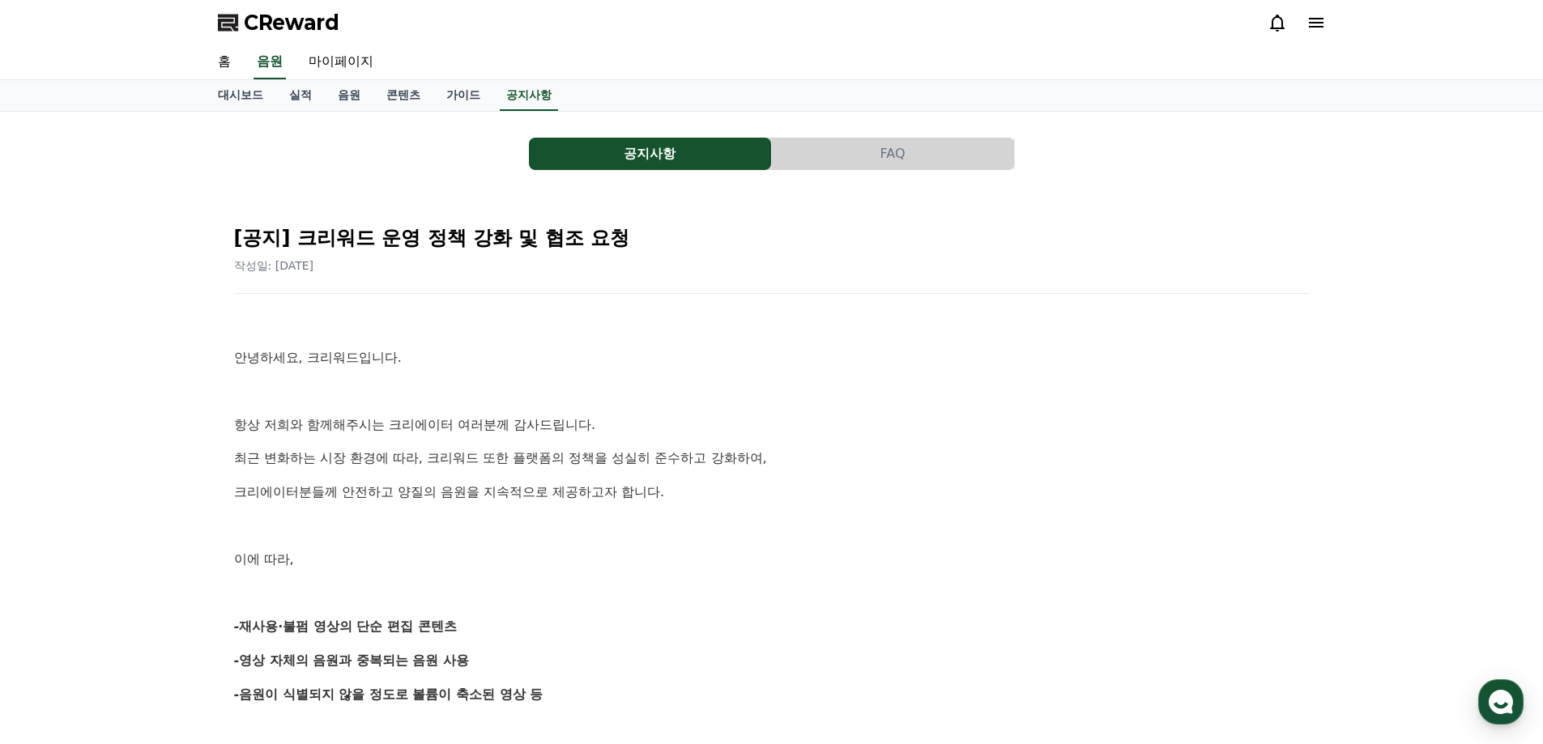
scroll to position [162, 0]
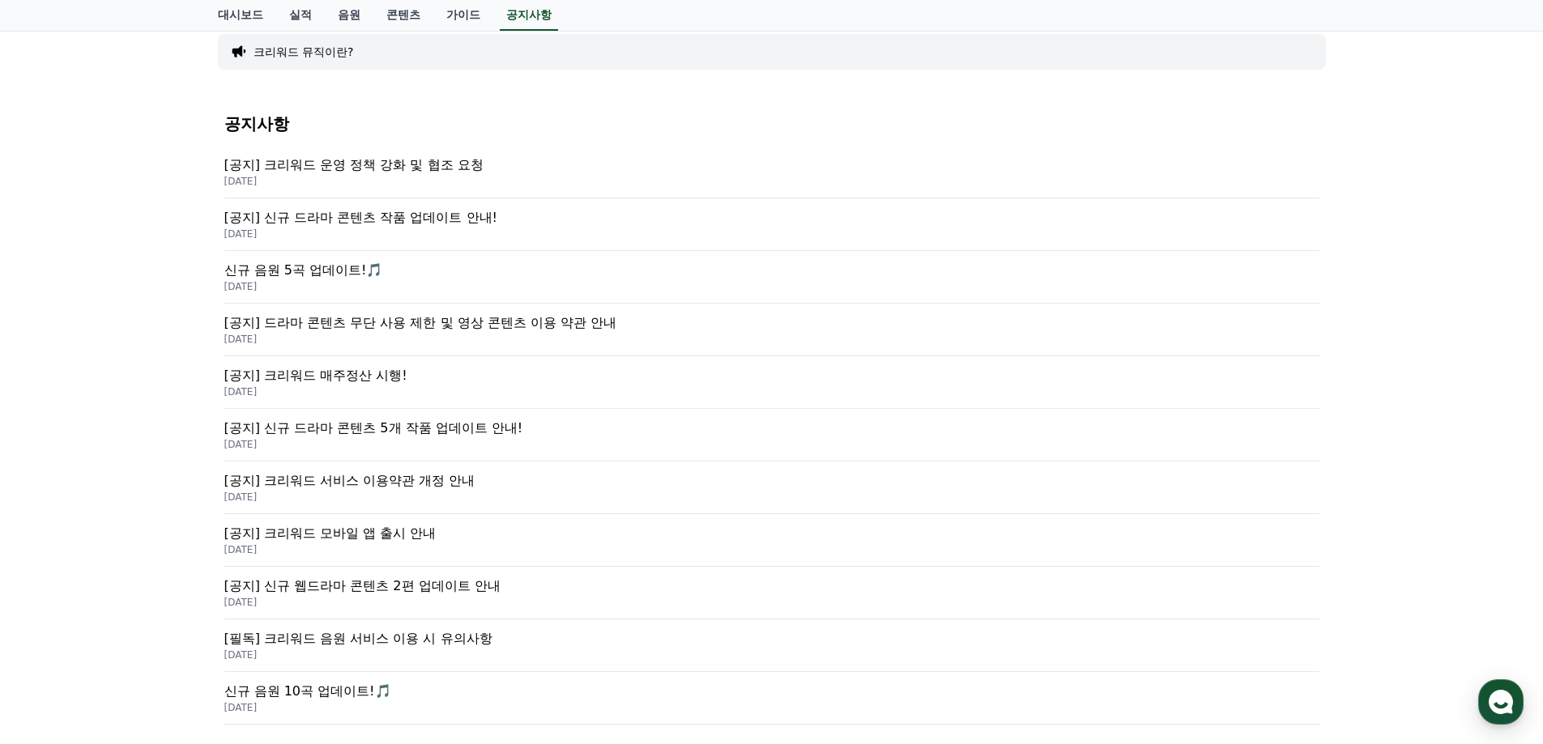
click at [441, 151] on div "[공지] 크리워드 운영 정책 강화 및 협조 요청 2025-09-15" at bounding box center [771, 172] width 1095 height 53
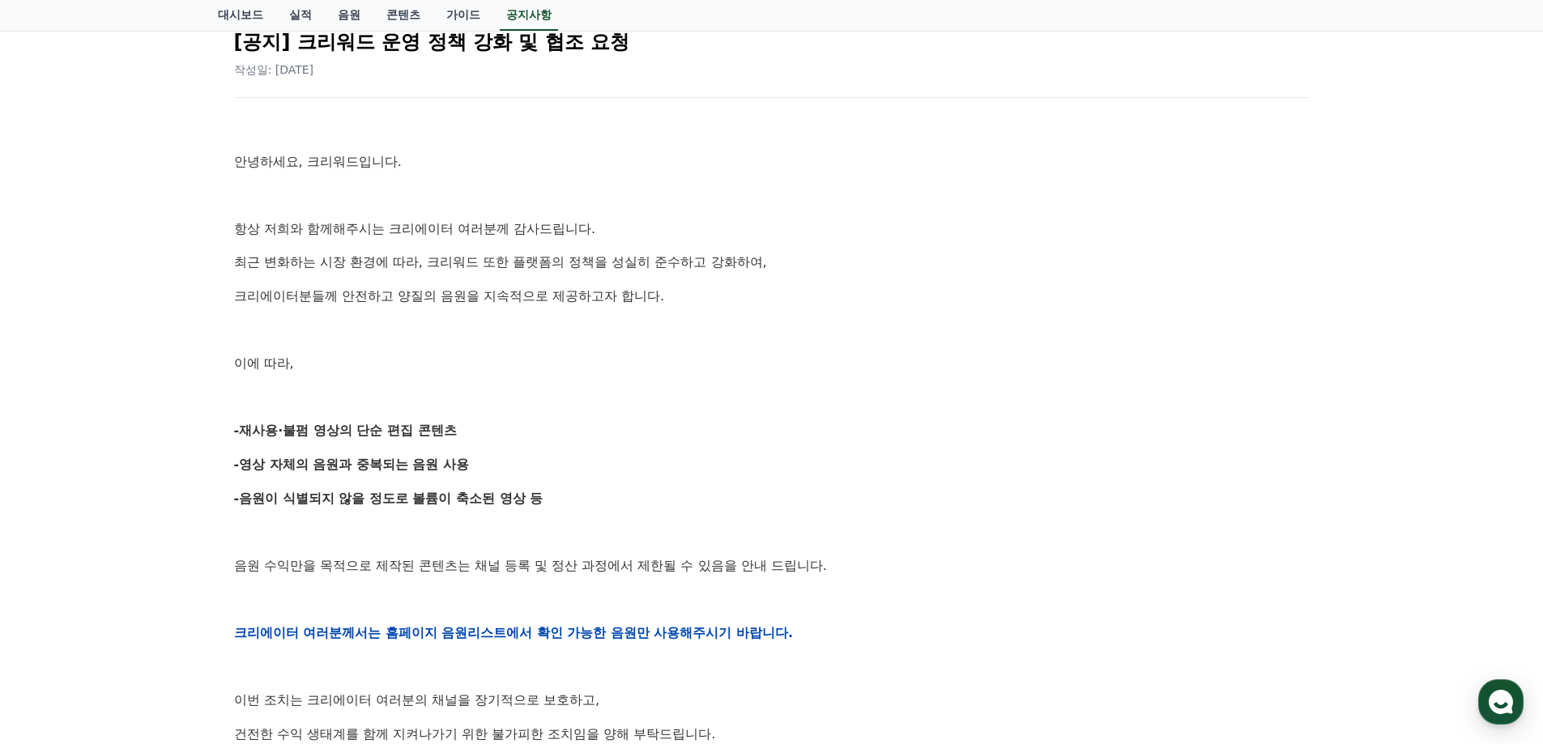
scroll to position [162, 0]
